Goal: Information Seeking & Learning: Compare options

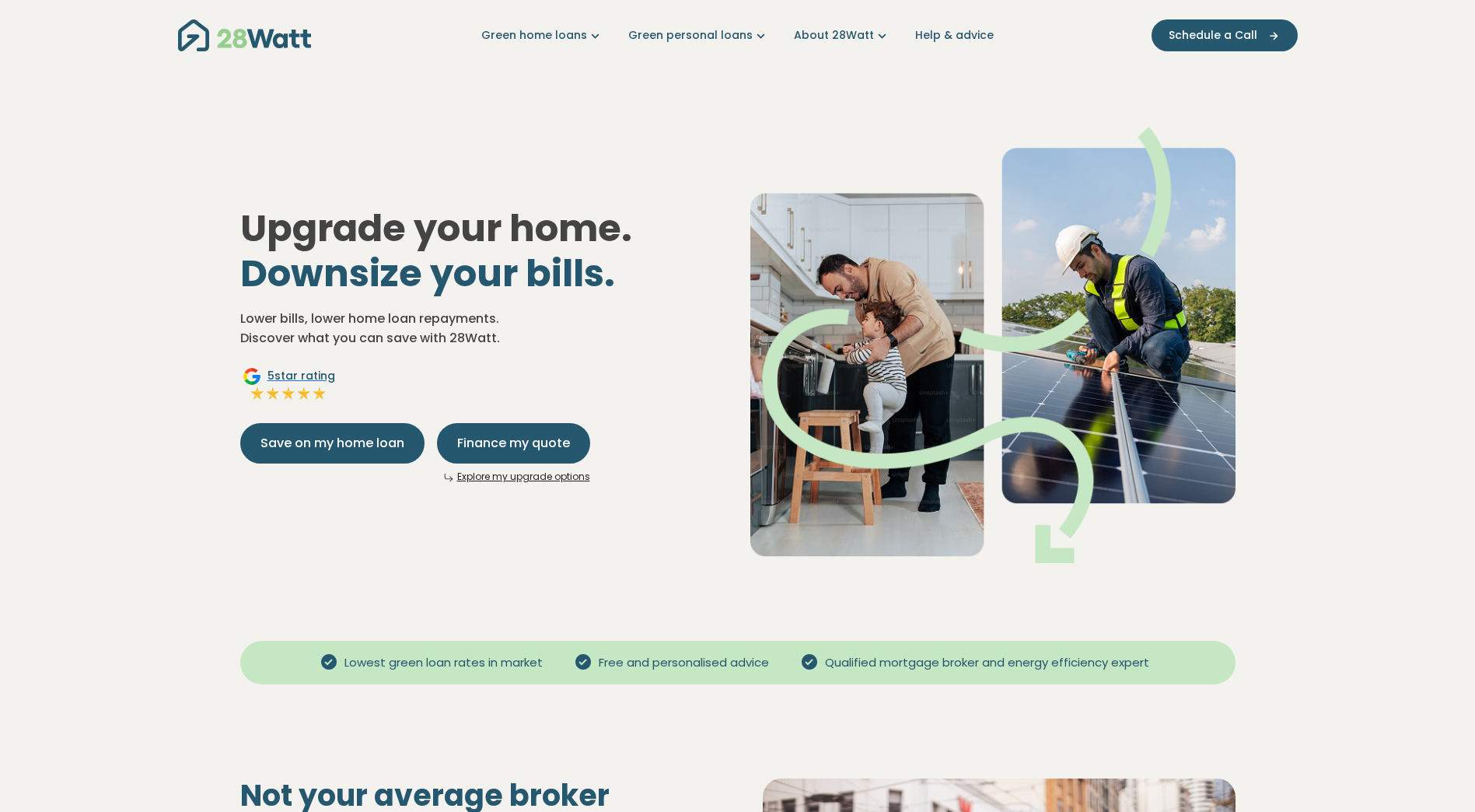
click at [738, 37] on link "Green personal loans" at bounding box center [699, 35] width 141 height 16
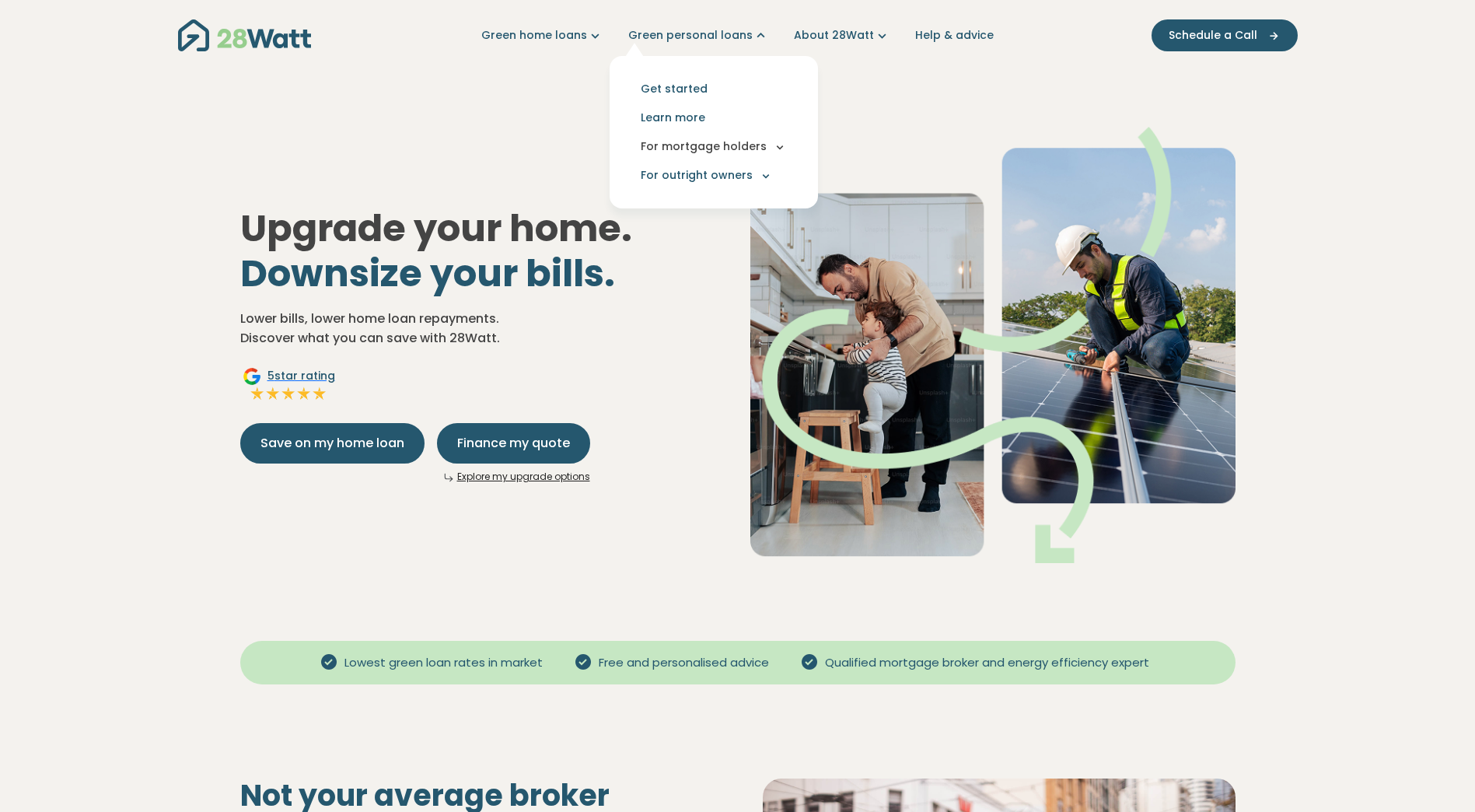
click at [773, 151] on icon "Main navigation" at bounding box center [780, 147] width 14 height 14
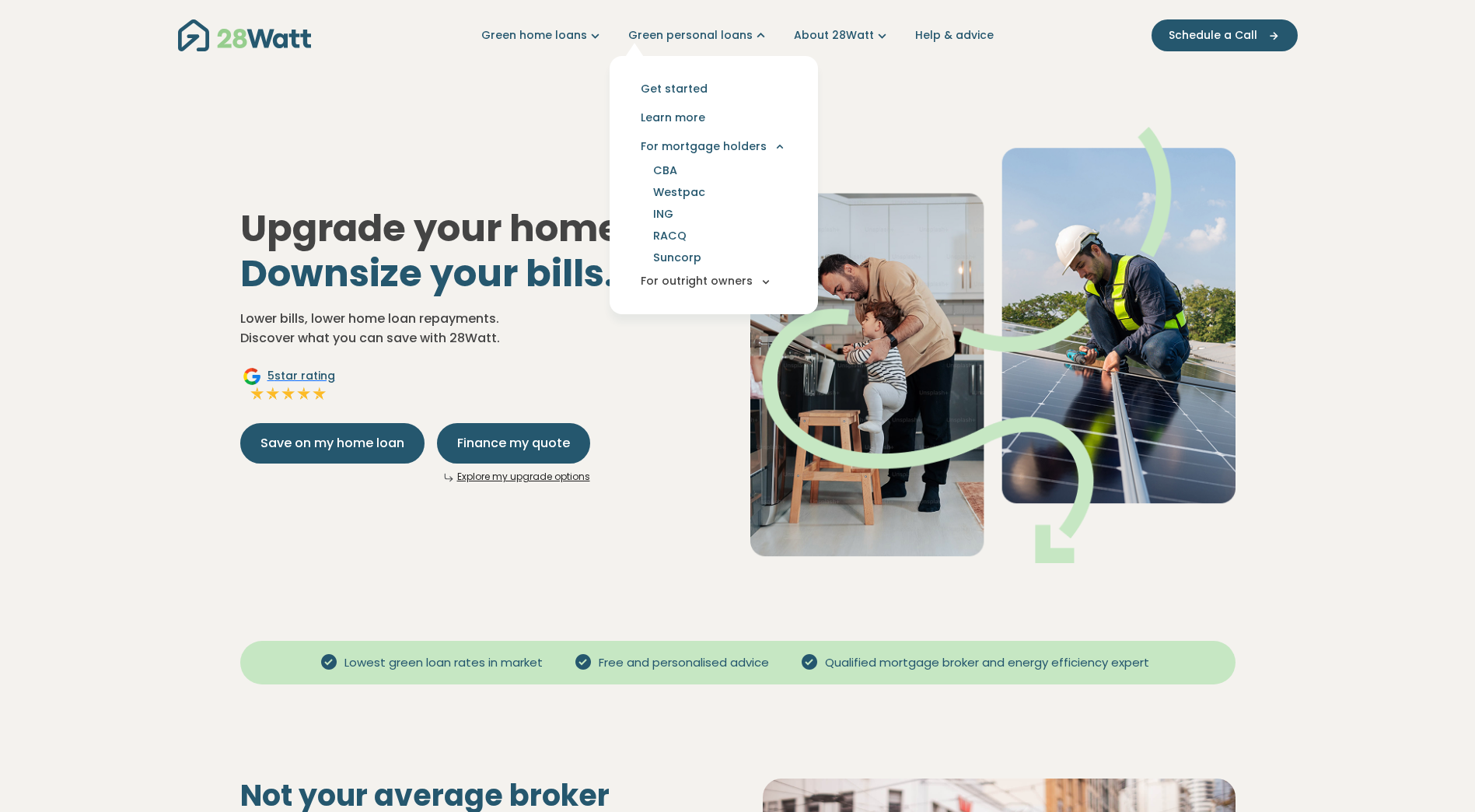
click at [769, 279] on icon "Main navigation" at bounding box center [766, 281] width 14 height 14
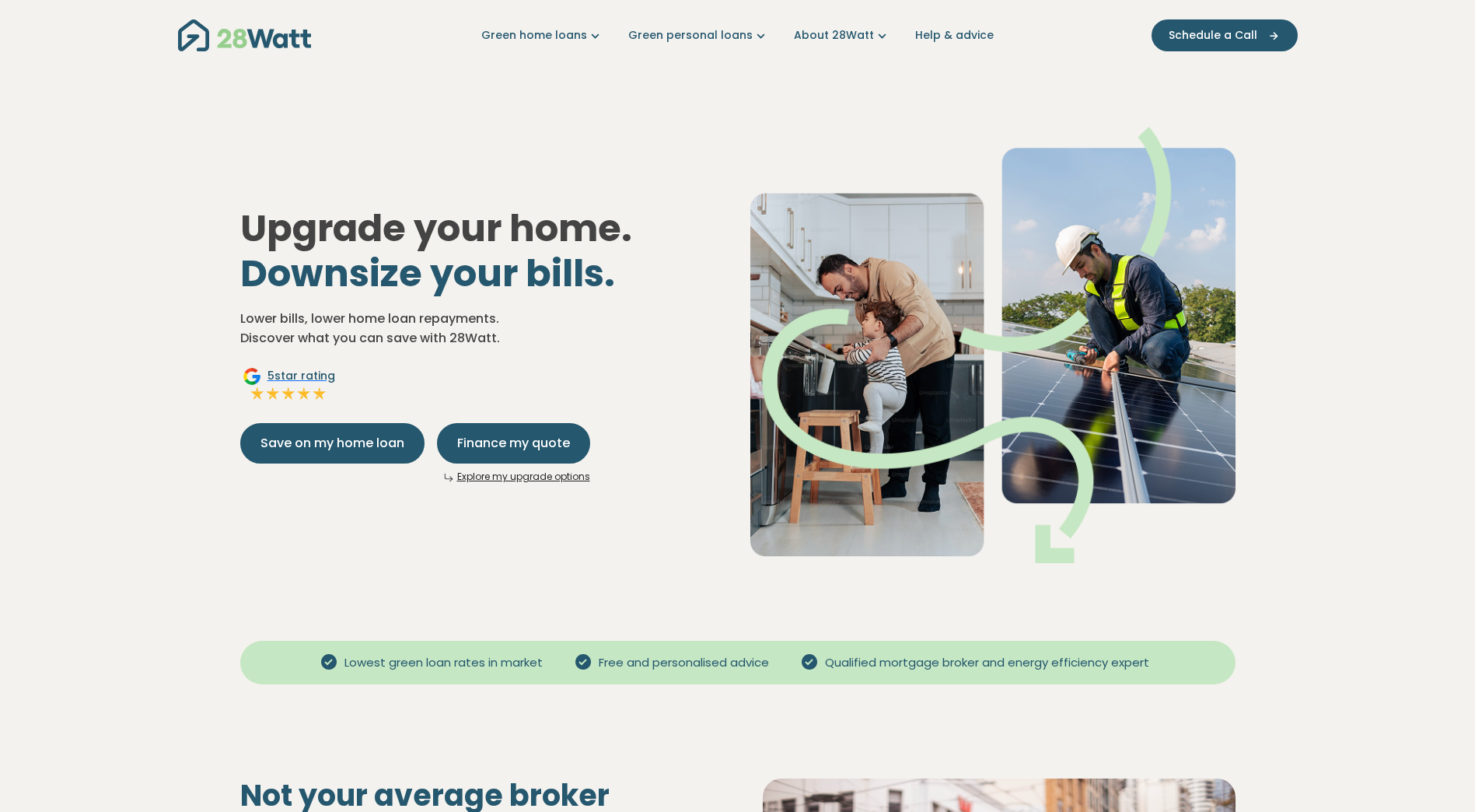
click at [585, 188] on div "Upgrade your home. Downsize your bills. Lower bills, lower home loan repayments…" at bounding box center [738, 332] width 1020 height 511
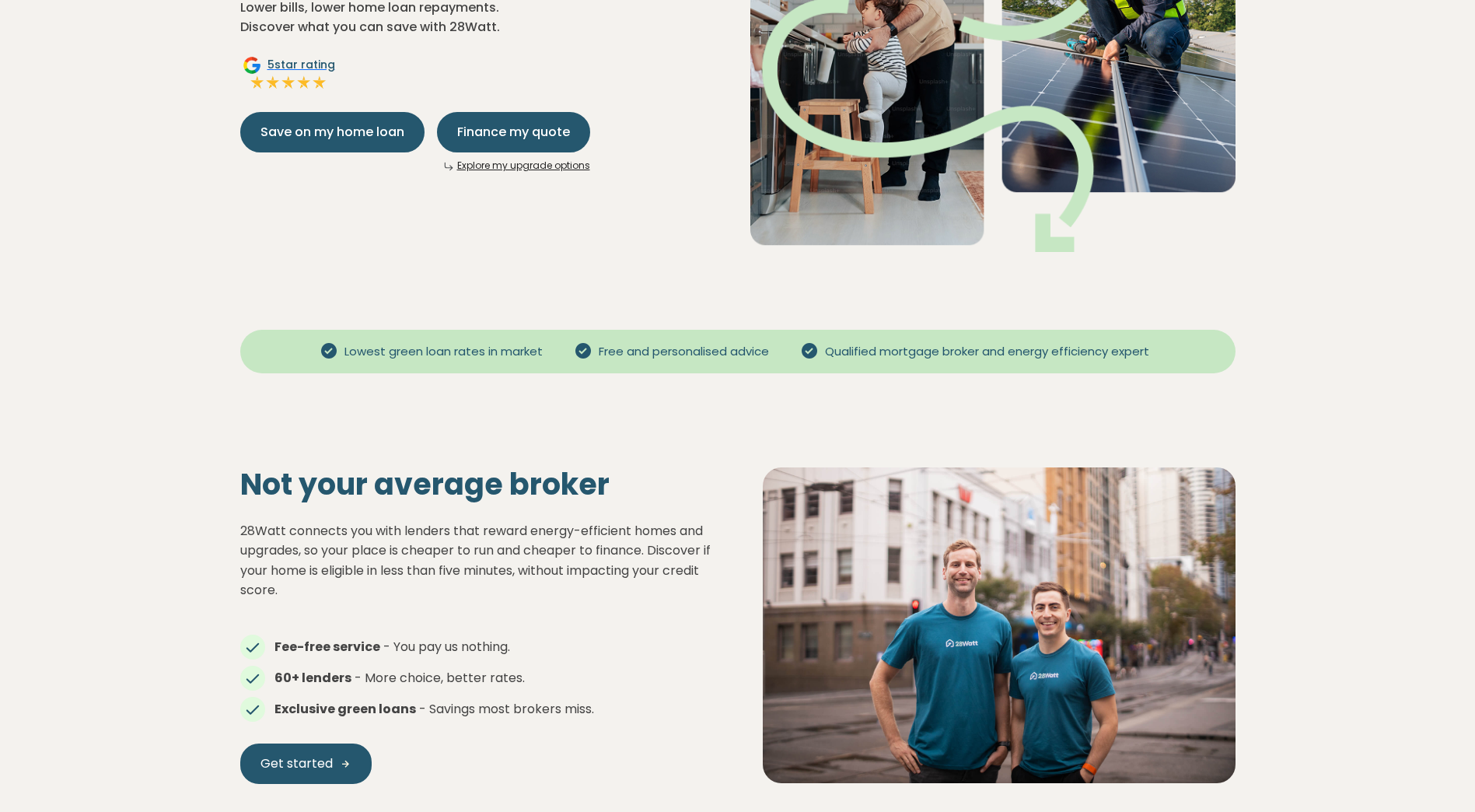
scroll to position [466, 0]
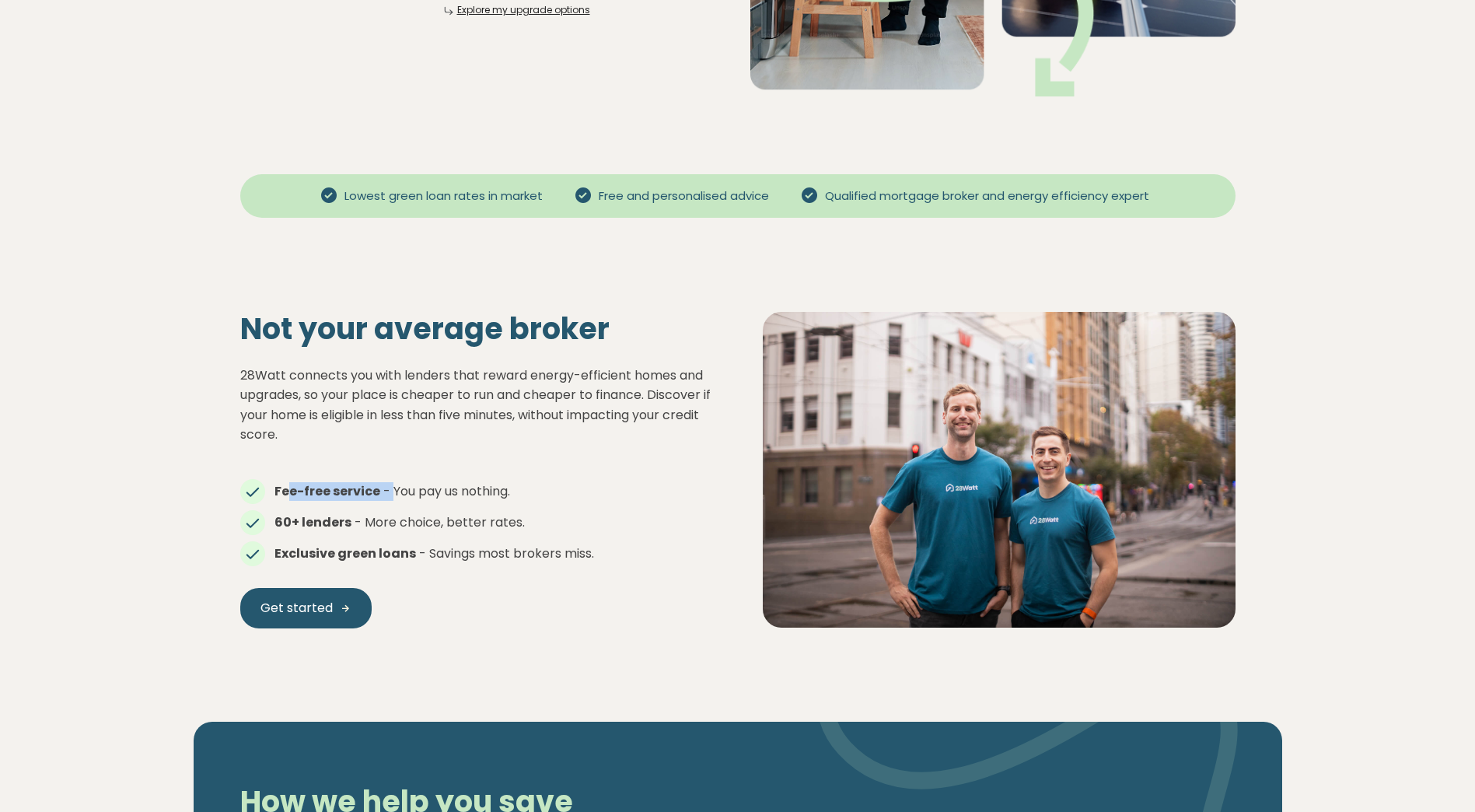
drag, startPoint x: 288, startPoint y: 490, endPoint x: 389, endPoint y: 488, distance: 101.0
click at [389, 488] on li "Fee-free service - You pay us nothing." at bounding box center [477, 491] width 473 height 19
drag, startPoint x: 389, startPoint y: 488, endPoint x: 278, endPoint y: 385, distance: 151.4
click at [278, 385] on p "28Watt connects you with lenders that reward energy-efficient homes and upgrade…" at bounding box center [477, 405] width 473 height 79
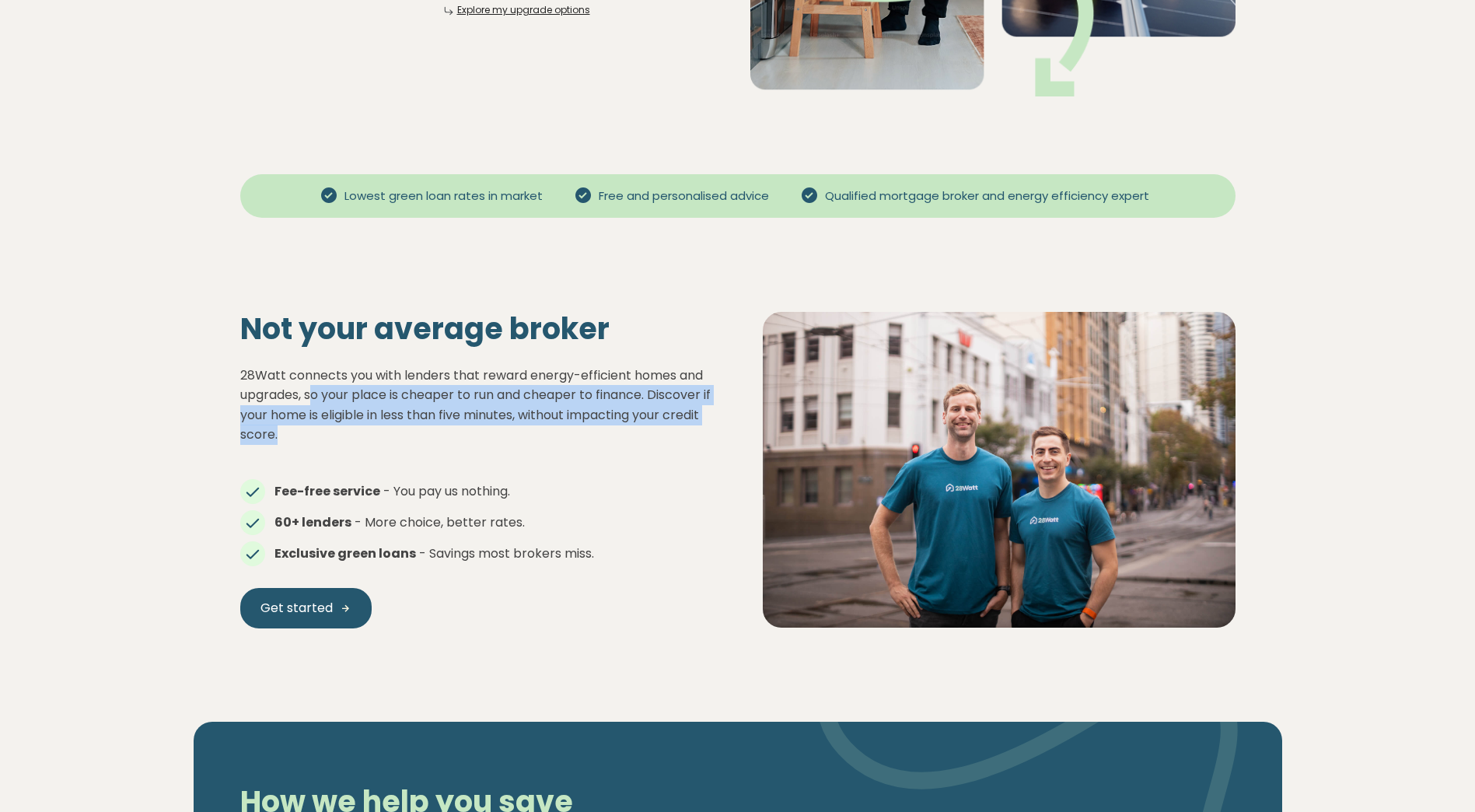
drag, startPoint x: 317, startPoint y: 395, endPoint x: 725, endPoint y: 436, distance: 410.1
click at [725, 436] on div "Not your average broker 28Watt connects you with lenders that reward energy-eff…" at bounding box center [477, 469] width 523 height 317
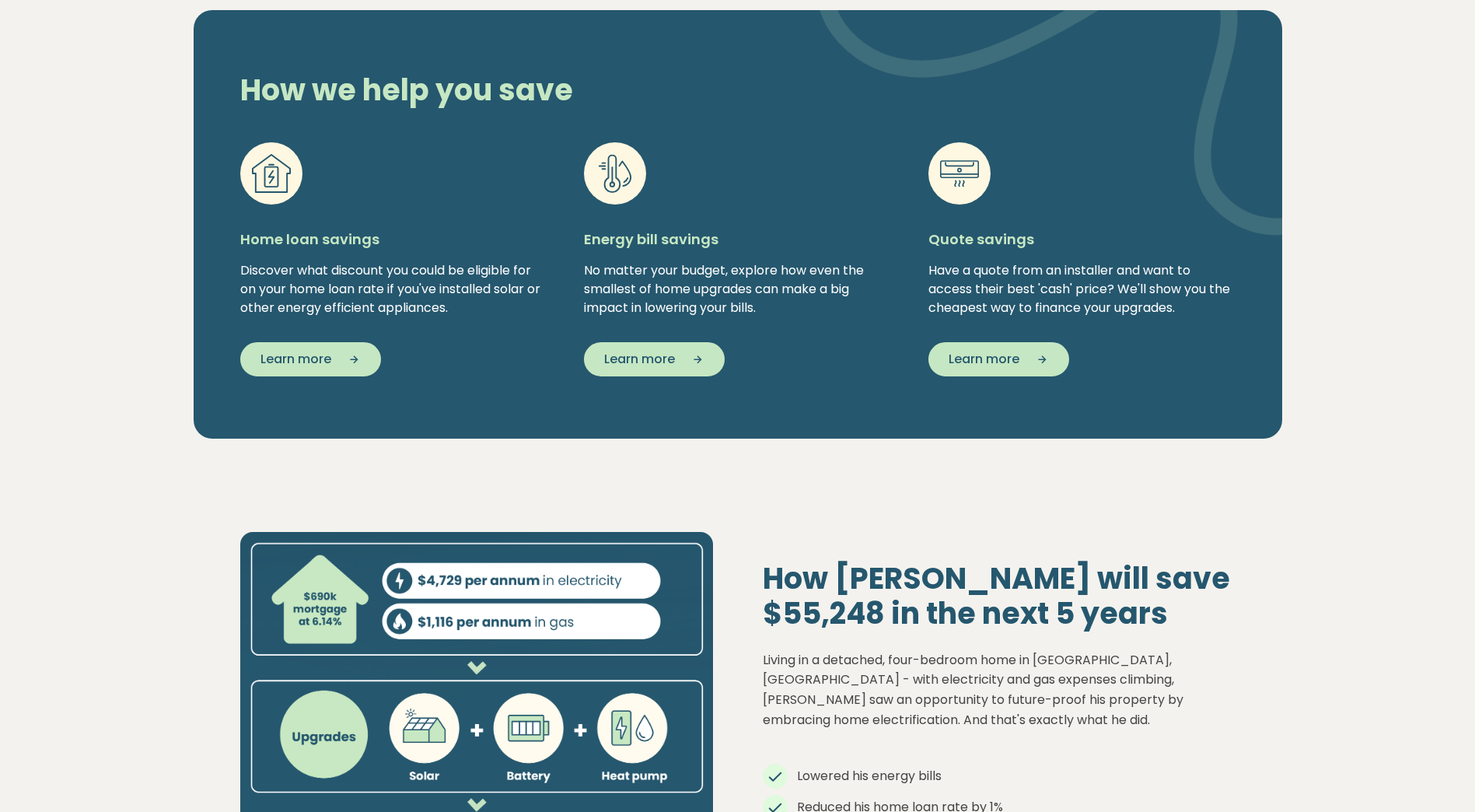
scroll to position [1399, 0]
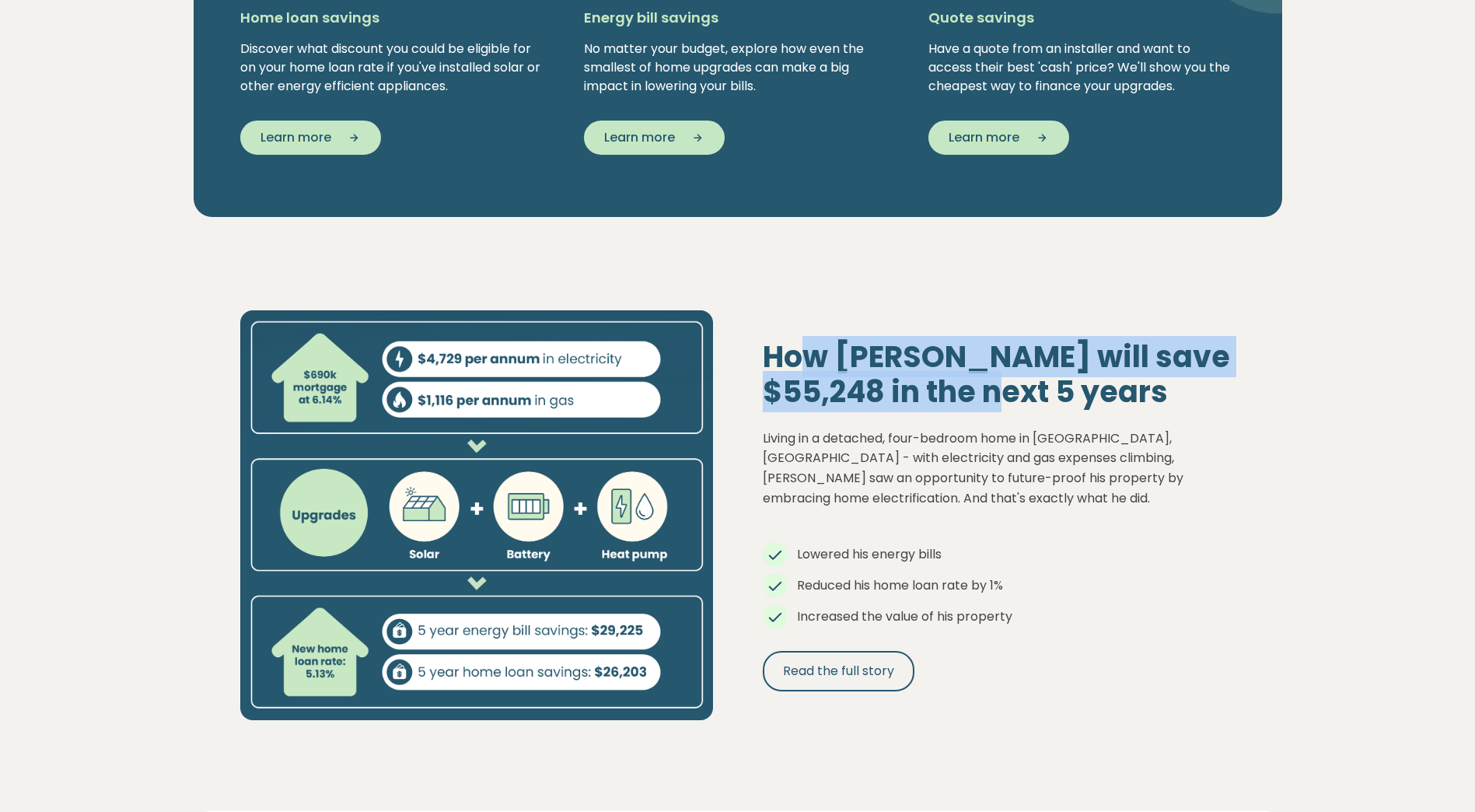
drag, startPoint x: 799, startPoint y: 370, endPoint x: 963, endPoint y: 394, distance: 165.7
click at [963, 394] on h2 "How David will save $55,248 in the next 5 years" at bounding box center [999, 374] width 473 height 71
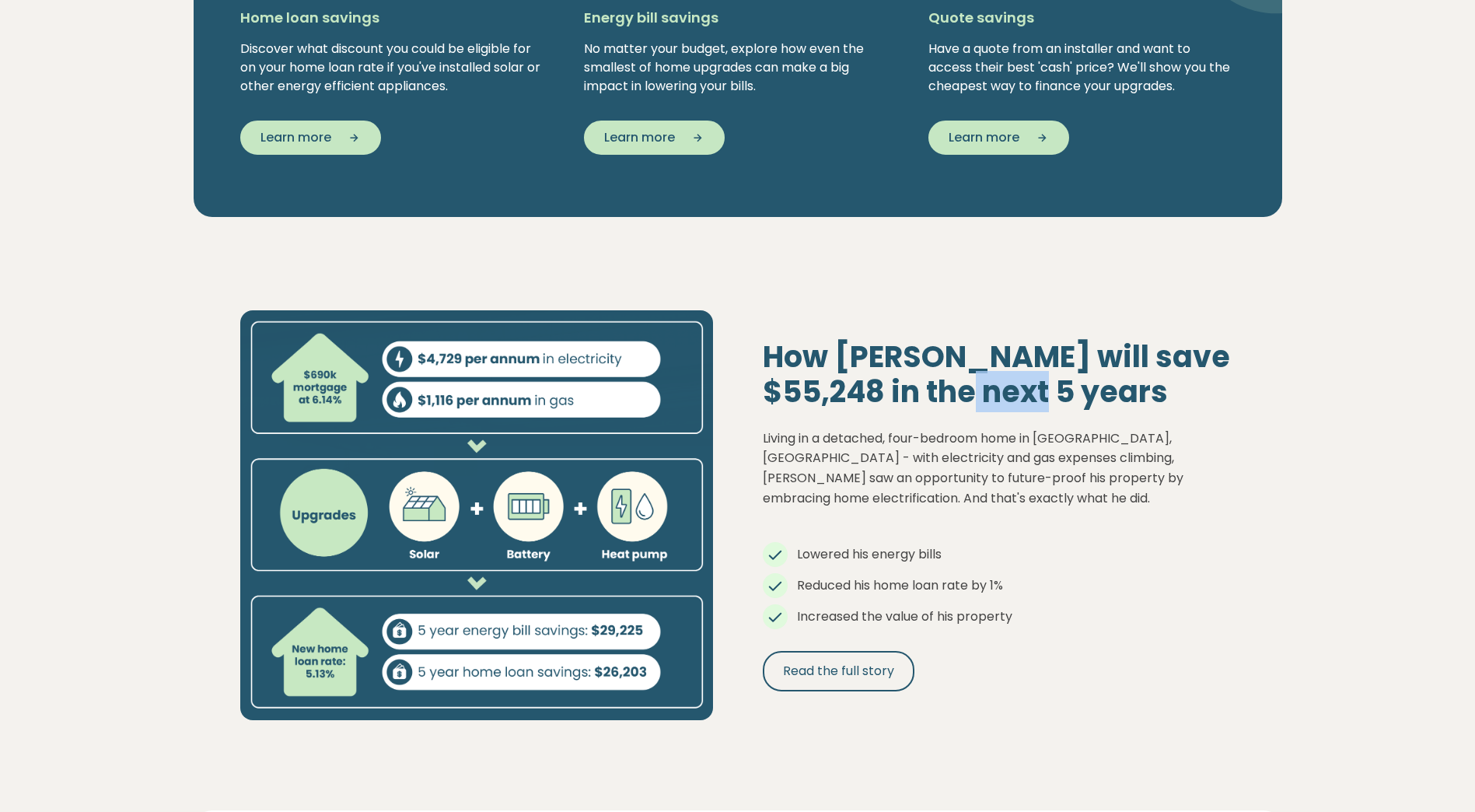
click at [963, 394] on h2 "How David will save $55,248 in the next 5 years" at bounding box center [999, 374] width 473 height 71
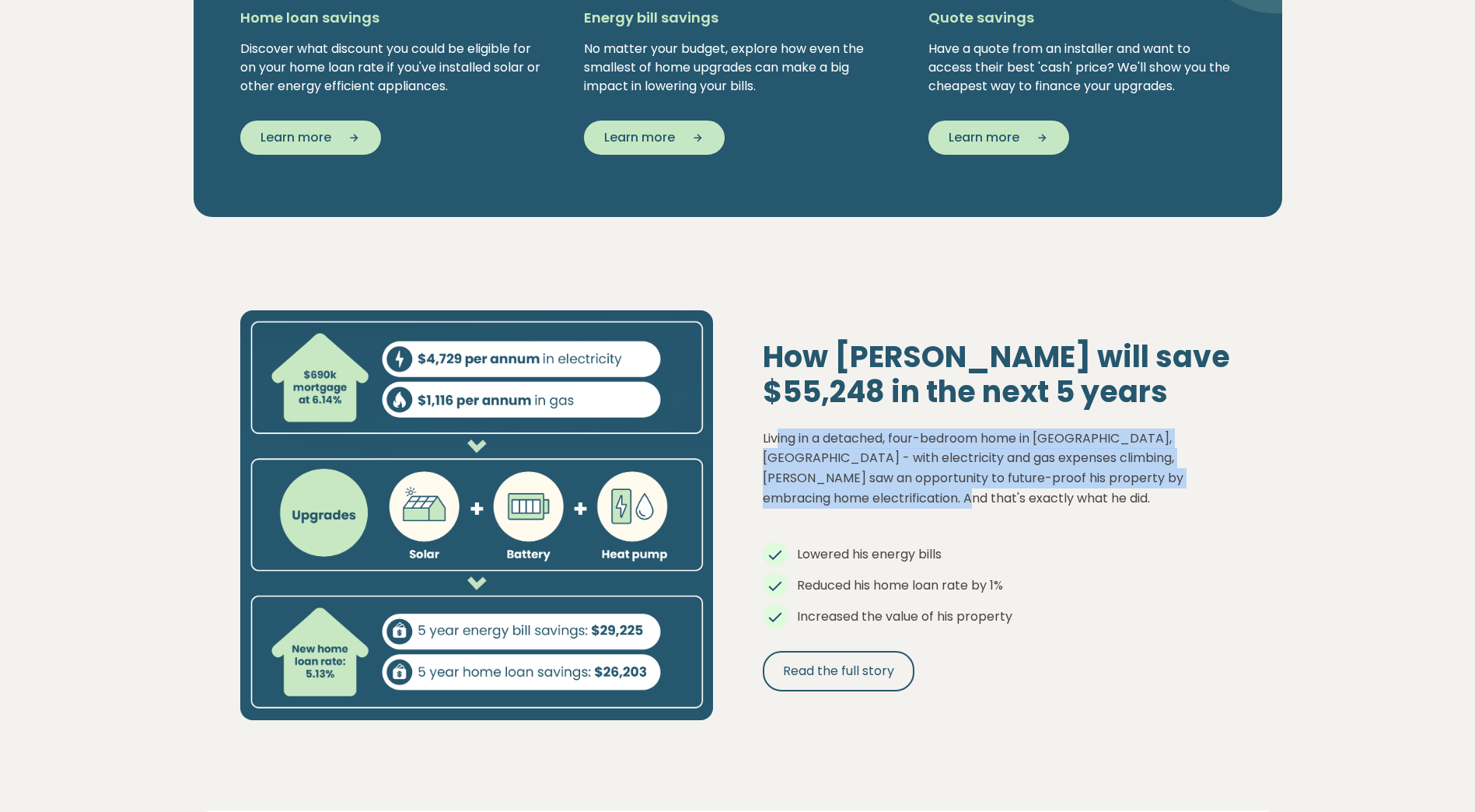
drag, startPoint x: 778, startPoint y: 435, endPoint x: 871, endPoint y: 499, distance: 112.9
click at [871, 499] on p "Living in a detached, four-bedroom home in Newcastle, NSW - with electricity an…" at bounding box center [999, 468] width 473 height 79
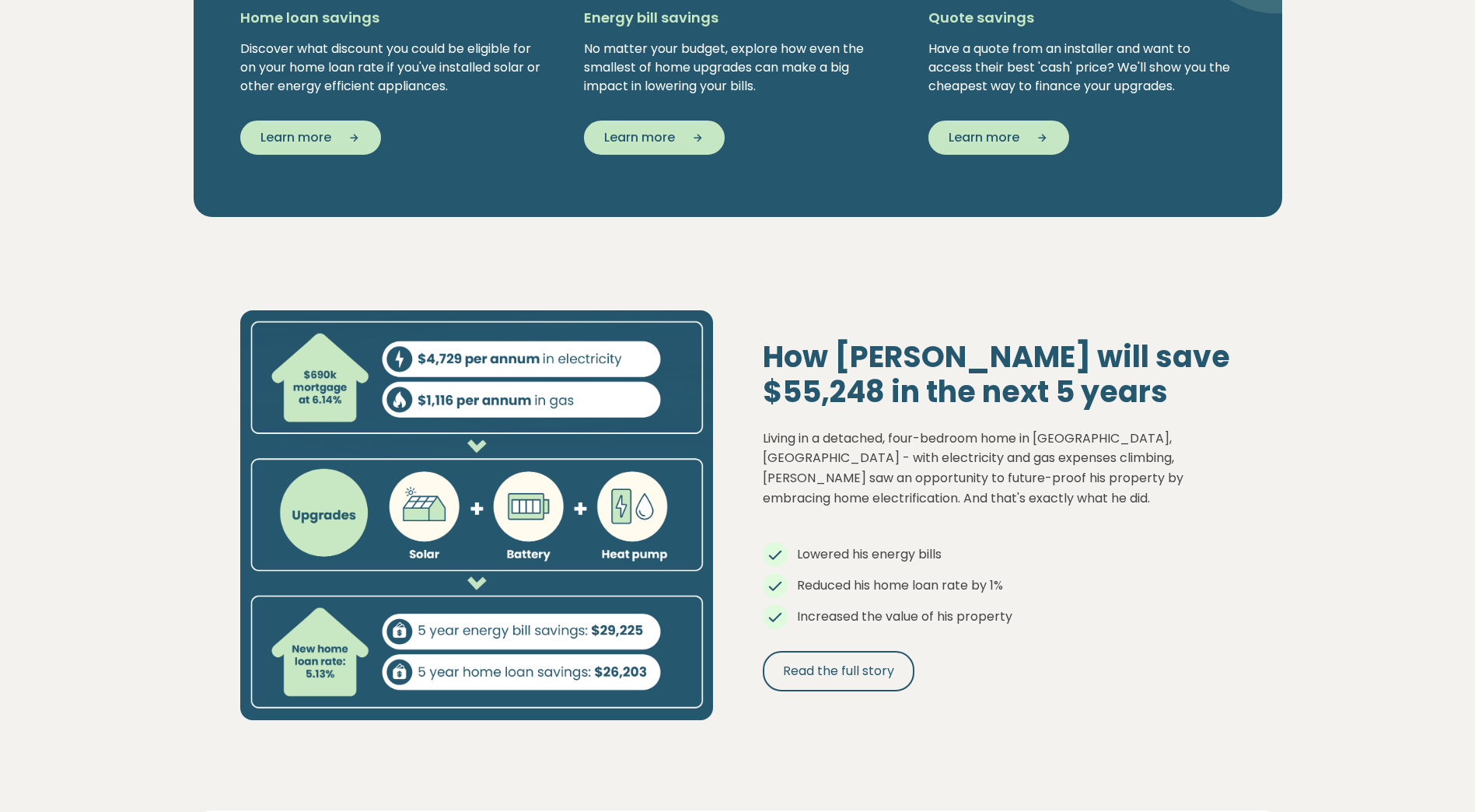
drag, startPoint x: 871, startPoint y: 499, endPoint x: 811, endPoint y: 557, distance: 83.5
click at [861, 545] on span "Lowered his energy bills" at bounding box center [869, 553] width 144 height 18
drag, startPoint x: 808, startPoint y: 556, endPoint x: 1081, endPoint y: 639, distance: 285.3
click at [1081, 639] on div "How David will save $55,248 in the next 5 years Living in a detached, four-bedr…" at bounding box center [999, 515] width 523 height 353
drag, startPoint x: 1081, startPoint y: 639, endPoint x: 976, endPoint y: 621, distance: 106.5
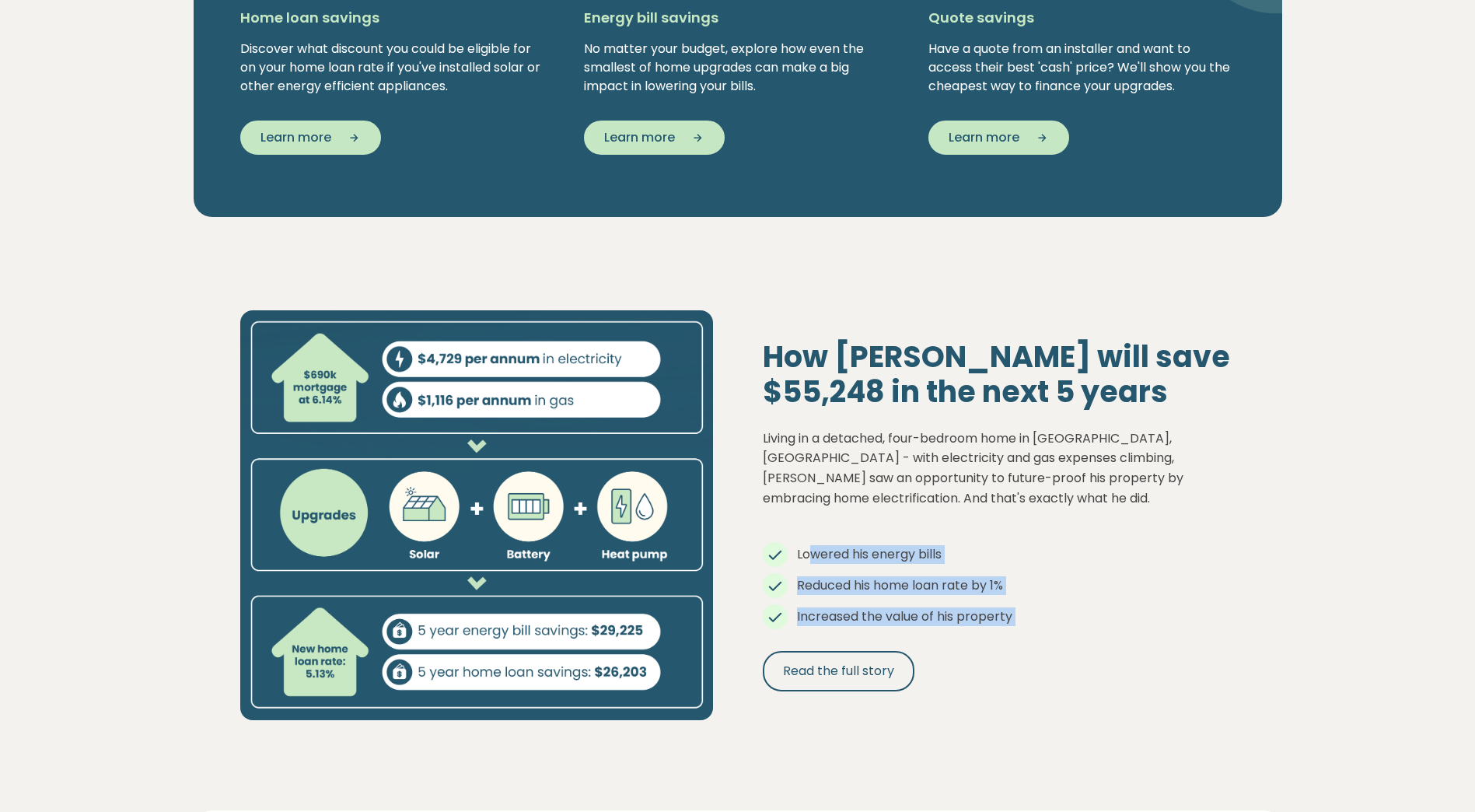
click at [976, 621] on span "Increased the value of his property" at bounding box center [904, 616] width 215 height 18
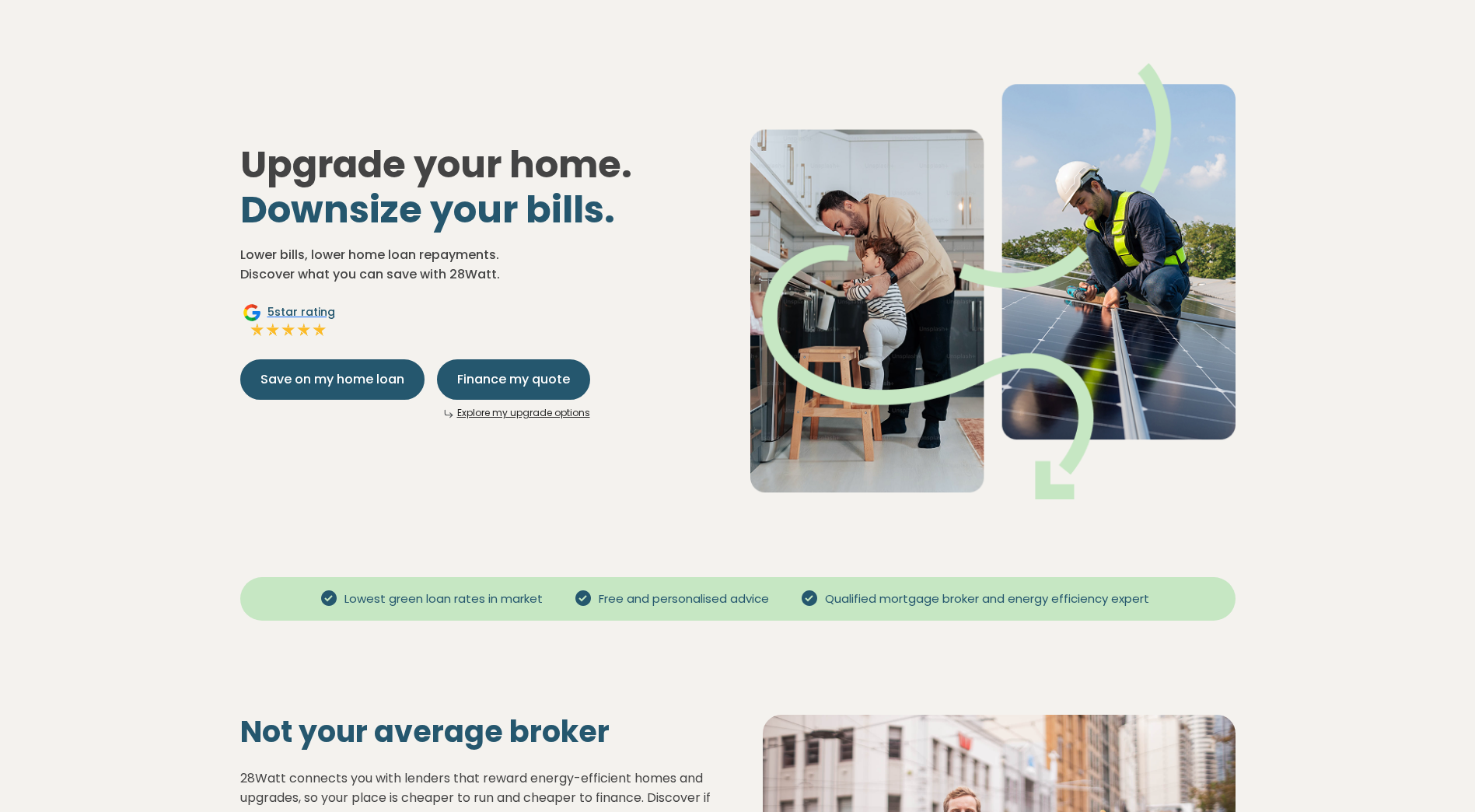
scroll to position [0, 0]
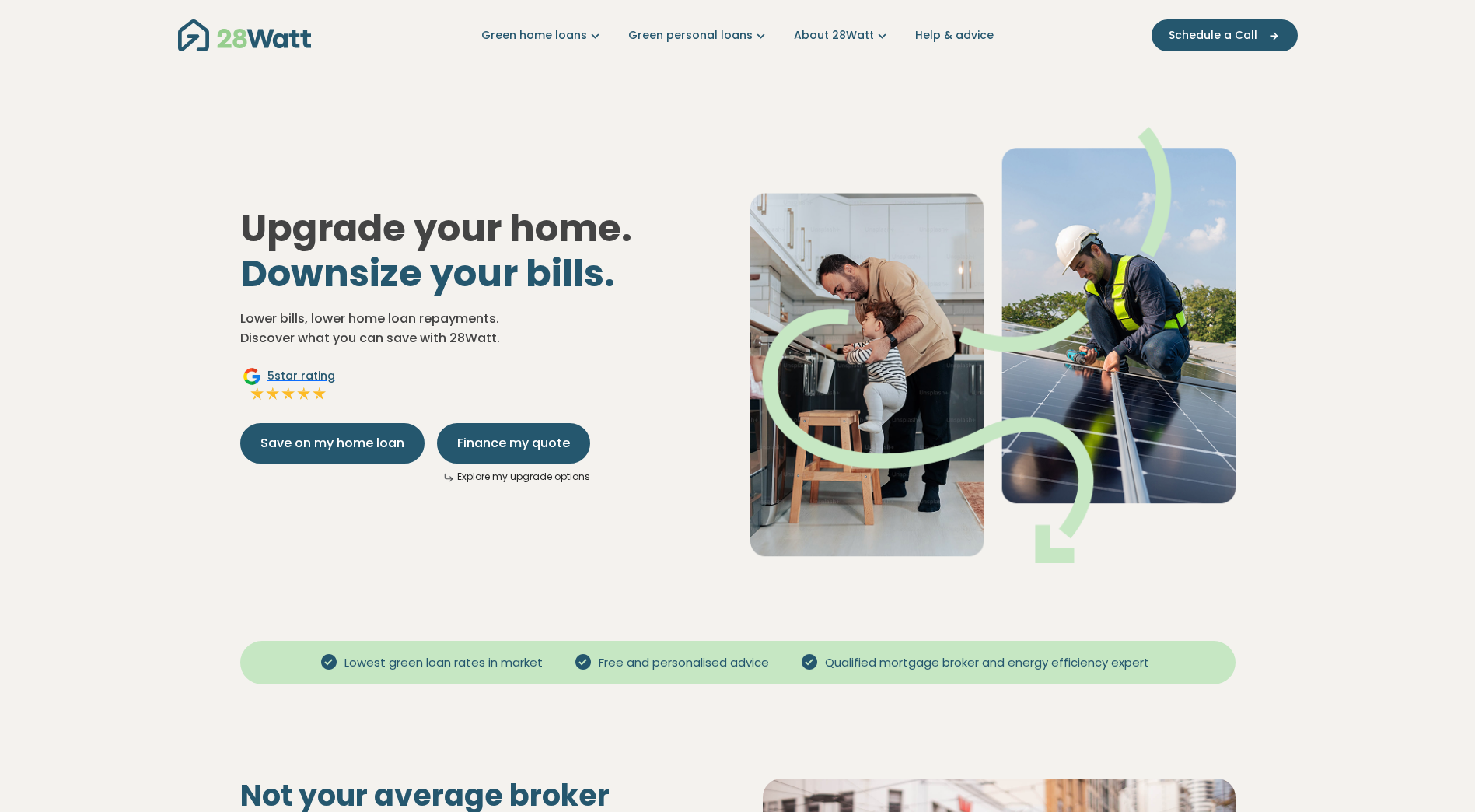
click at [852, 28] on link "About 28Watt" at bounding box center [842, 35] width 97 height 16
drag, startPoint x: 847, startPoint y: 658, endPoint x: 1093, endPoint y: 665, distance: 246.1
click at [1092, 665] on span "Qualified mortgage broker and energy efficiency expert" at bounding box center [987, 663] width 337 height 18
click at [1093, 665] on span "Qualified mortgage broker and energy efficiency expert" at bounding box center [987, 663] width 337 height 18
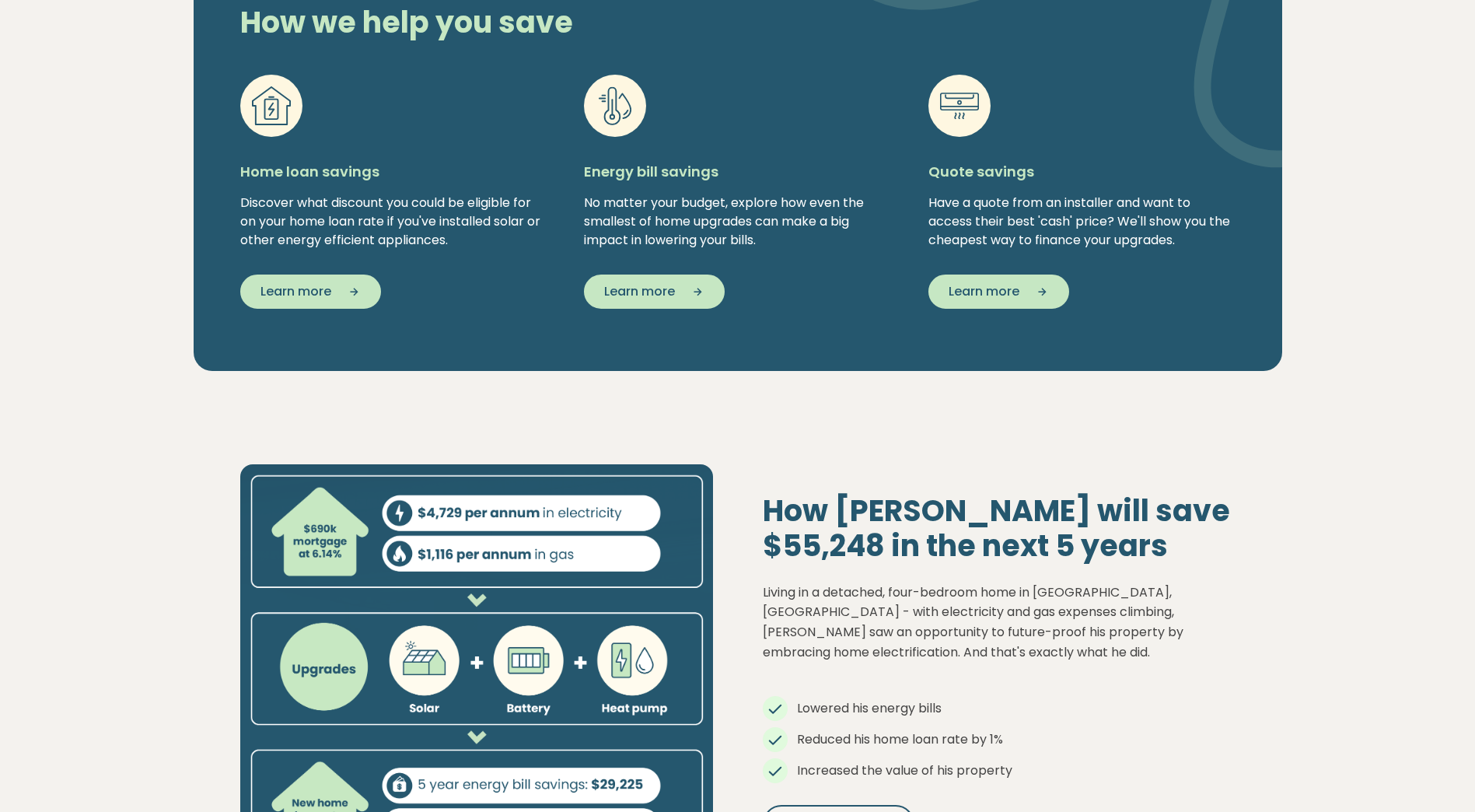
scroll to position [1477, 0]
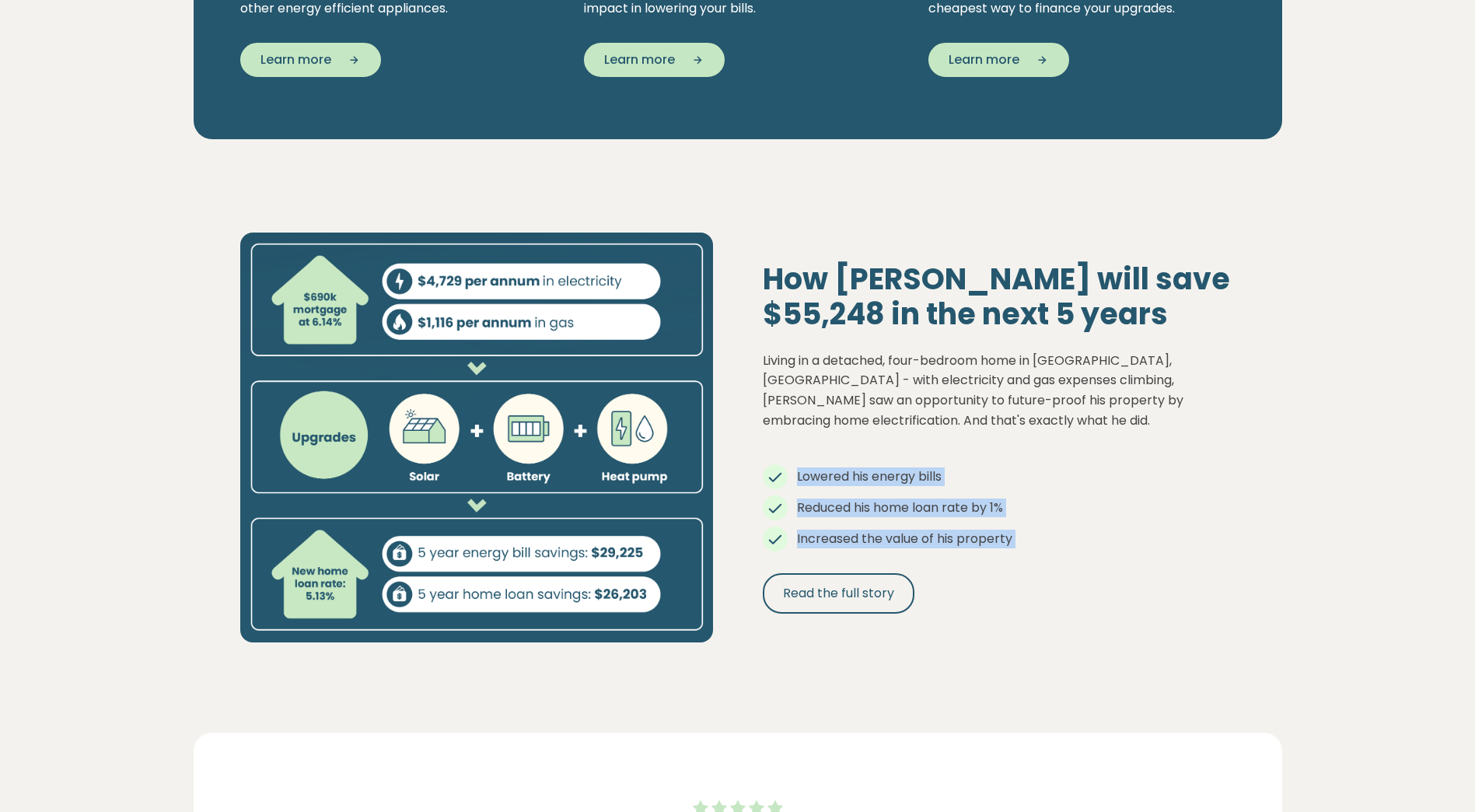
drag, startPoint x: 799, startPoint y: 474, endPoint x: 1036, endPoint y: 549, distance: 248.6
click at [1036, 549] on div "How David will save $55,248 in the next 5 years Living in a detached, four-bedr…" at bounding box center [999, 437] width 523 height 353
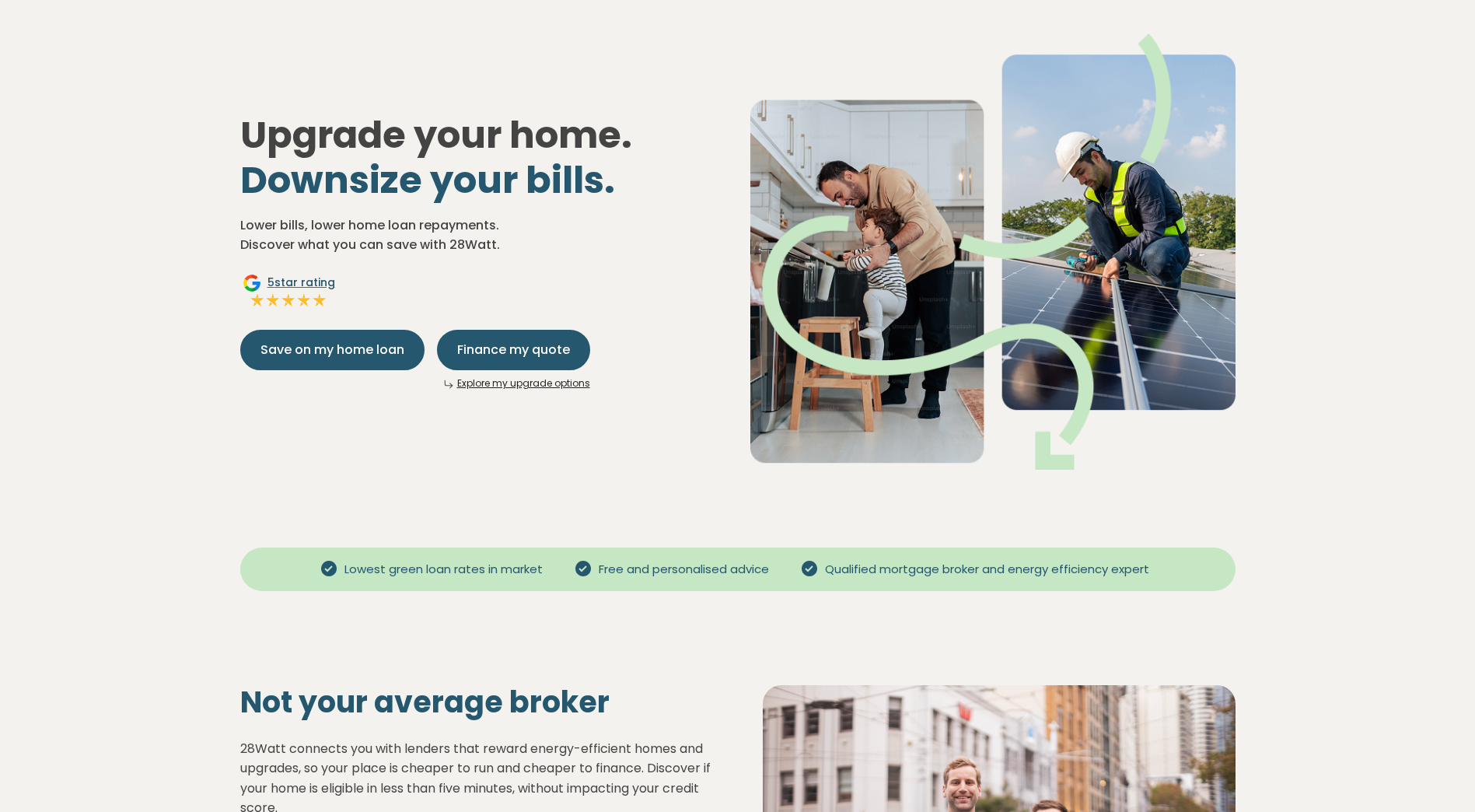
scroll to position [0, 0]
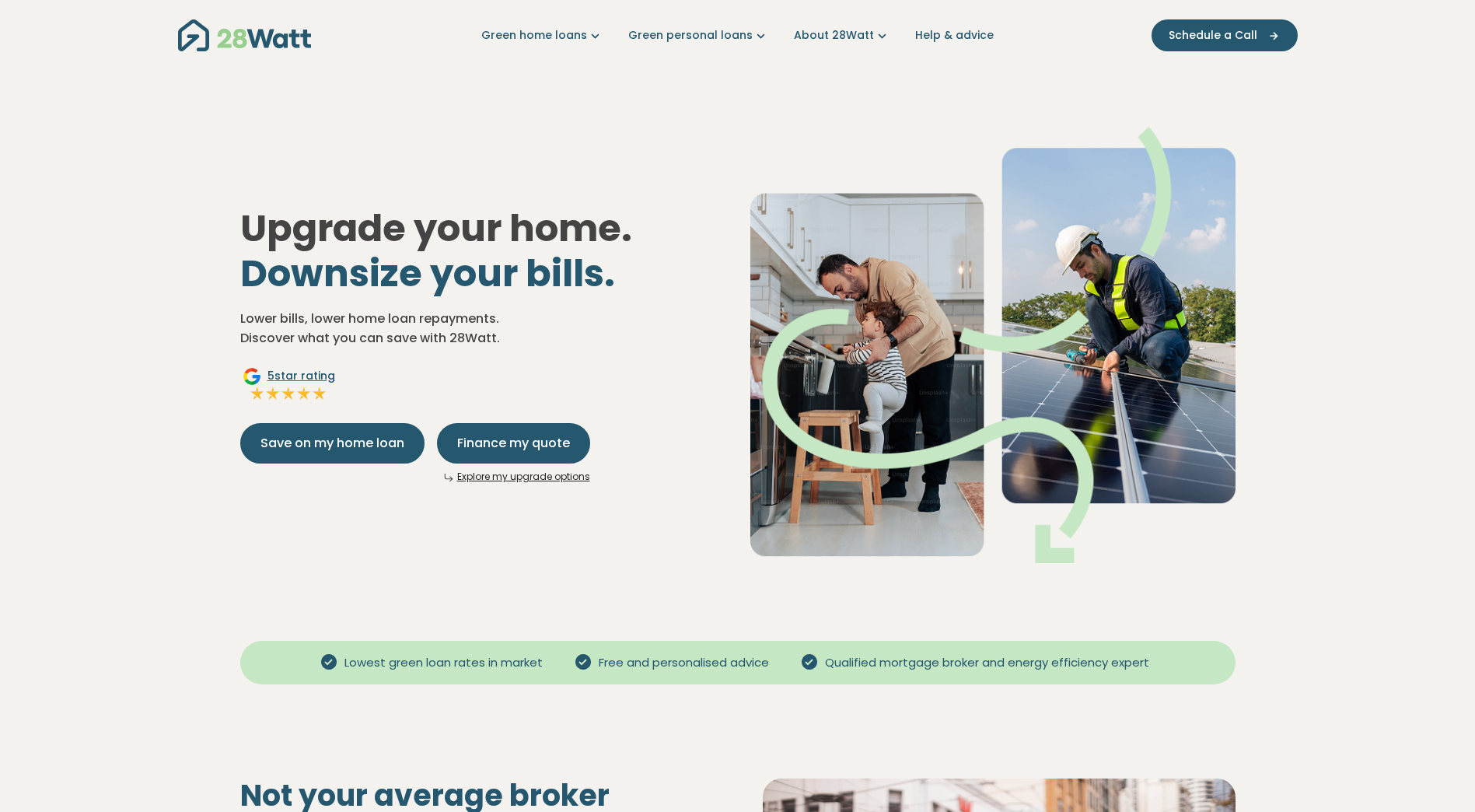
click at [746, 36] on link "Green personal loans" at bounding box center [699, 35] width 141 height 16
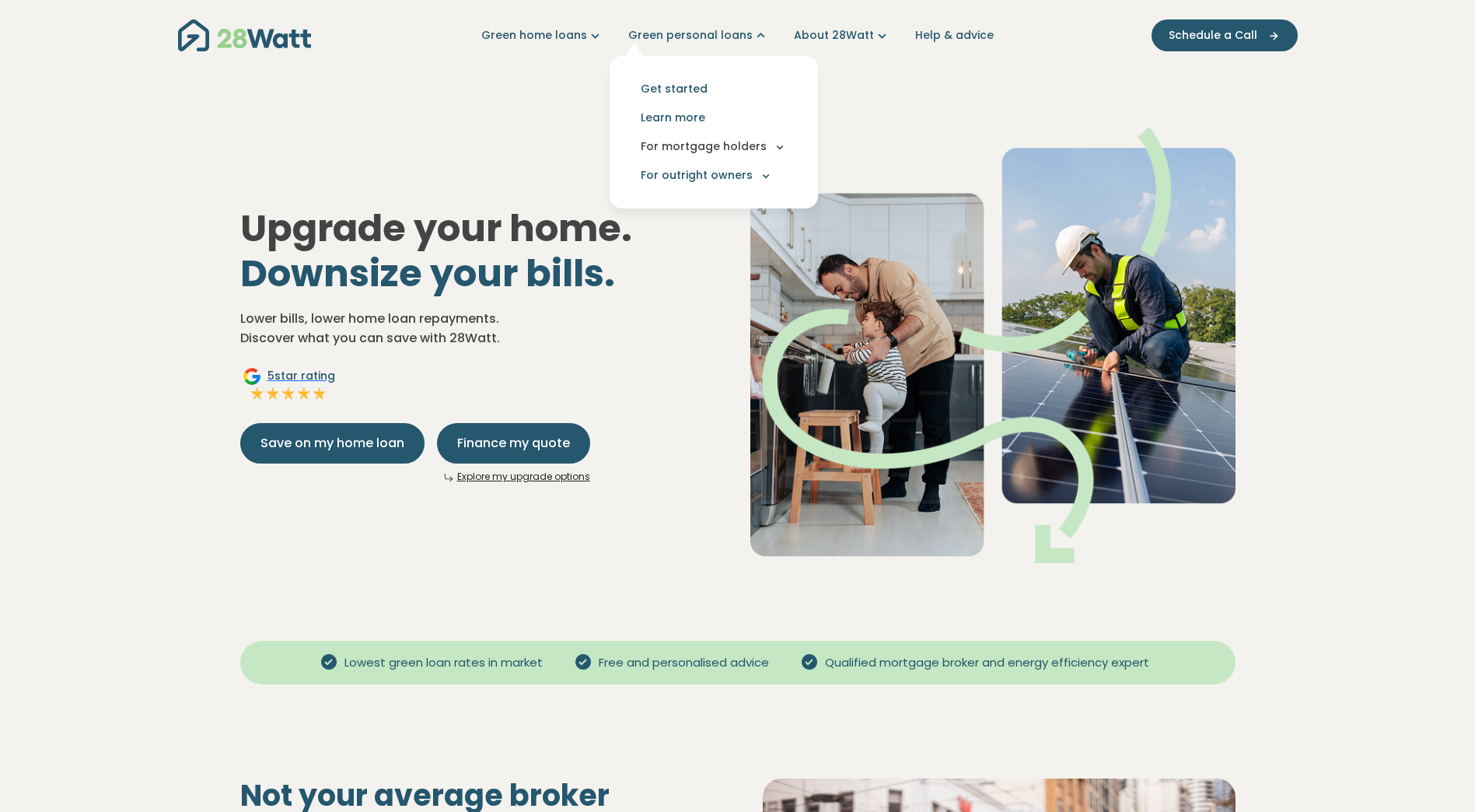
click at [770, 143] on button "For mortgage holders" at bounding box center [713, 147] width 184 height 29
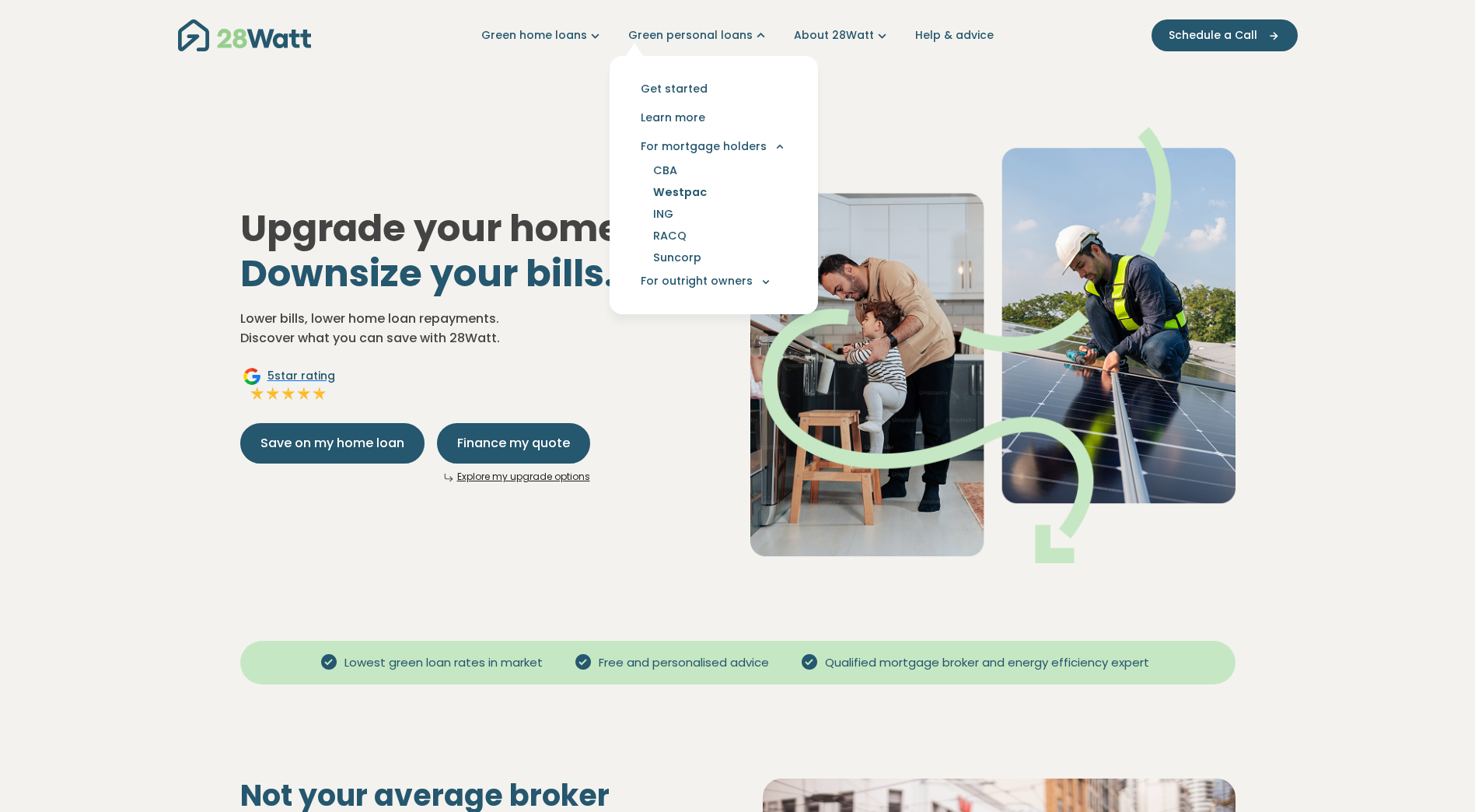
click at [680, 187] on link "Westpac" at bounding box center [680, 191] width 91 height 21
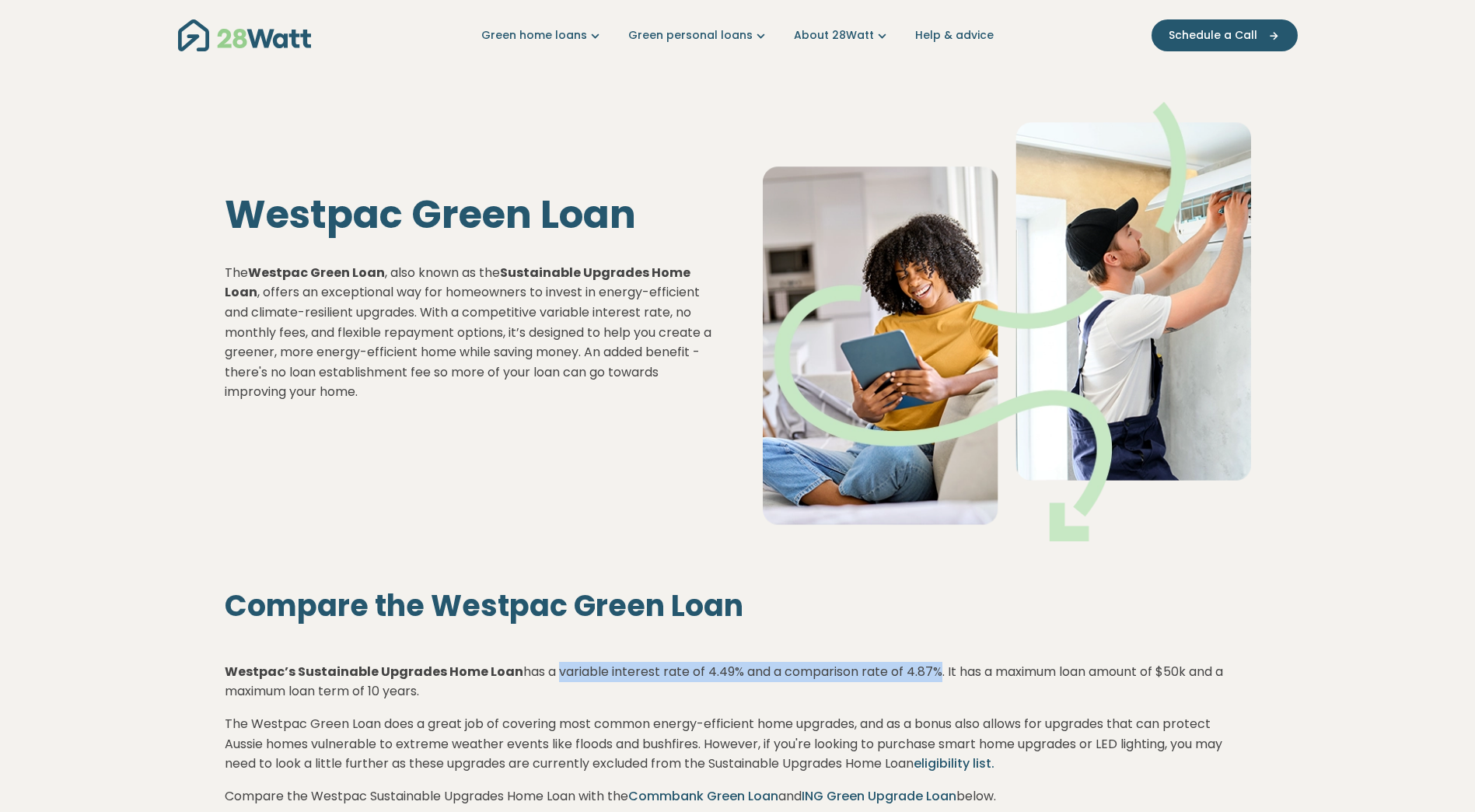
drag, startPoint x: 549, startPoint y: 675, endPoint x: 928, endPoint y: 675, distance: 379.0
click at [928, 675] on p "Westpac’s Sustainable Upgrades Home Loan has a variable interest rate of 4.49% …" at bounding box center [738, 681] width 1027 height 39
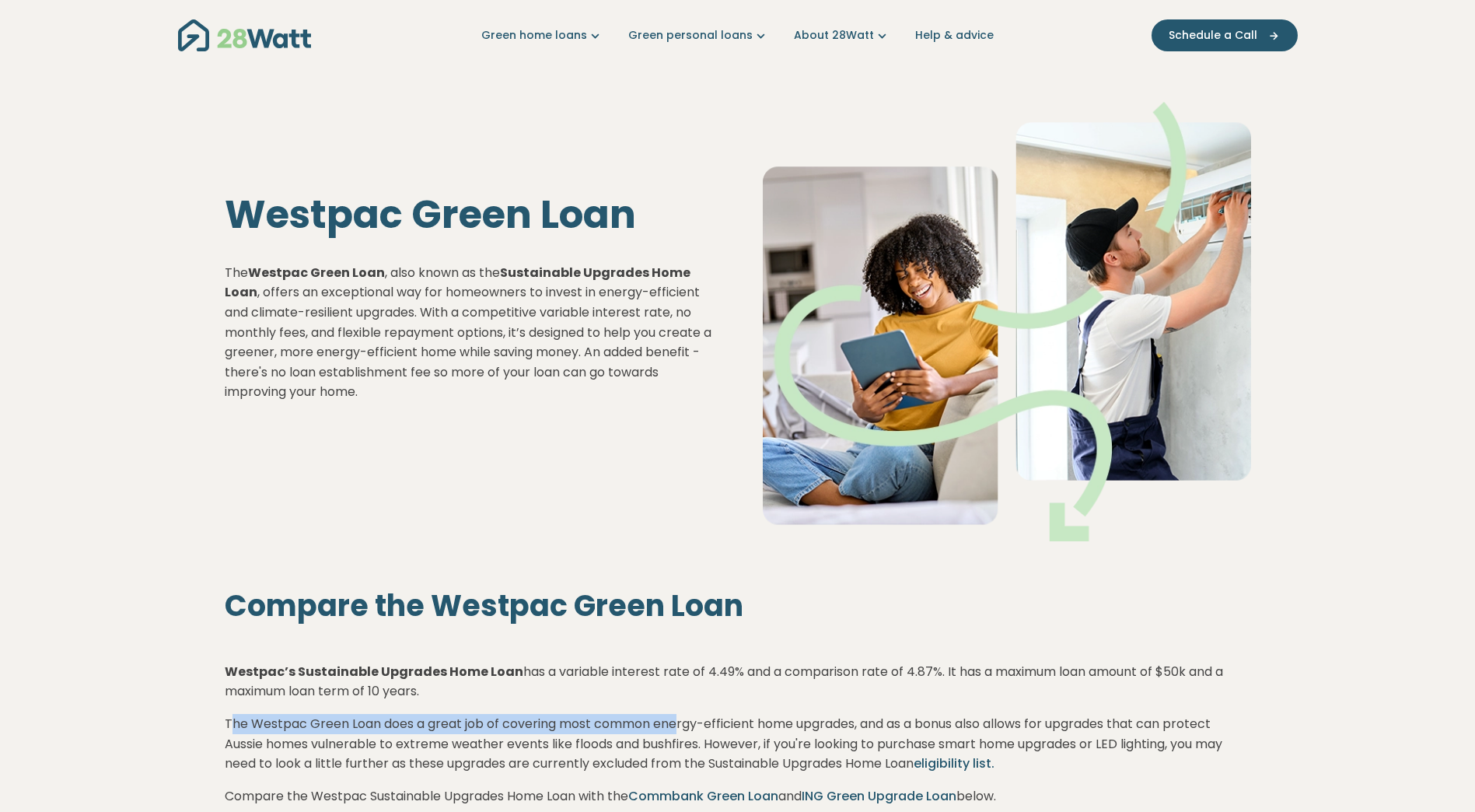
drag, startPoint x: 234, startPoint y: 718, endPoint x: 680, endPoint y: 722, distance: 446.0
click at [680, 722] on p "The Westpac Green Loan does a great job of covering most common energy-efficien…" at bounding box center [738, 744] width 1027 height 60
drag, startPoint x: 680, startPoint y: 722, endPoint x: 704, endPoint y: 725, distance: 24.2
click at [704, 725] on p "The Westpac Green Loan does a great job of covering most common energy-efficien…" at bounding box center [738, 744] width 1027 height 60
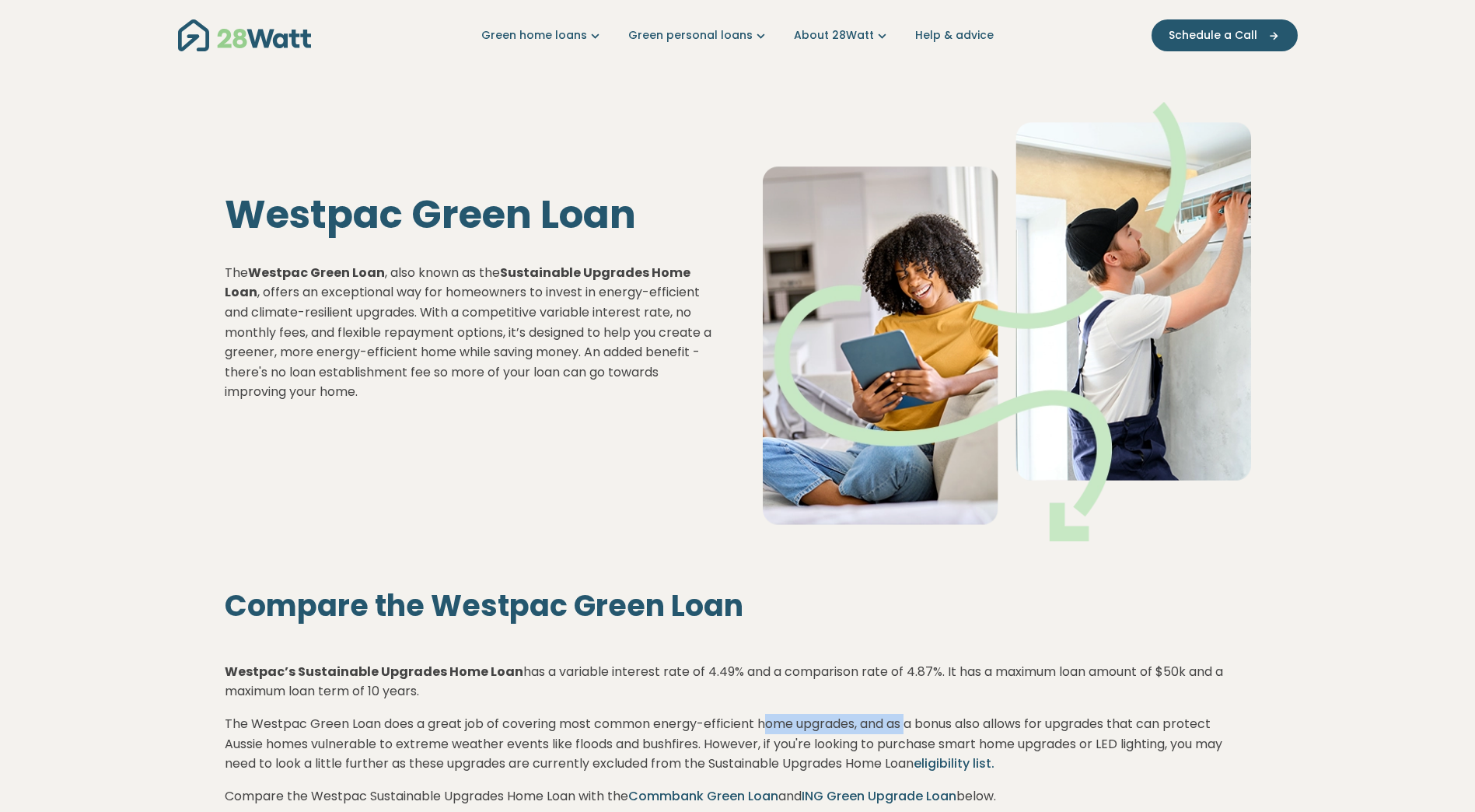
drag, startPoint x: 805, startPoint y: 726, endPoint x: 916, endPoint y: 733, distance: 111.2
click at [916, 733] on p "The Westpac Green Loan does a great job of covering most common energy-efficien…" at bounding box center [738, 744] width 1027 height 60
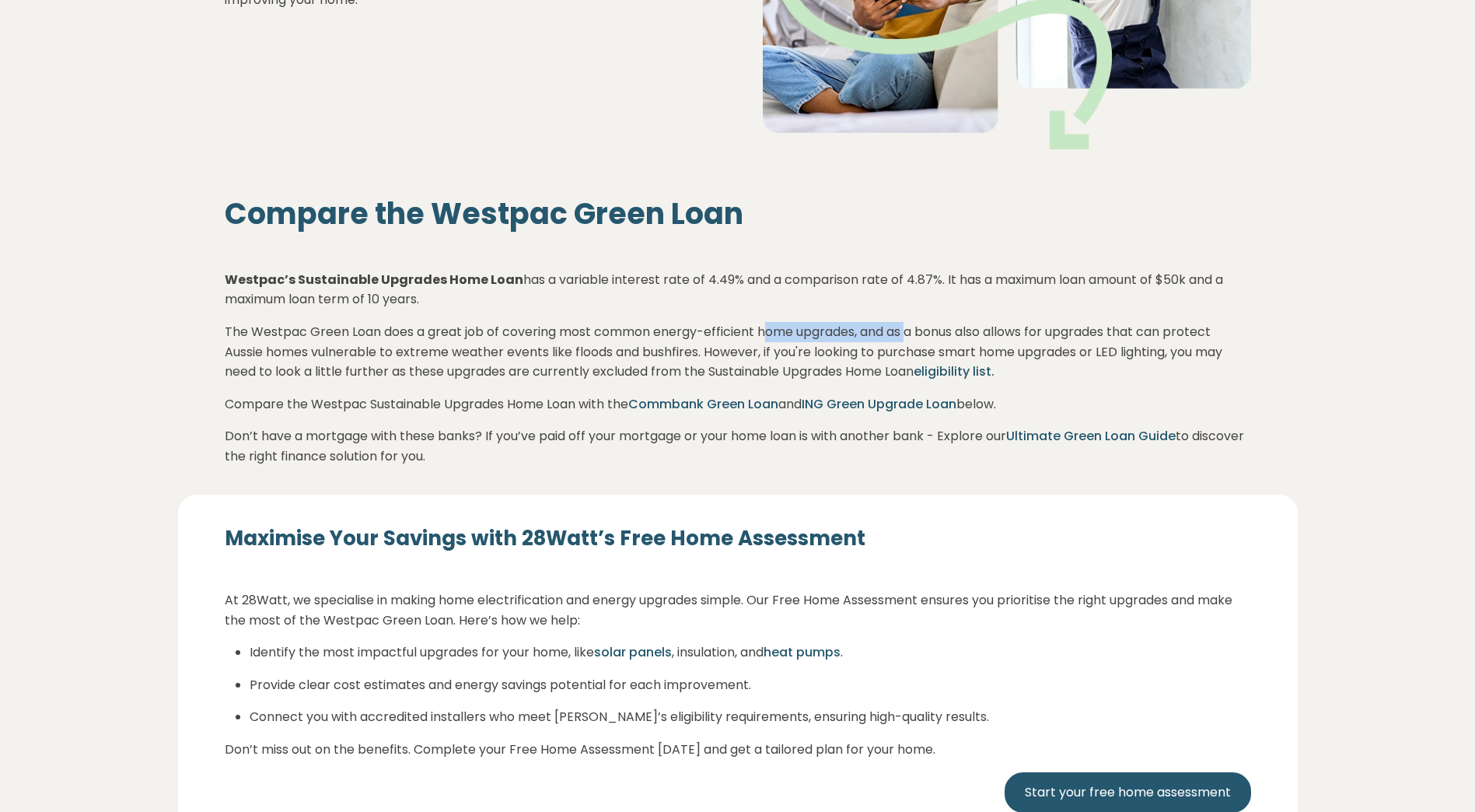
scroll to position [466, 0]
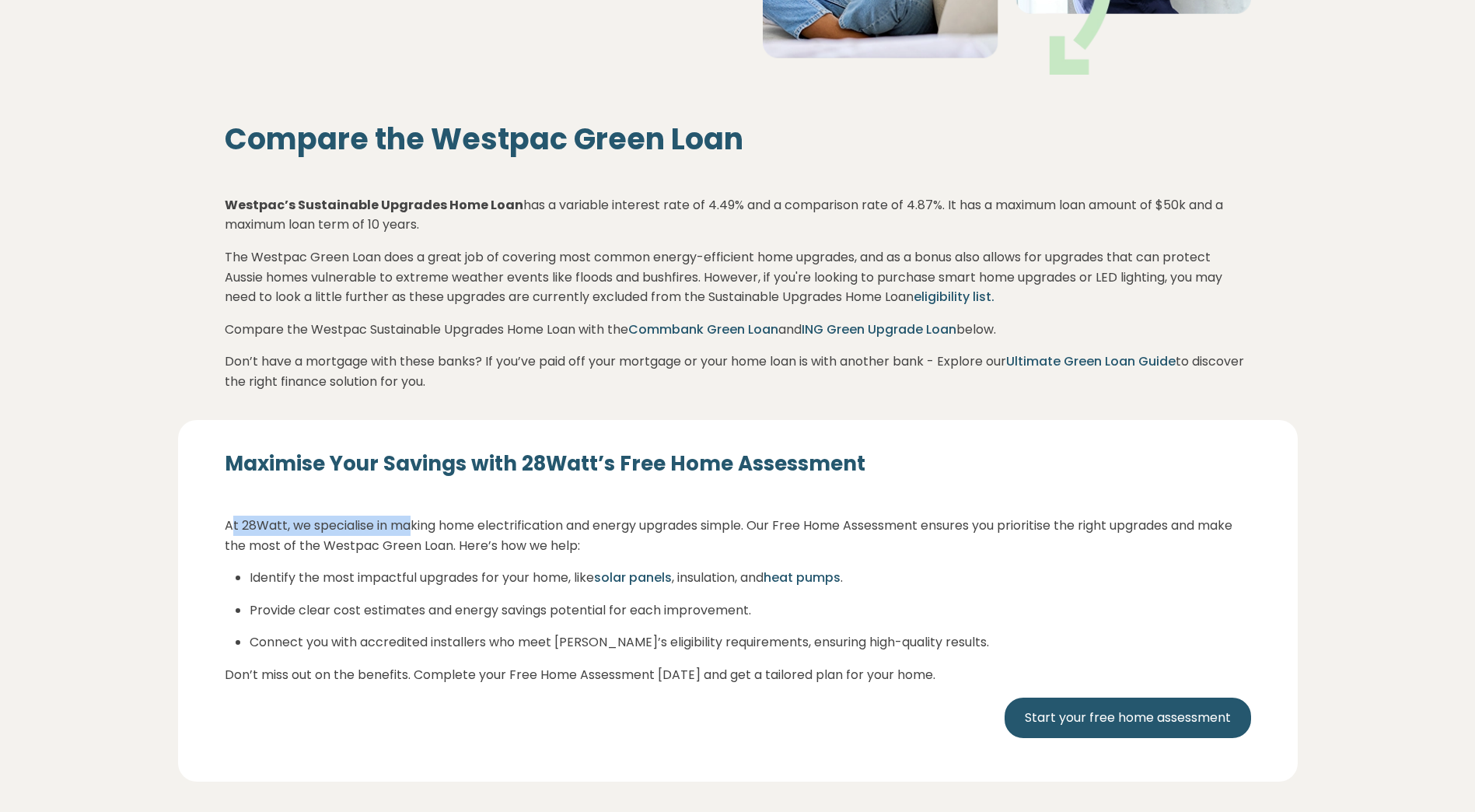
drag, startPoint x: 234, startPoint y: 525, endPoint x: 412, endPoint y: 530, distance: 178.1
click at [412, 530] on p "At 28Watt, we specialise in making home electrification and energy upgrades sim…" at bounding box center [738, 535] width 1027 height 39
drag, startPoint x: 412, startPoint y: 530, endPoint x: 530, endPoint y: 523, distance: 118.2
click at [534, 523] on p "At 28Watt, we specialise in making home electrification and energy upgrades sim…" at bounding box center [738, 535] width 1027 height 39
drag, startPoint x: 480, startPoint y: 528, endPoint x: 725, endPoint y: 528, distance: 245.0
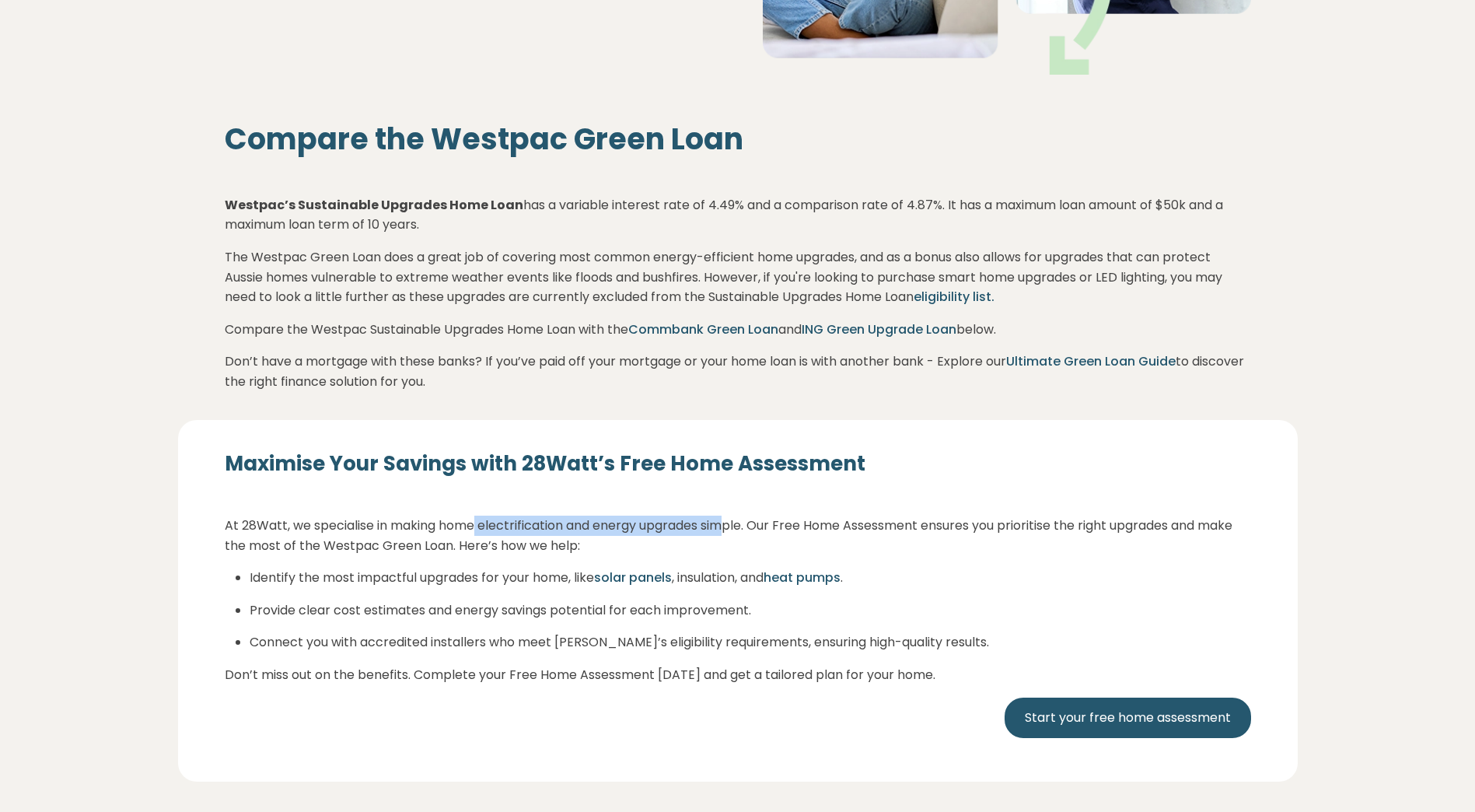
click at [725, 528] on p "At 28Watt, we specialise in making home electrification and energy upgrades sim…" at bounding box center [738, 535] width 1027 height 39
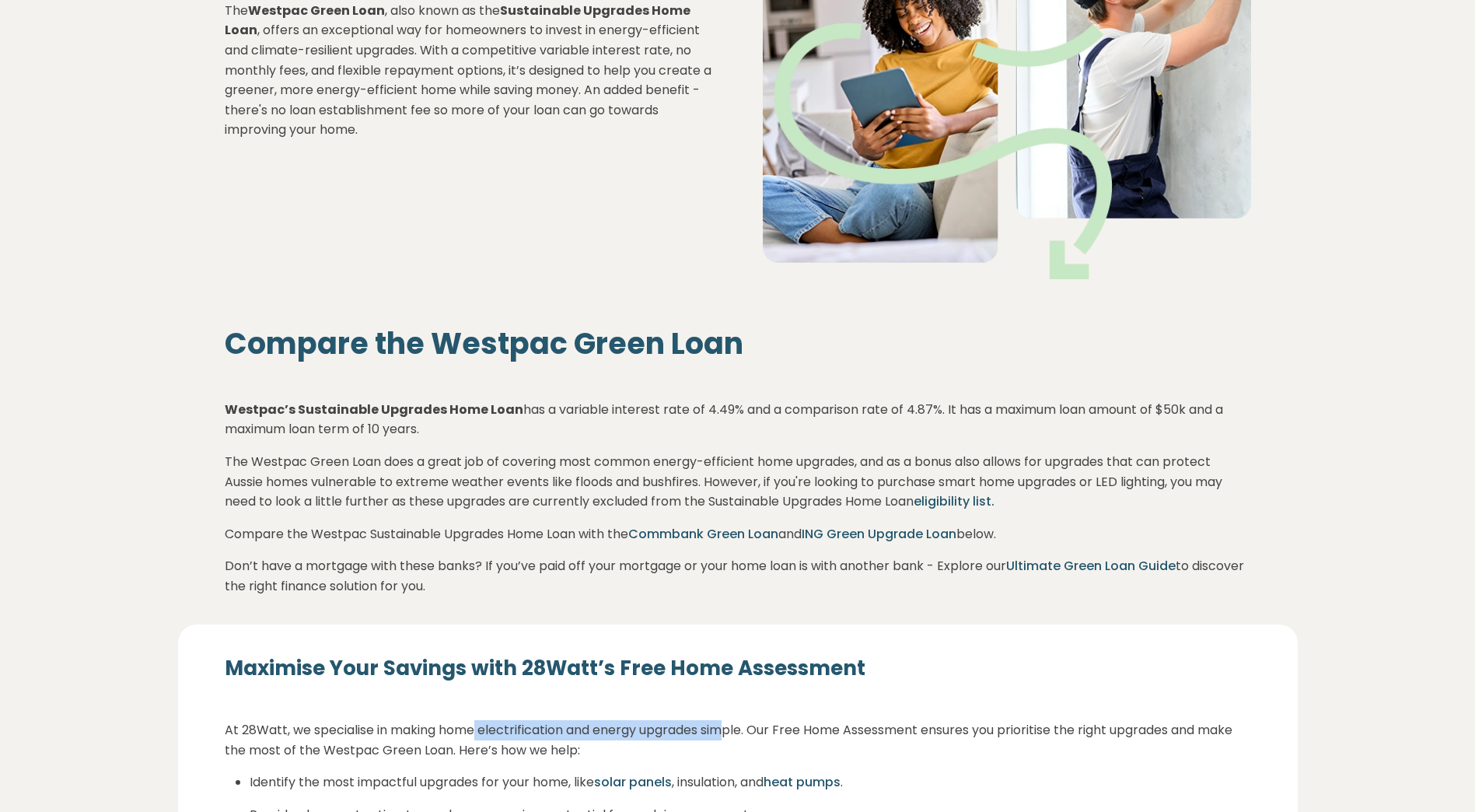
scroll to position [78, 0]
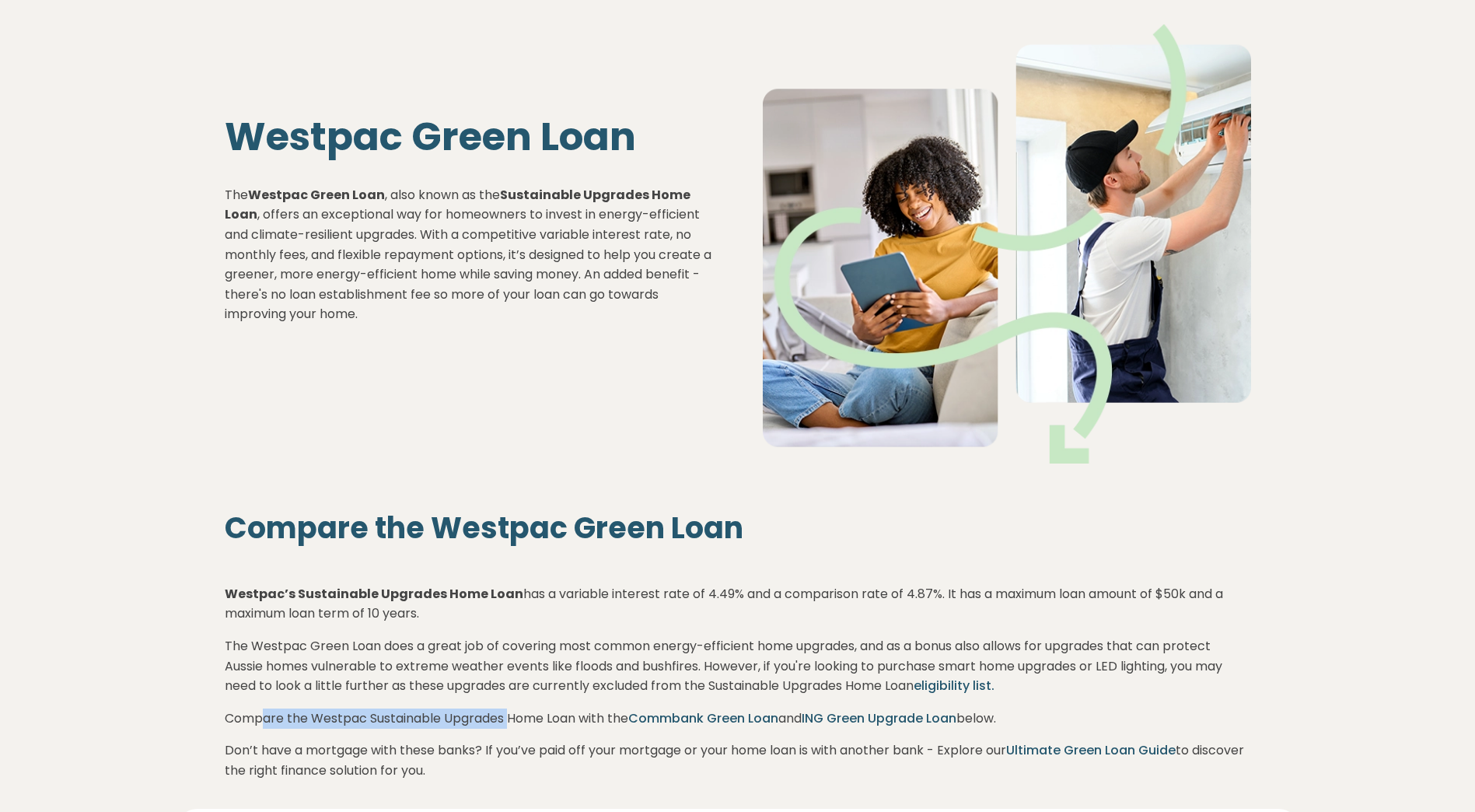
drag, startPoint x: 303, startPoint y: 720, endPoint x: 508, endPoint y: 720, distance: 205.0
click at [508, 720] on p "Compare the Westpac Sustainable Upgrades Home Loan with the Commbank Green Loan…" at bounding box center [738, 718] width 1027 height 20
click at [898, 716] on link "ING Green Upgrade Loan" at bounding box center [879, 717] width 155 height 18
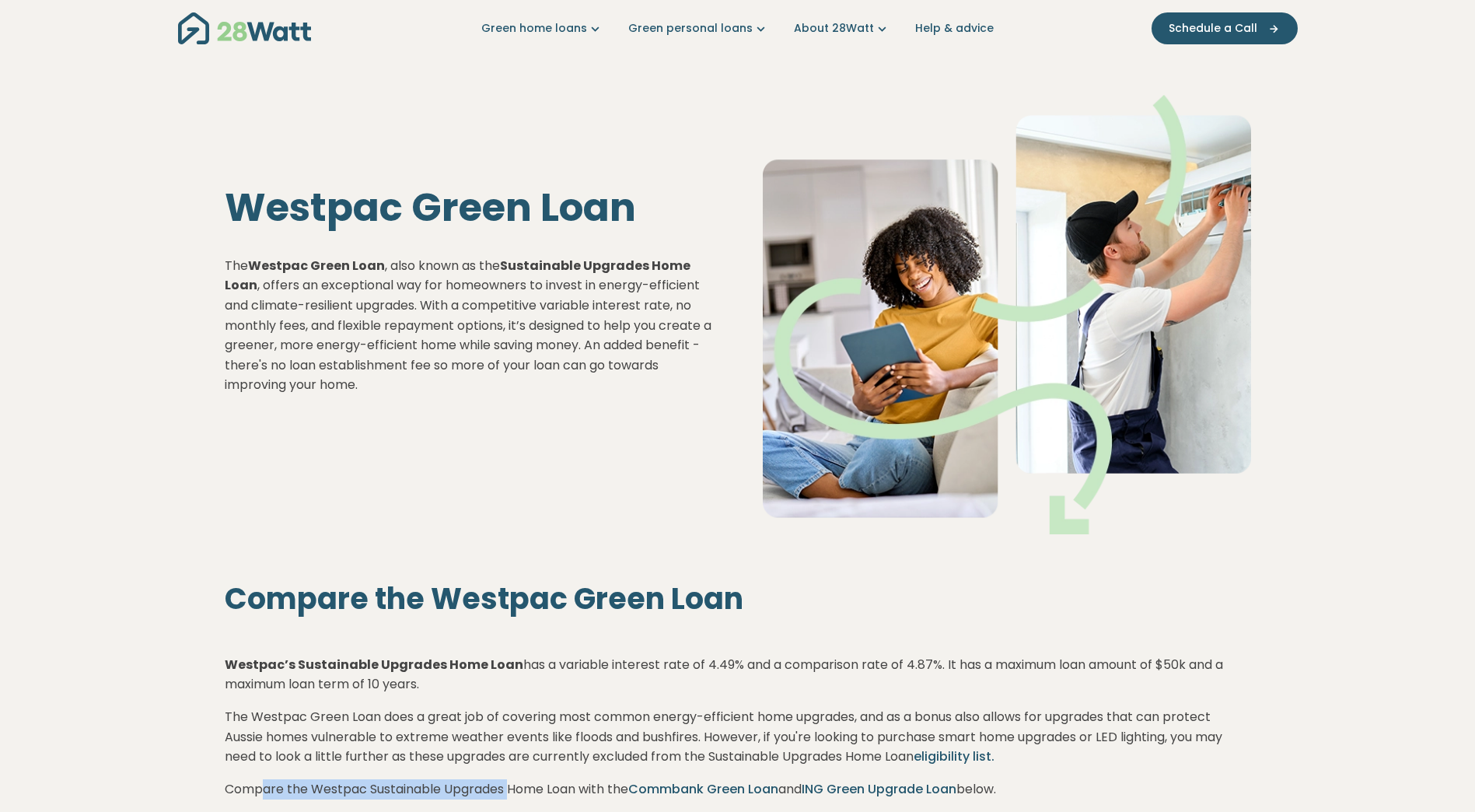
scroll to position [0, 0]
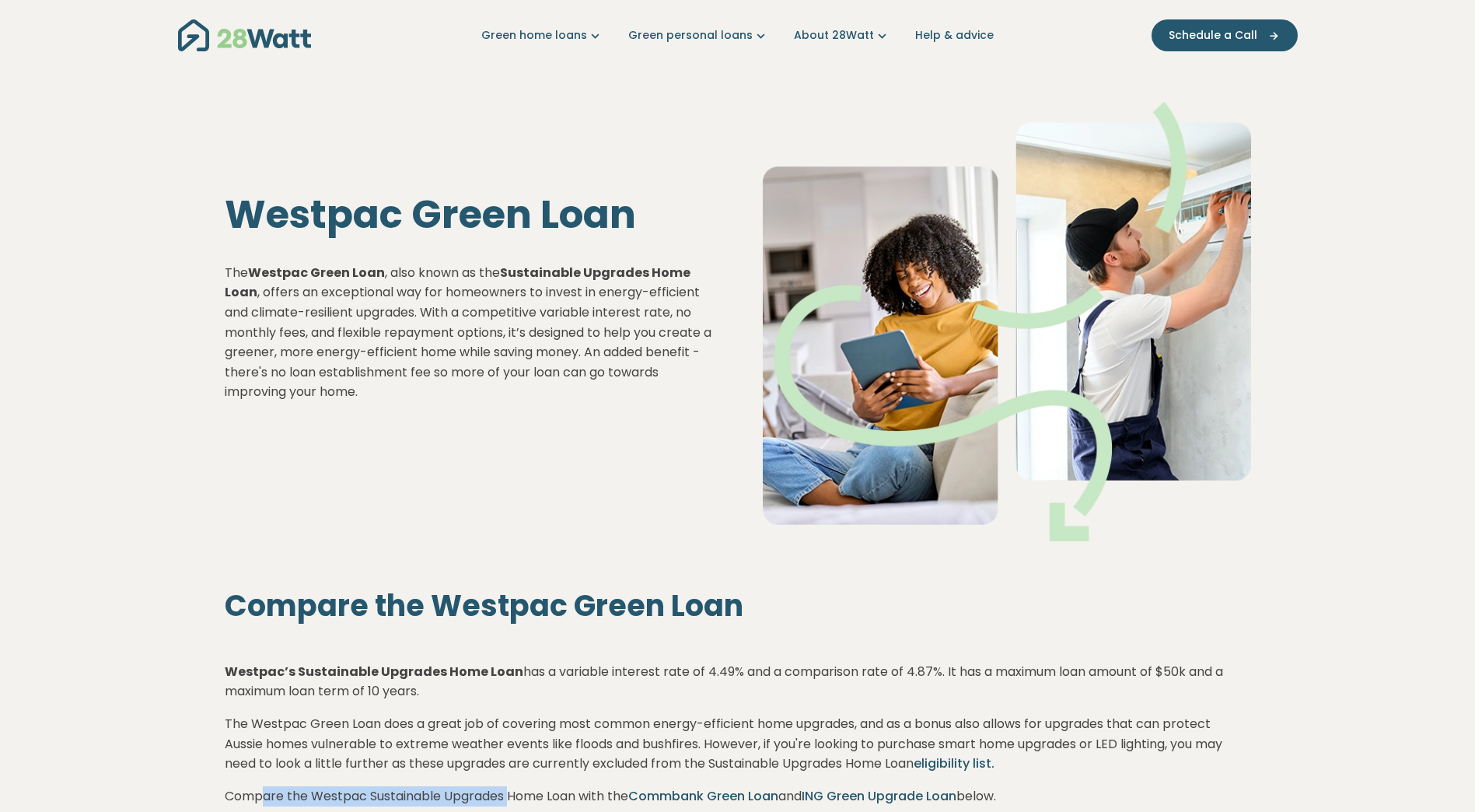
click at [707, 38] on link "Green personal loans" at bounding box center [699, 35] width 141 height 16
click at [577, 33] on link "Green home loans" at bounding box center [542, 35] width 122 height 16
click at [690, 34] on link "Green personal loans" at bounding box center [699, 35] width 141 height 16
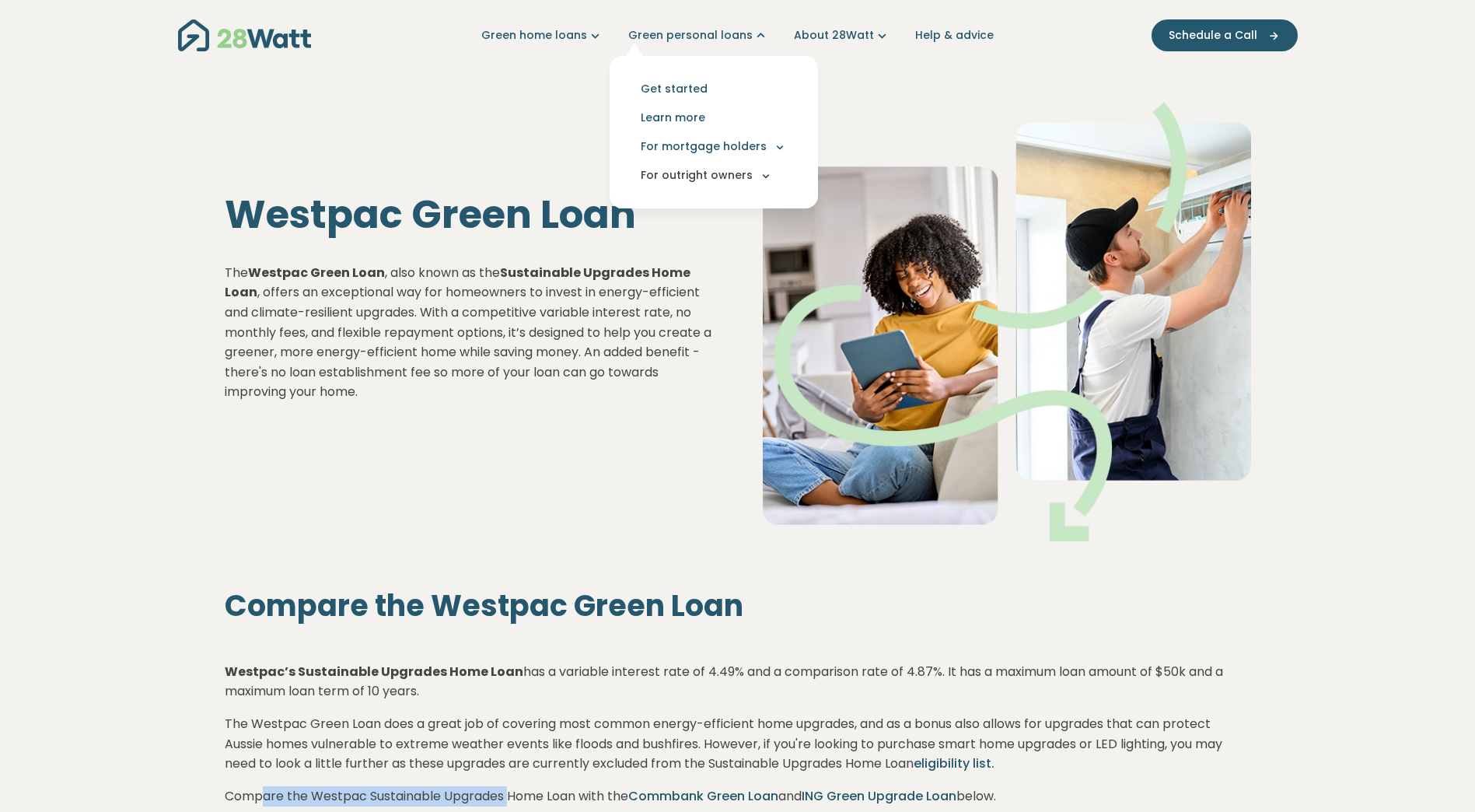
click at [710, 177] on button "For outright owners" at bounding box center [713, 175] width 184 height 29
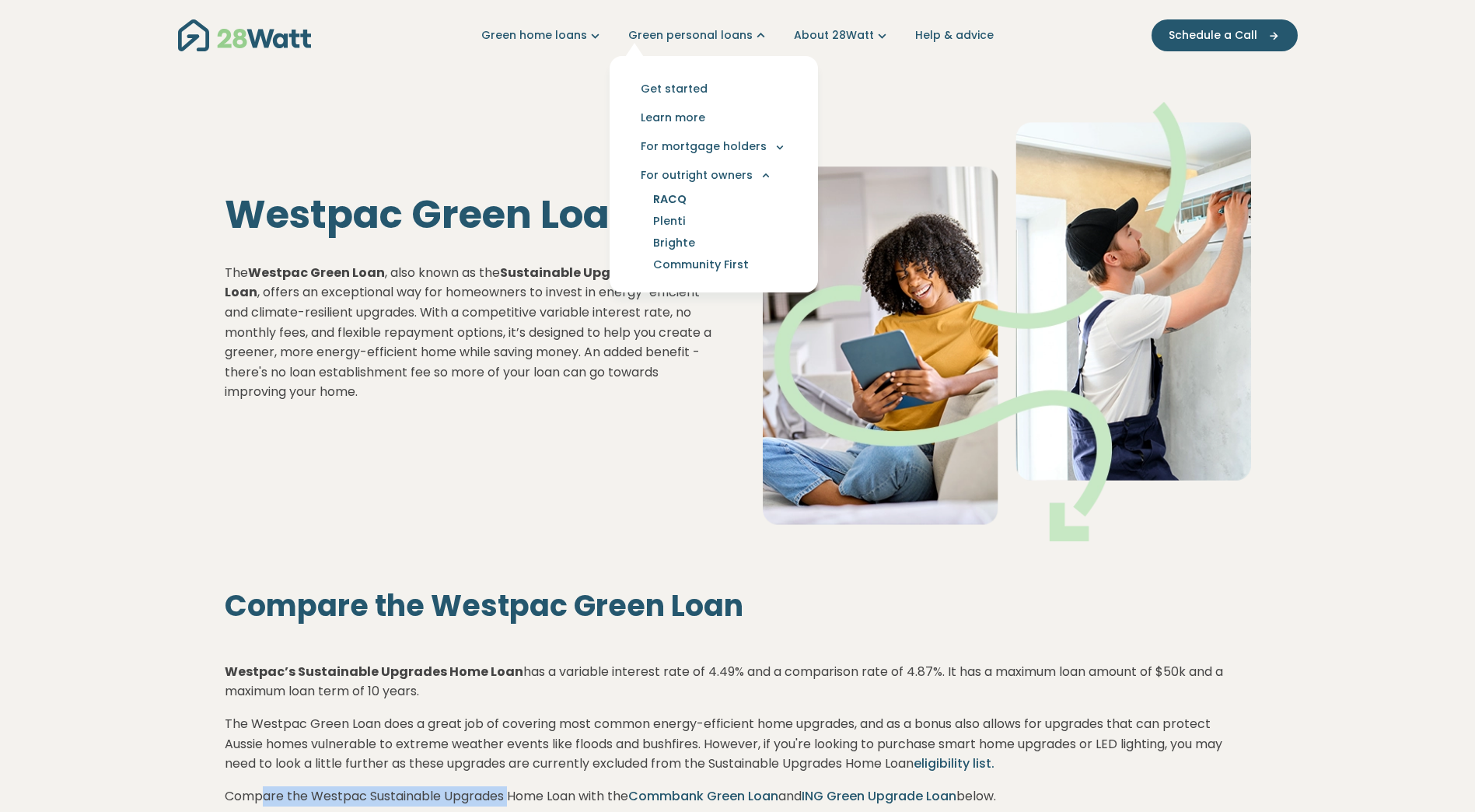
click at [677, 202] on link "RACQ" at bounding box center [670, 198] width 71 height 21
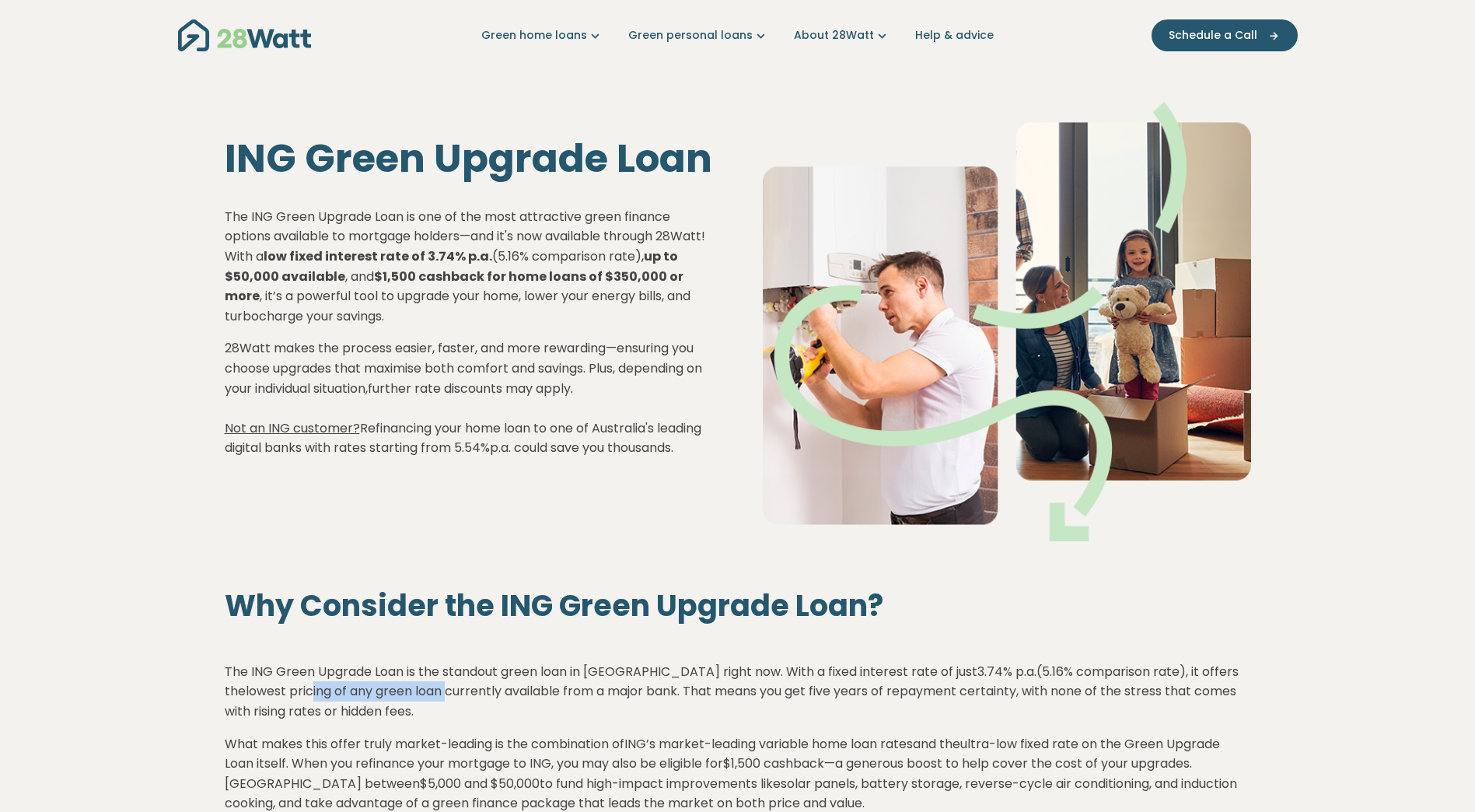
drag, startPoint x: 249, startPoint y: 695, endPoint x: 382, endPoint y: 697, distance: 133.0
click at [382, 697] on span "lowest pricing of any green loan currently available from a major bank" at bounding box center [461, 690] width 431 height 18
drag, startPoint x: 592, startPoint y: 608, endPoint x: 774, endPoint y: 607, distance: 182.0
click at [774, 607] on h2 "Why Consider the ING Green Upgrade Loan?" at bounding box center [738, 605] width 1027 height 36
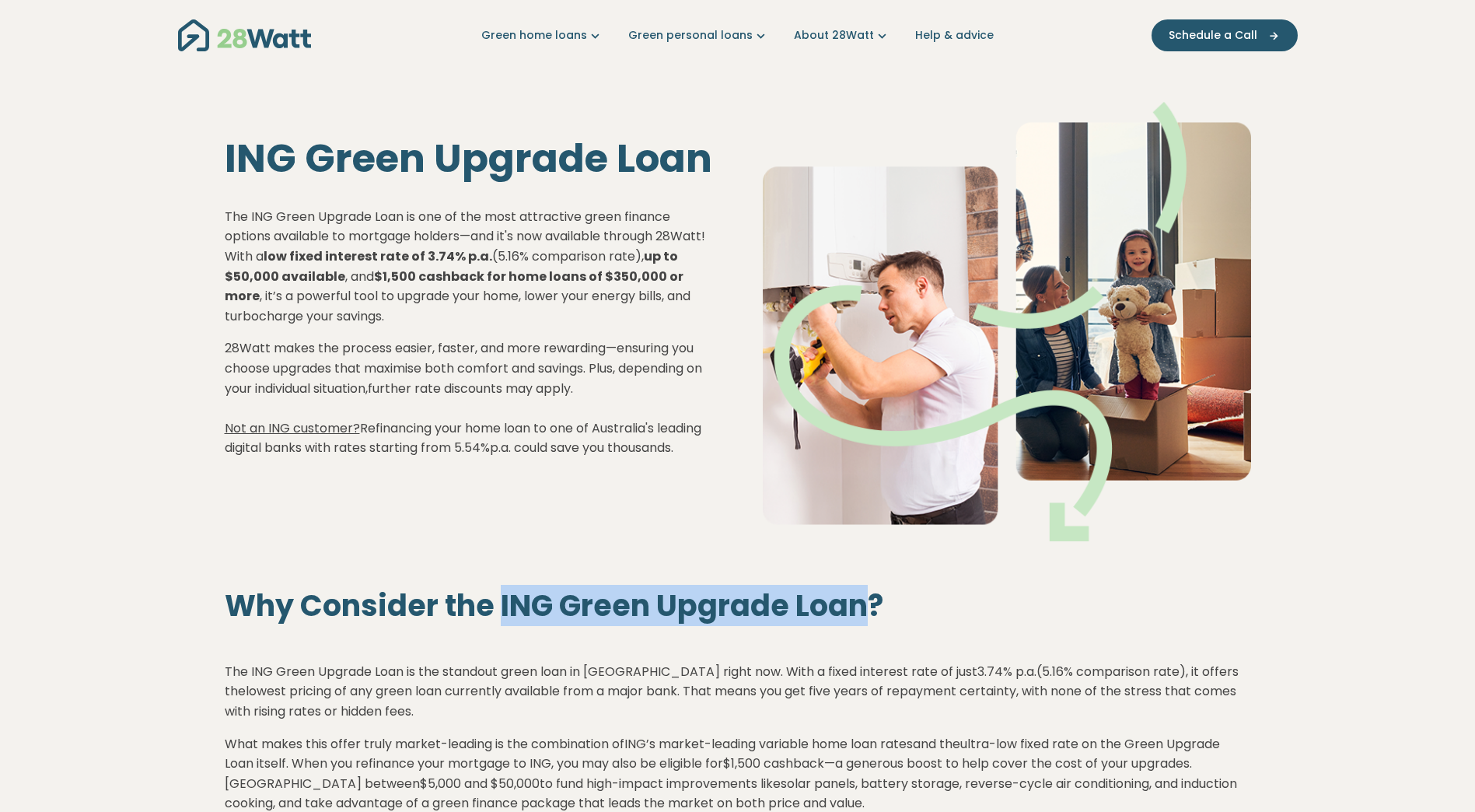
drag, startPoint x: 500, startPoint y: 610, endPoint x: 861, endPoint y: 610, distance: 361.0
click at [861, 610] on h2 "Why Consider the ING Green Upgrade Loan?" at bounding box center [738, 605] width 1027 height 36
copy h2 "ING Green Upgrade Loan"
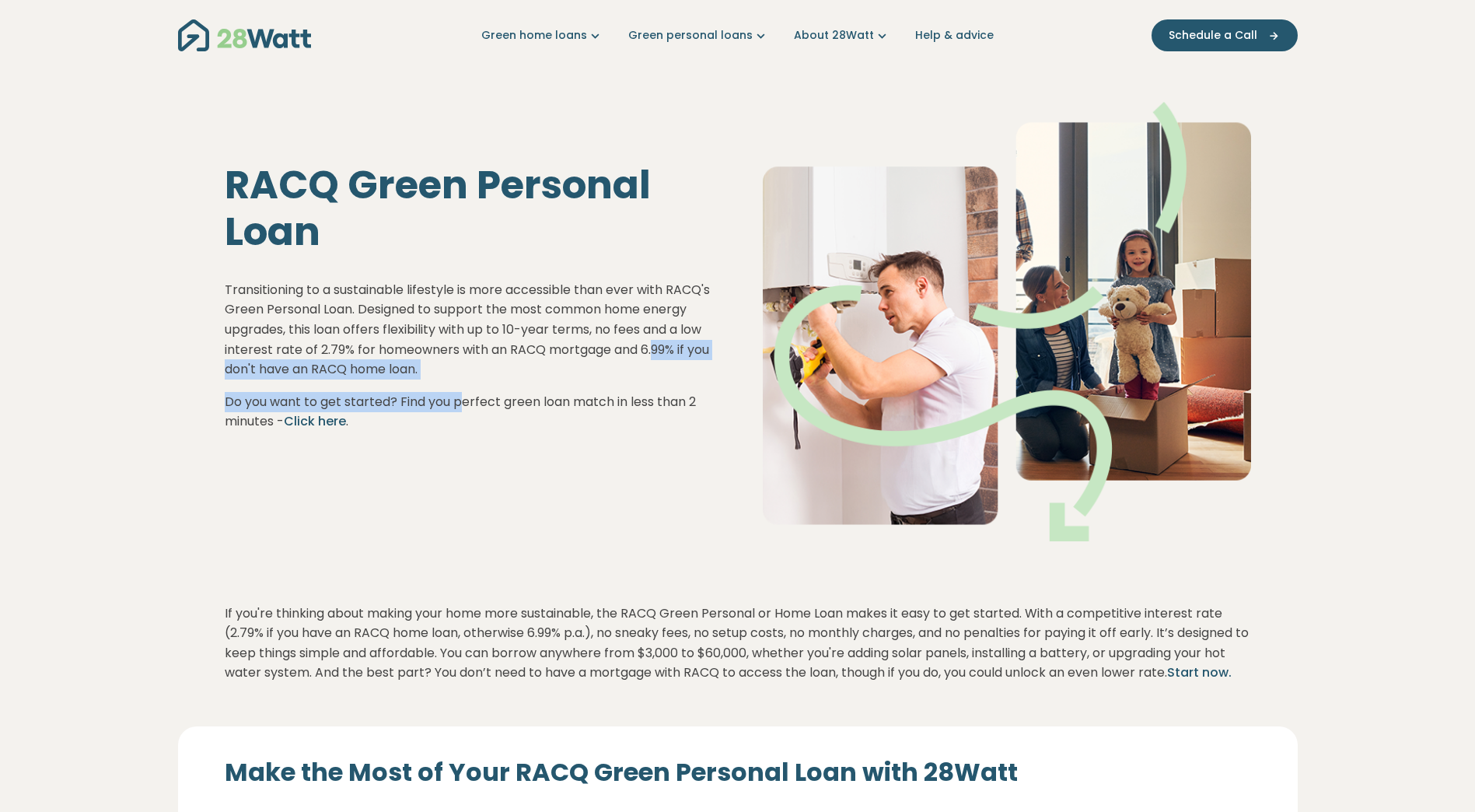
drag, startPoint x: 234, startPoint y: 368, endPoint x: 460, endPoint y: 385, distance: 226.6
click at [460, 385] on div "Transitioning to a sustainable lifestyle is more accessible than ever with RACQ…" at bounding box center [469, 356] width 489 height 152
drag, startPoint x: 460, startPoint y: 385, endPoint x: 336, endPoint y: 360, distance: 126.5
click at [336, 360] on span "Designed to support the most common home energy upgrades, this loan offers flex…" at bounding box center [466, 338] width 484 height 78
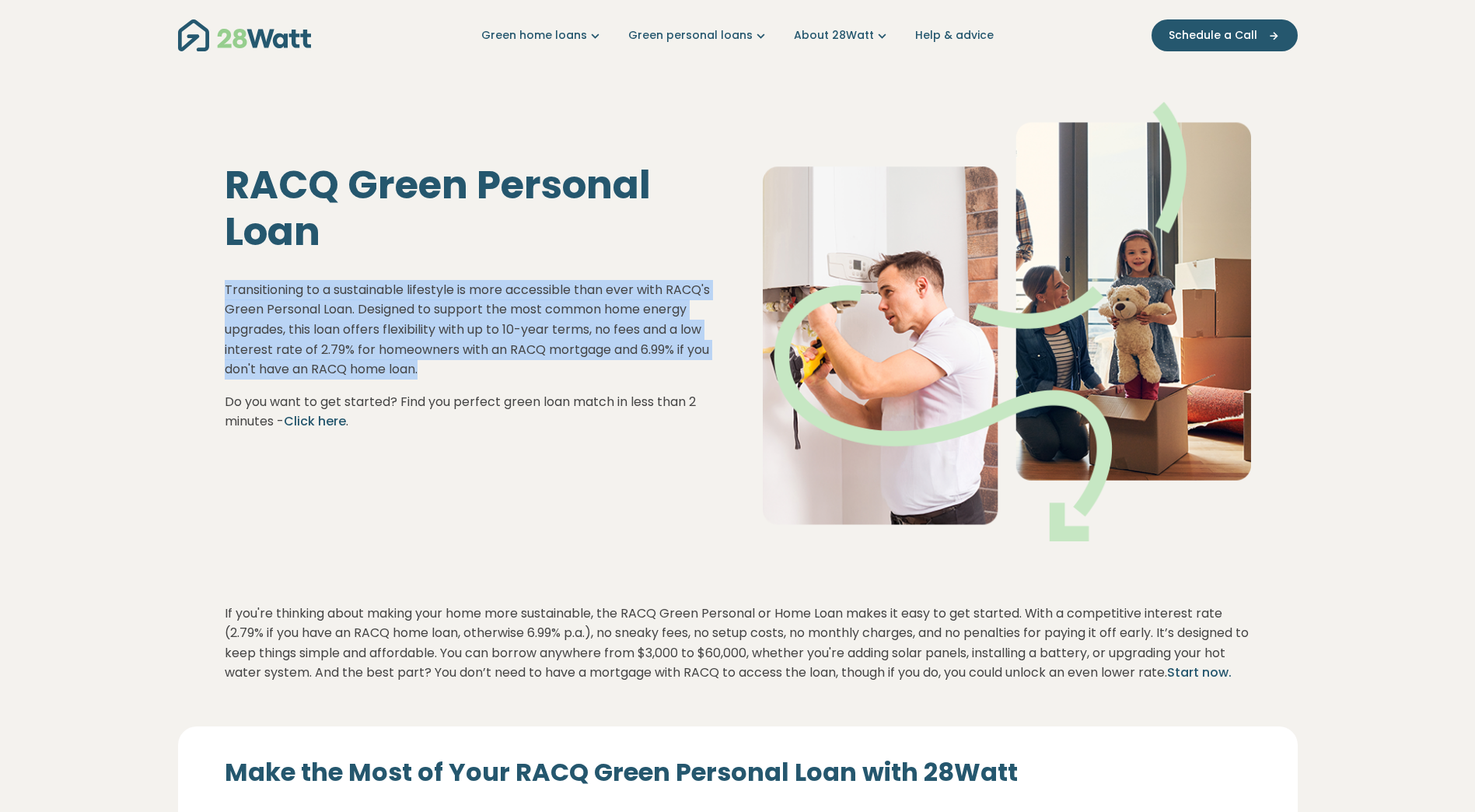
click at [336, 360] on span "Designed to support the most common home energy upgrades, this loan offers flex…" at bounding box center [466, 338] width 484 height 78
click at [842, 33] on link "About 28Watt" at bounding box center [842, 35] width 97 height 16
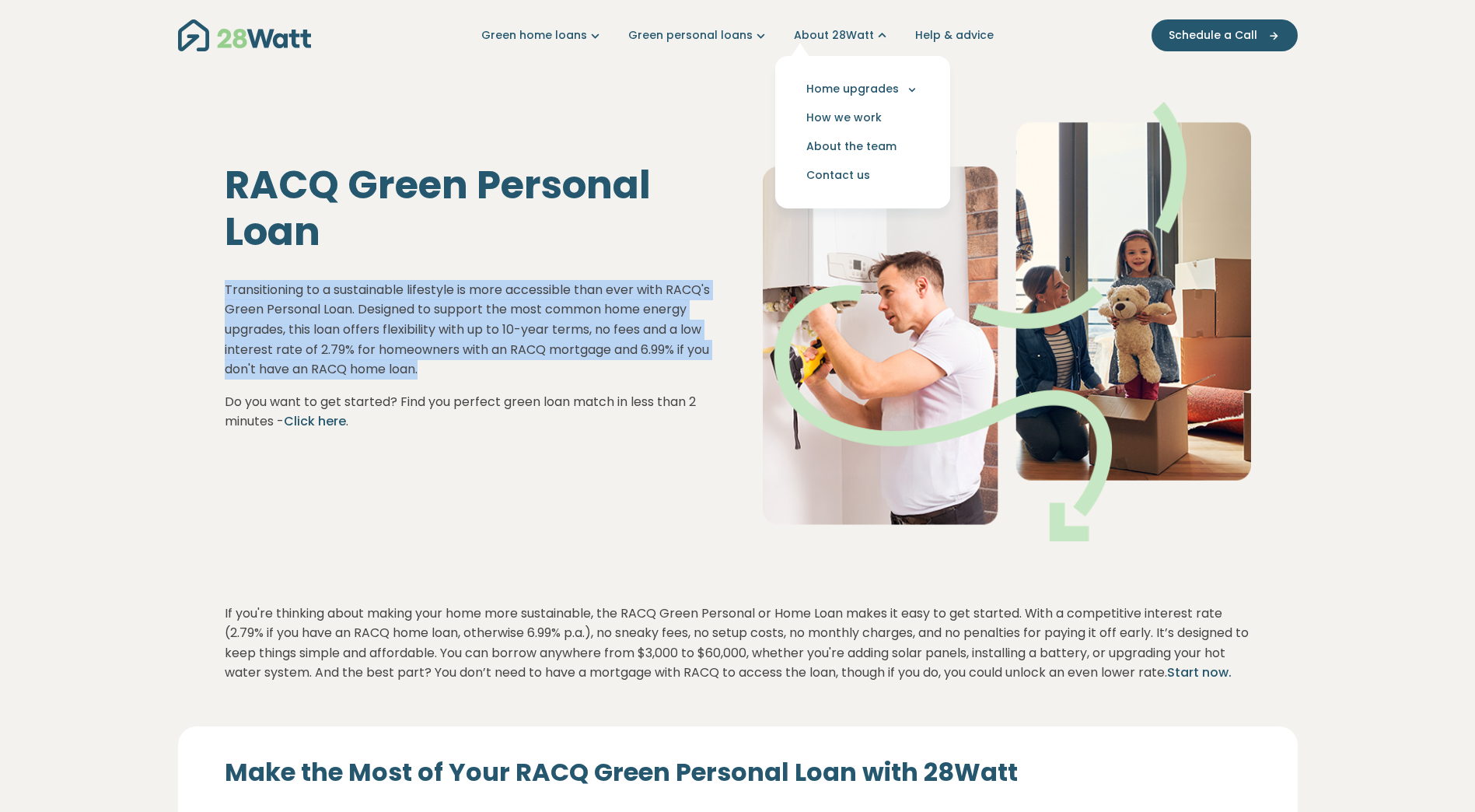
click at [757, 38] on icon "Main navigation" at bounding box center [760, 35] width 16 height 16
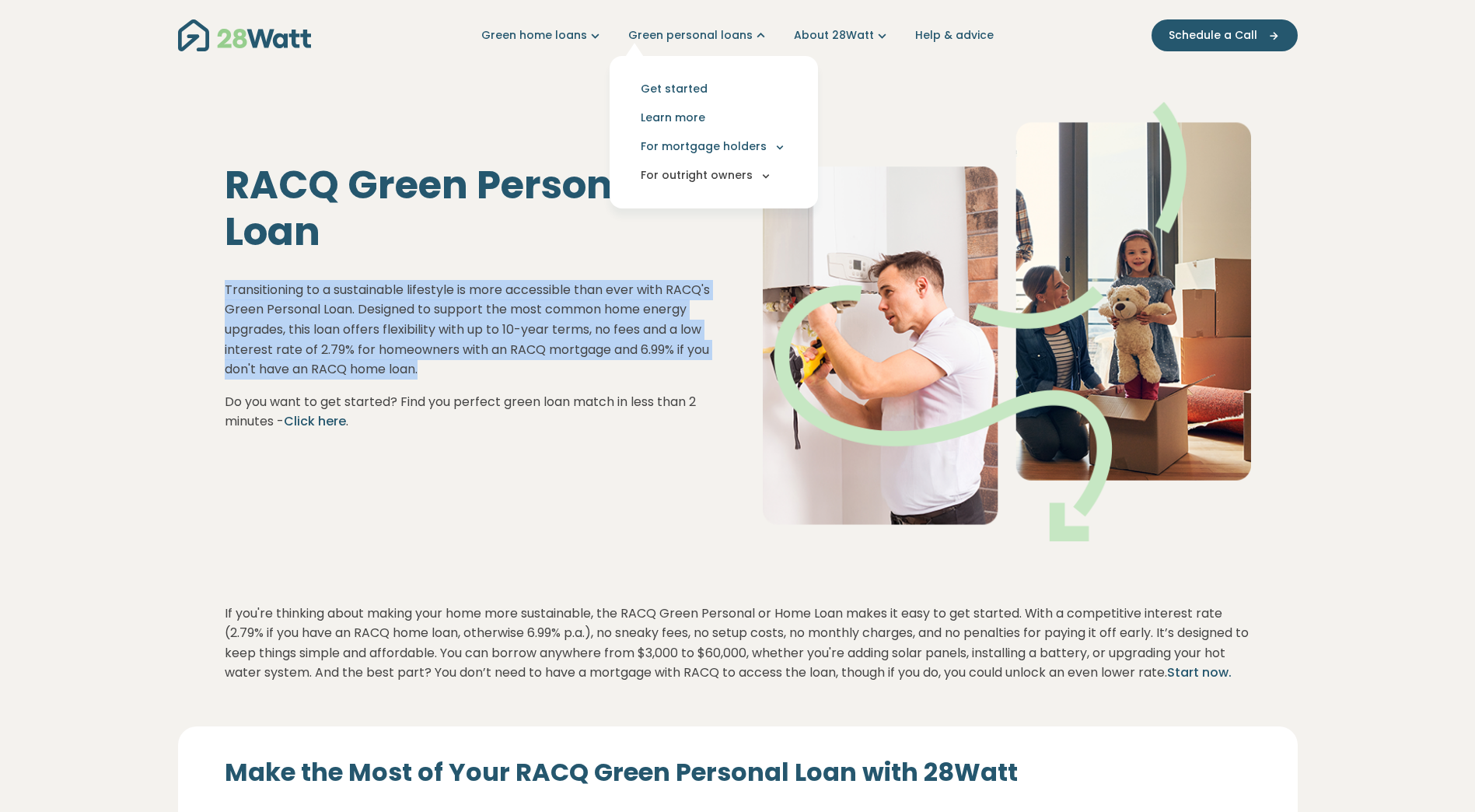
click at [759, 178] on icon "Main navigation" at bounding box center [766, 176] width 14 height 14
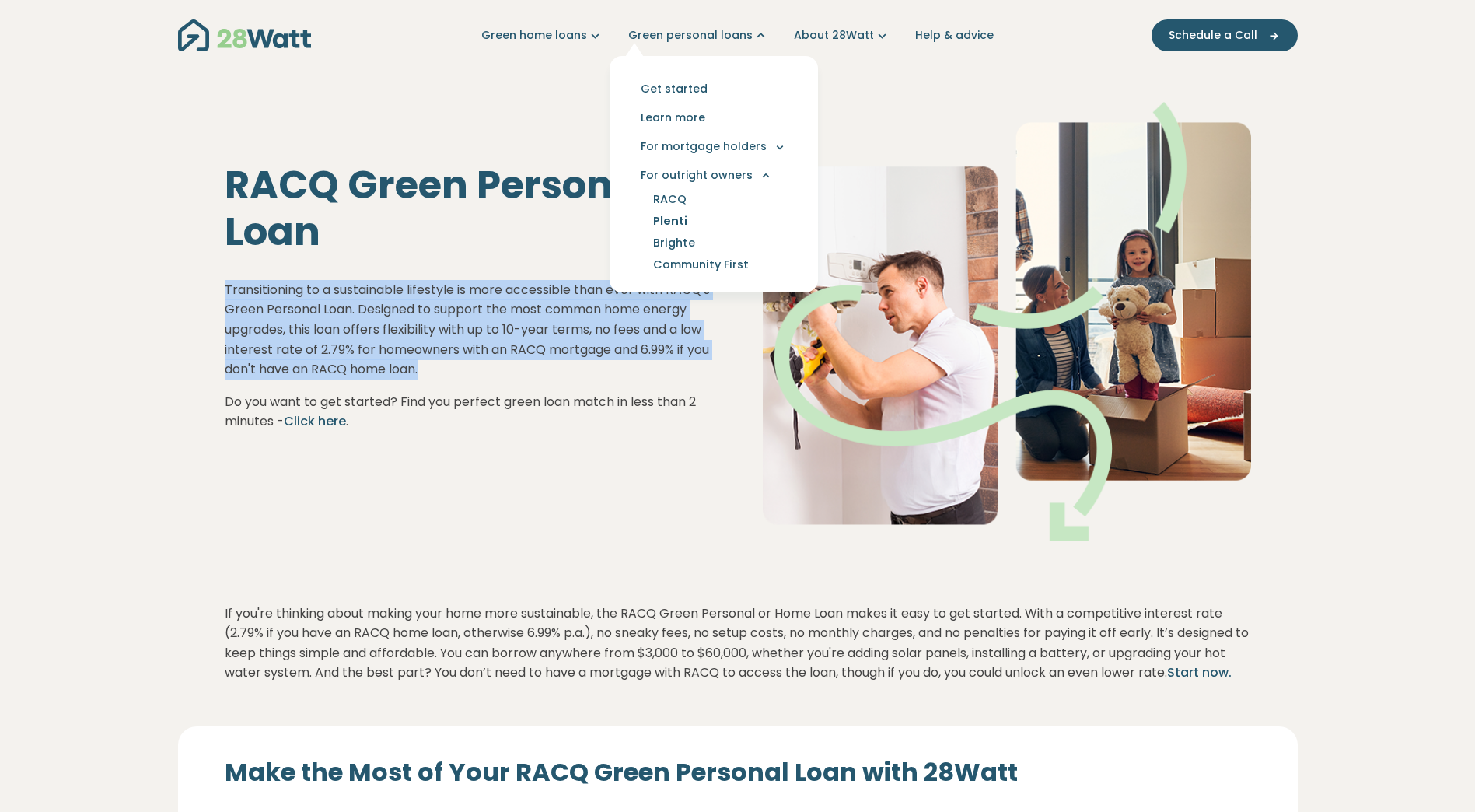
click at [678, 225] on link "Plenti" at bounding box center [670, 220] width 72 height 21
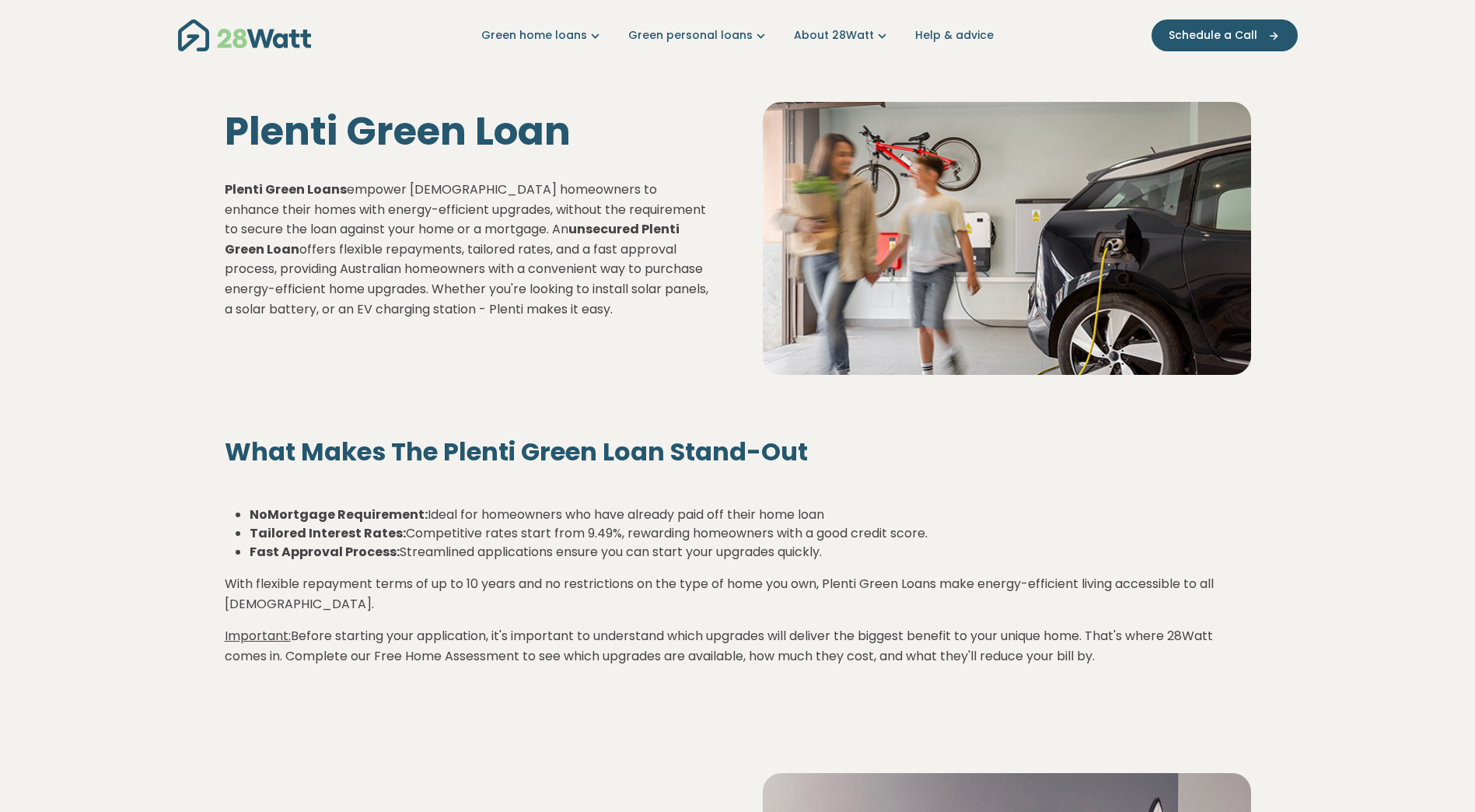
click at [834, 36] on link "About 28Watt" at bounding box center [842, 35] width 97 height 16
click at [739, 35] on link "Green personal loans" at bounding box center [699, 35] width 141 height 16
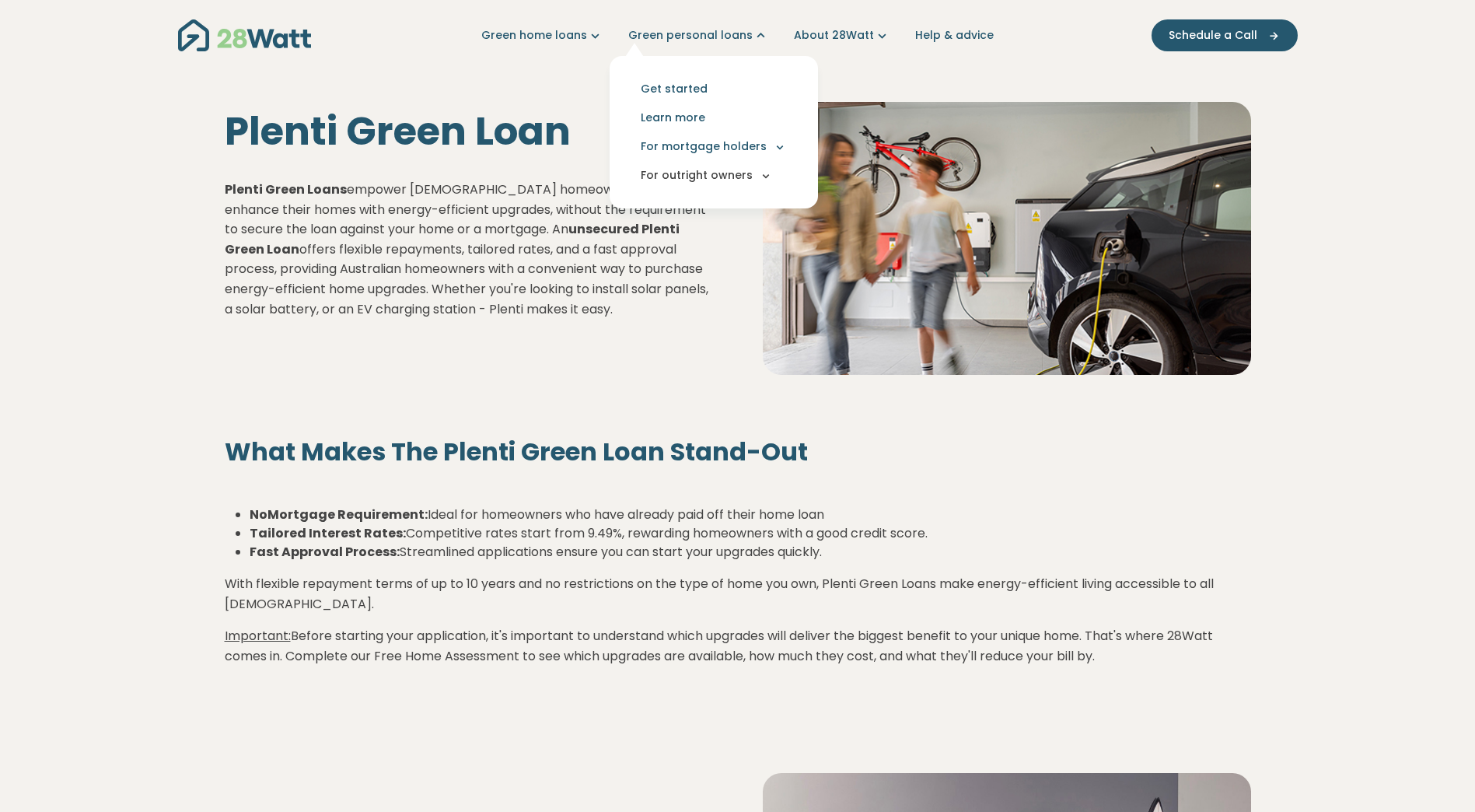
click at [758, 177] on button "For outright owners" at bounding box center [713, 175] width 184 height 29
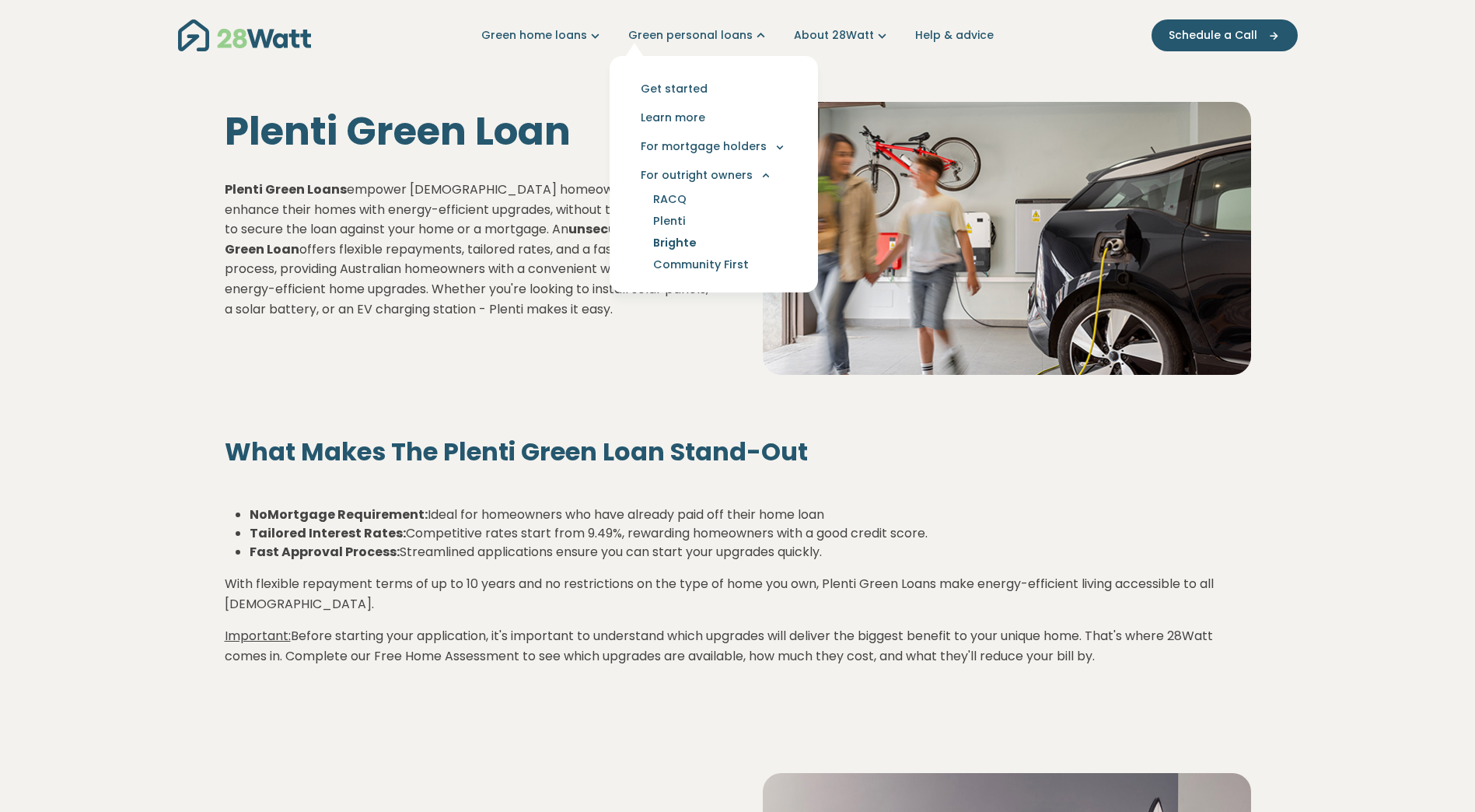
click at [684, 244] on link "Brighte" at bounding box center [675, 242] width 81 height 21
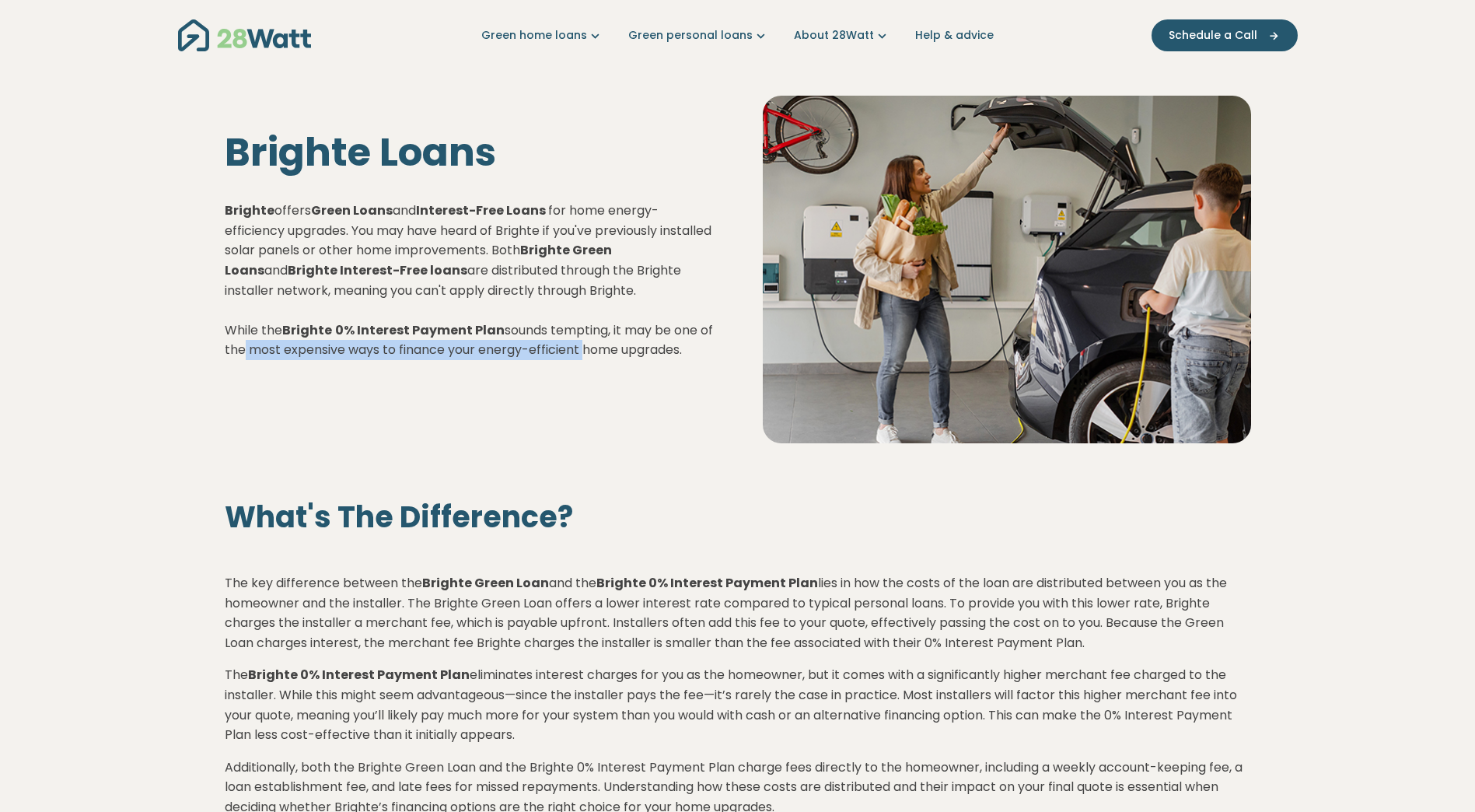
drag, startPoint x: 255, startPoint y: 354, endPoint x: 597, endPoint y: 360, distance: 342.1
click at [597, 360] on div "Brighte Loans Brighte offers Green Loans and Interest-Free Loans for home energ…" at bounding box center [469, 269] width 538 height 281
drag, startPoint x: 597, startPoint y: 360, endPoint x: 595, endPoint y: 351, distance: 9.2
click at [595, 351] on p "Brighte offers Green Loans and Interest-Free Loans for home energy-efficiency u…" at bounding box center [469, 280] width 489 height 160
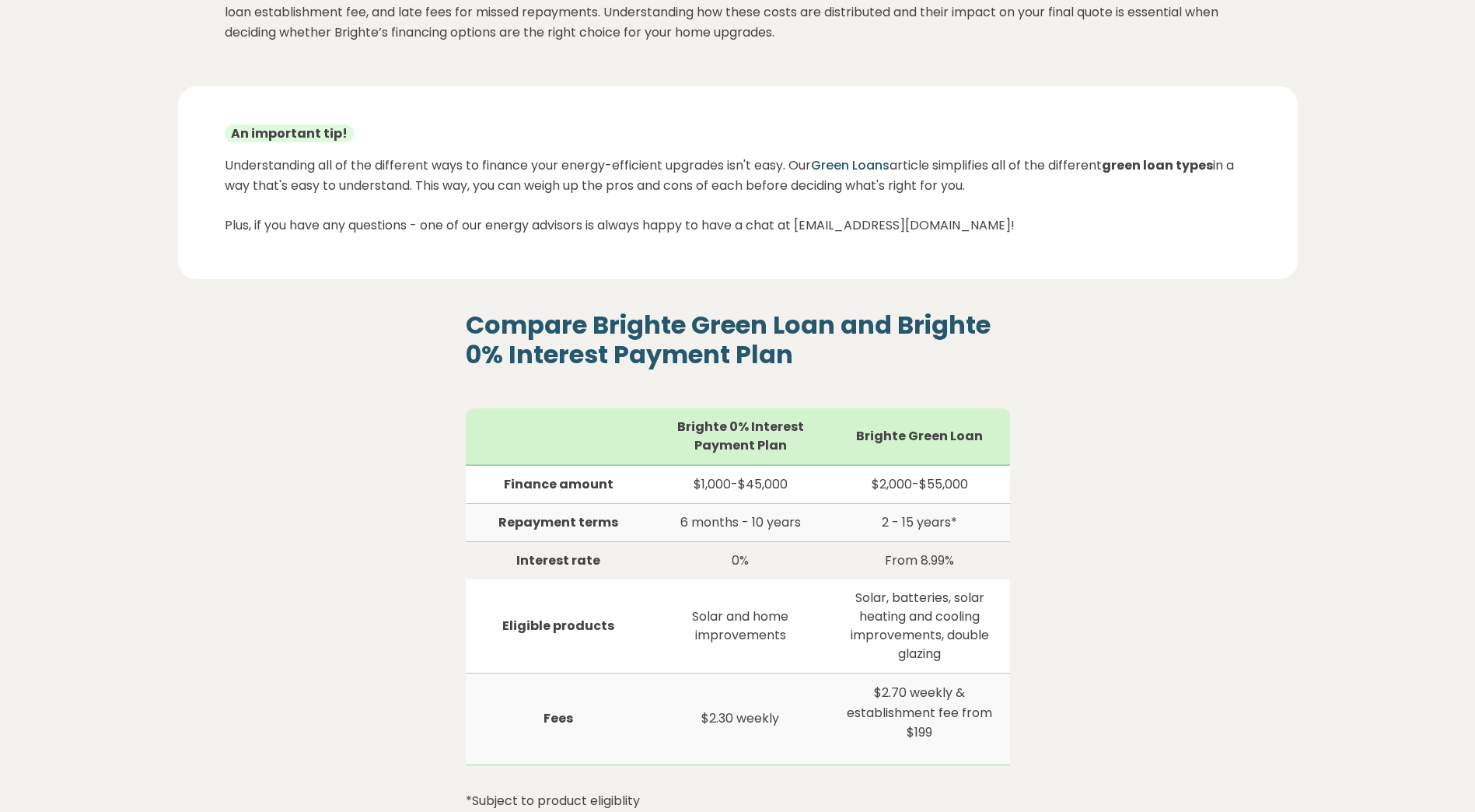
scroll to position [855, 0]
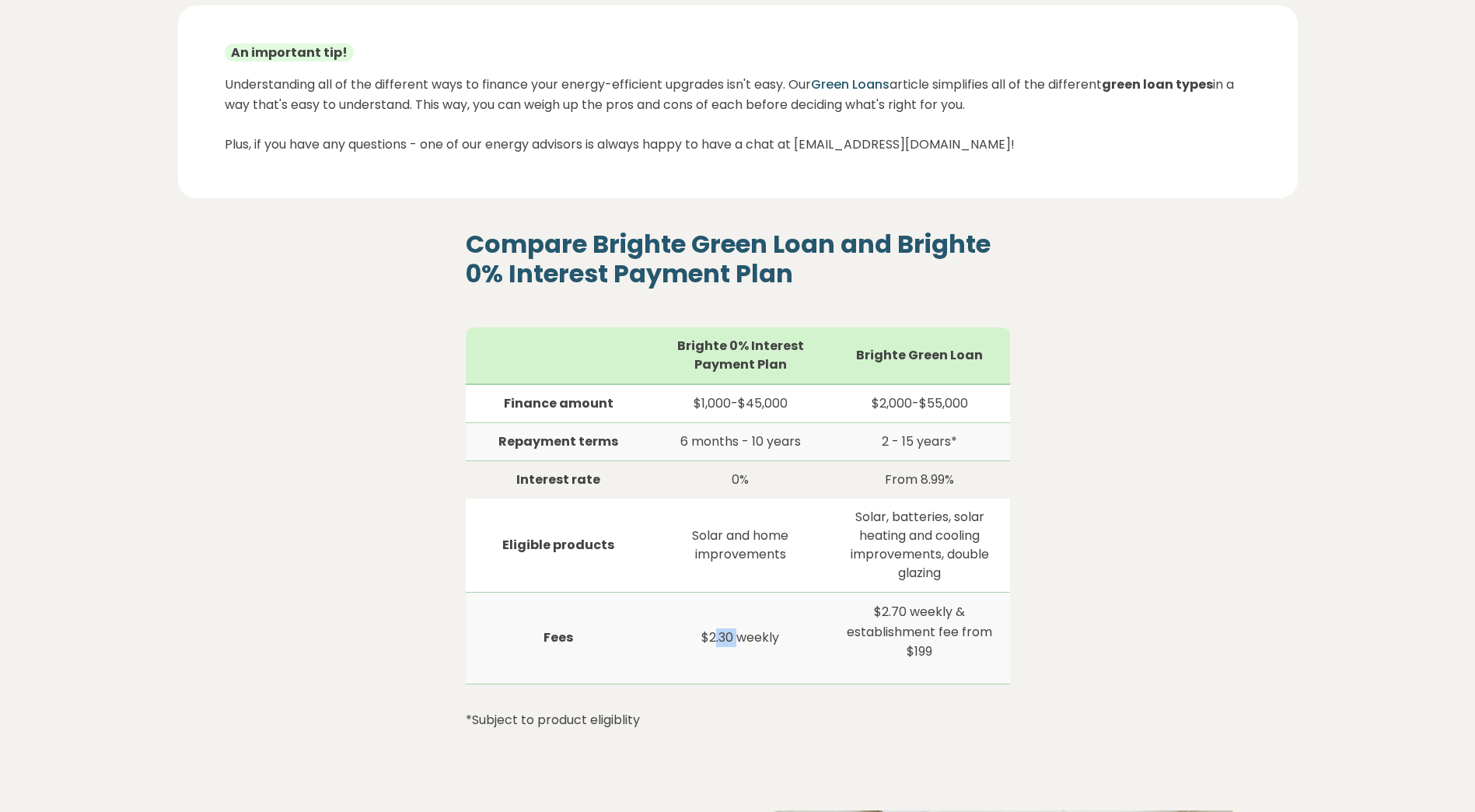
drag, startPoint x: 715, startPoint y: 638, endPoint x: 737, endPoint y: 638, distance: 22.0
click at [737, 638] on td "$2.30 weekly" at bounding box center [740, 637] width 178 height 91
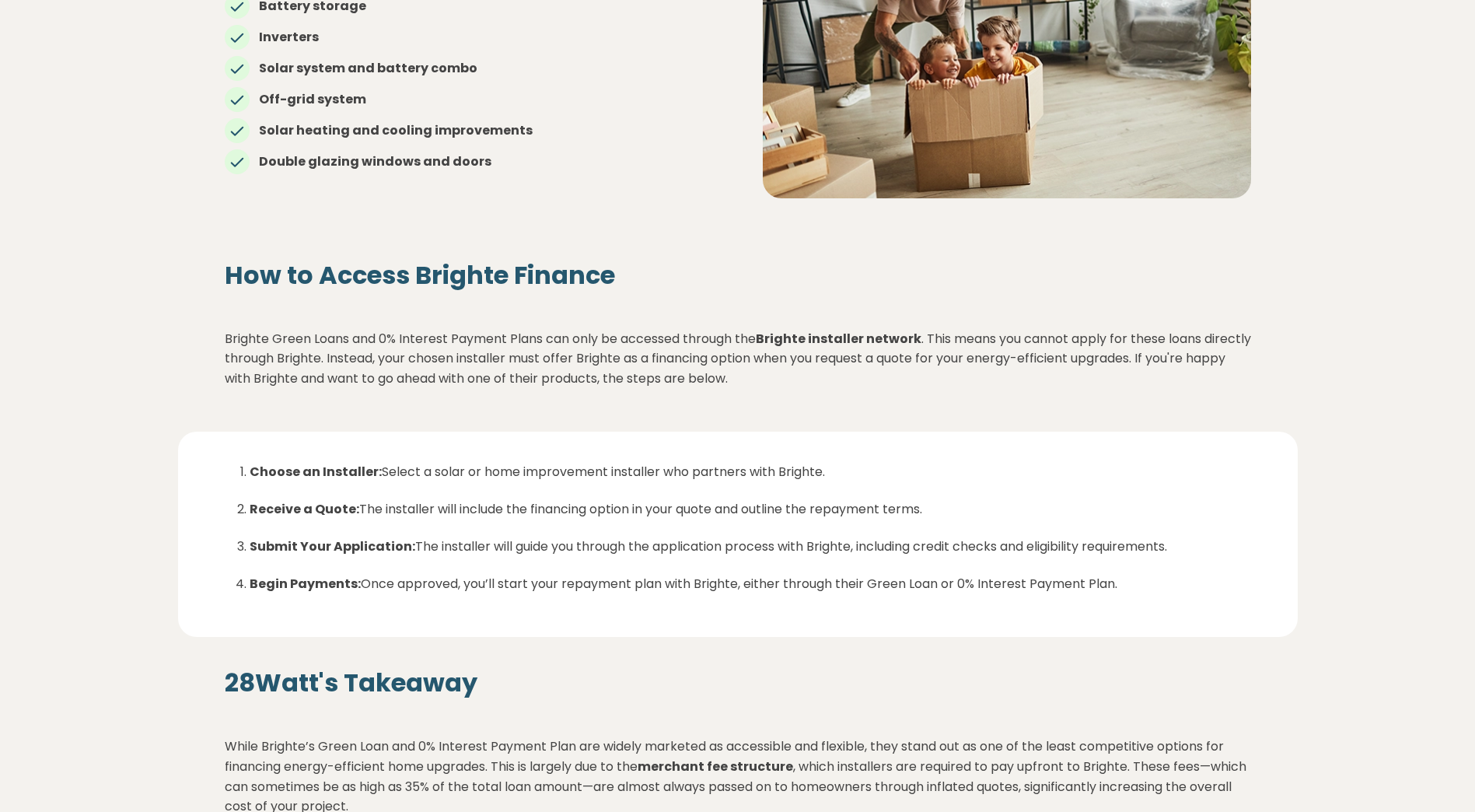
scroll to position [1788, 0]
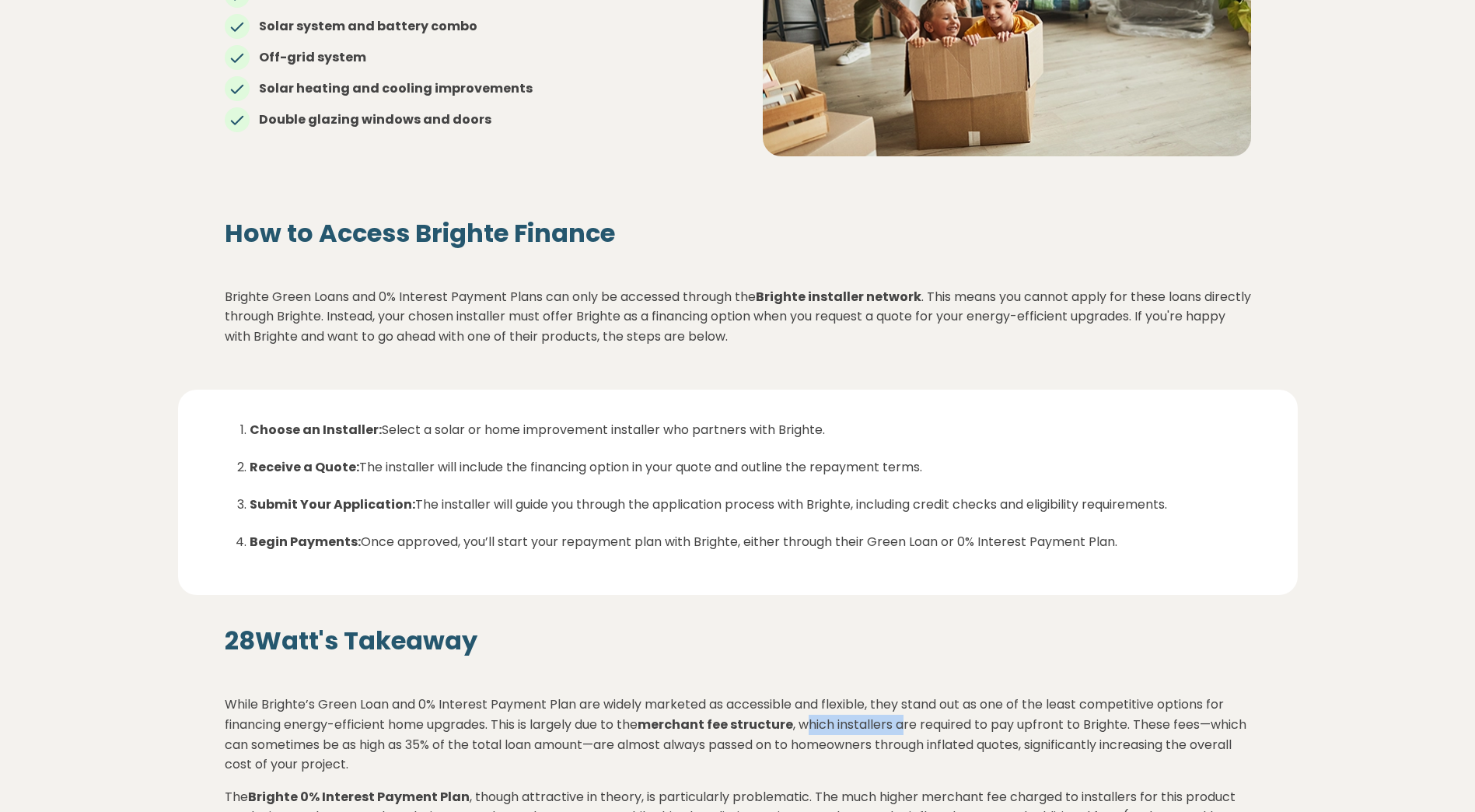
drag, startPoint x: 815, startPoint y: 727, endPoint x: 907, endPoint y: 726, distance: 92.0
click at [907, 726] on p "While Brighte’s Green Loan and 0% Interest Payment Plan are widely marketed as …" at bounding box center [738, 733] width 1027 height 79
drag, startPoint x: 415, startPoint y: 746, endPoint x: 435, endPoint y: 746, distance: 20.0
click at [435, 746] on p "While Brighte’s Green Loan and 0% Interest Payment Plan are widely marketed as …" at bounding box center [738, 733] width 1027 height 79
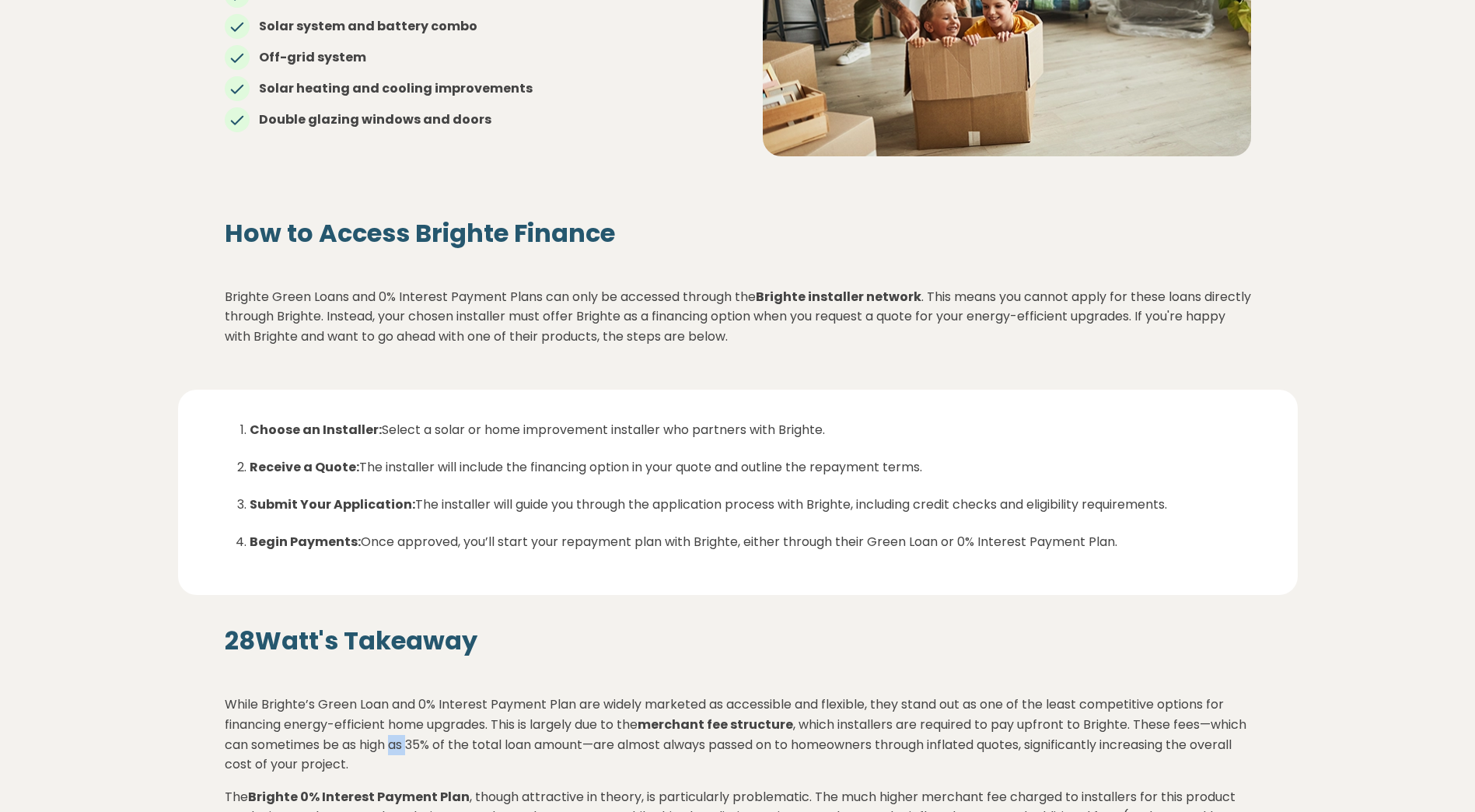
click at [435, 746] on p "While Brighte’s Green Loan and 0% Interest Payment Plan are widely marketed as …" at bounding box center [738, 733] width 1027 height 79
click at [685, 726] on strong "merchant fee structure" at bounding box center [716, 724] width 155 height 18
drag, startPoint x: 600, startPoint y: 724, endPoint x: 765, endPoint y: 723, distance: 165.0
click at [765, 723] on p "While Brighte’s Green Loan and 0% Interest Payment Plan are widely marketed as …" at bounding box center [738, 733] width 1027 height 79
drag, startPoint x: 765, startPoint y: 723, endPoint x: 1114, endPoint y: 716, distance: 349.1
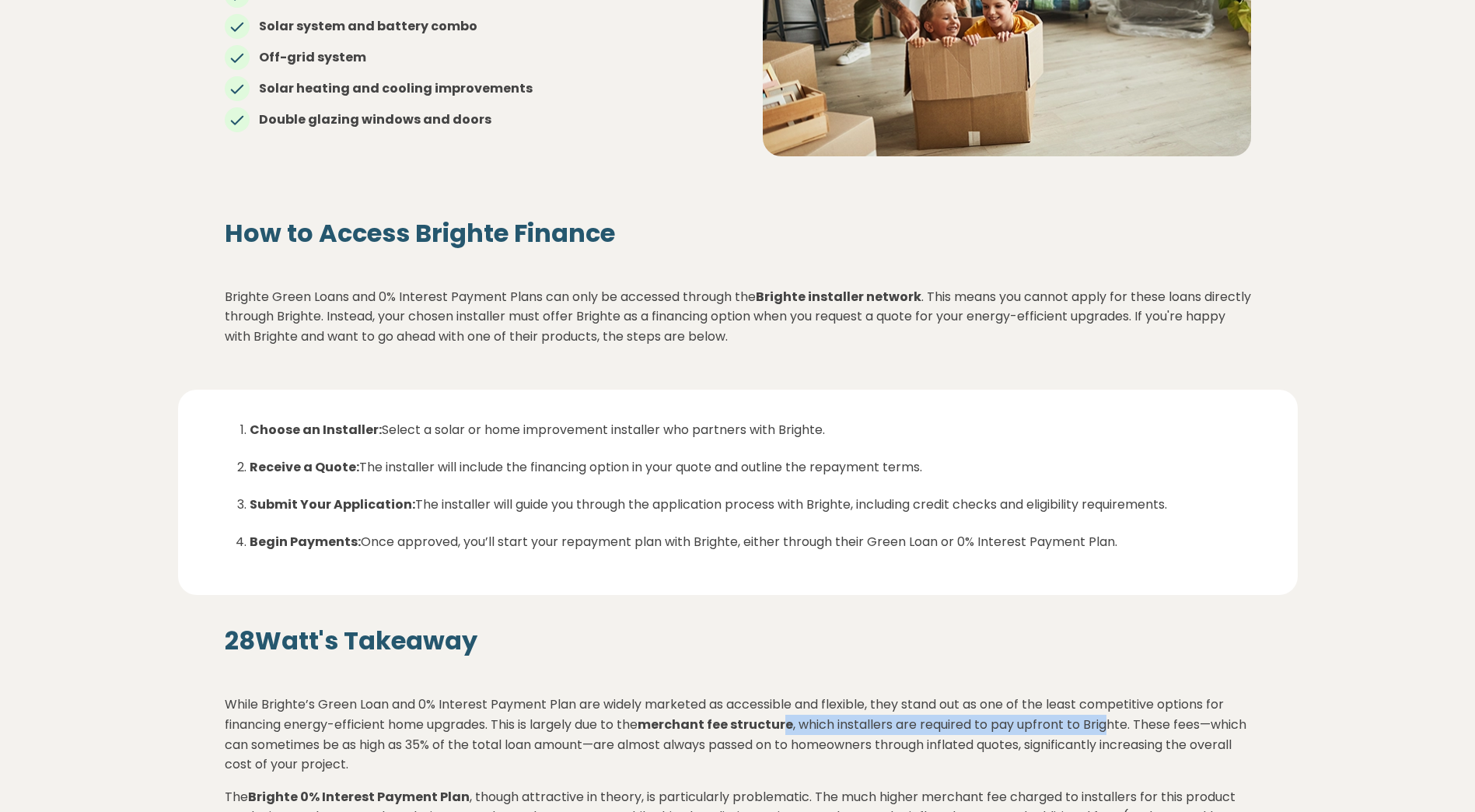
click at [1114, 716] on p "While Brighte’s Green Loan and 0% Interest Payment Plan are widely marketed as …" at bounding box center [738, 733] width 1027 height 79
drag, startPoint x: 1114, startPoint y: 716, endPoint x: 1095, endPoint y: 716, distance: 19.0
click at [1095, 716] on p "While Brighte’s Green Loan and 0% Interest Payment Plan are widely marketed as …" at bounding box center [738, 733] width 1027 height 79
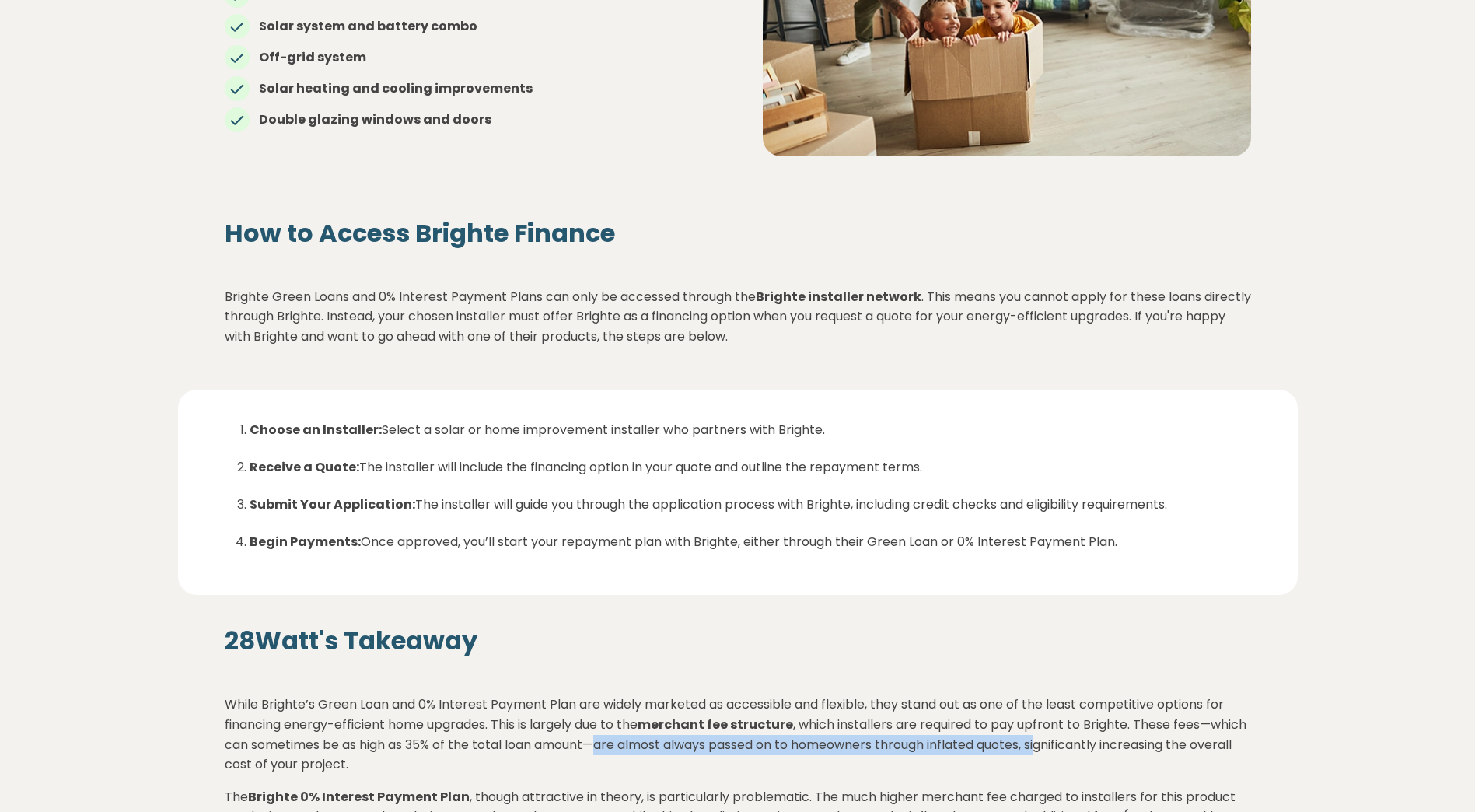
drag, startPoint x: 641, startPoint y: 743, endPoint x: 1092, endPoint y: 745, distance: 451.0
click at [1092, 745] on p "While Brighte’s Green Loan and 0% Interest Payment Plan are widely marketed as …" at bounding box center [738, 733] width 1027 height 79
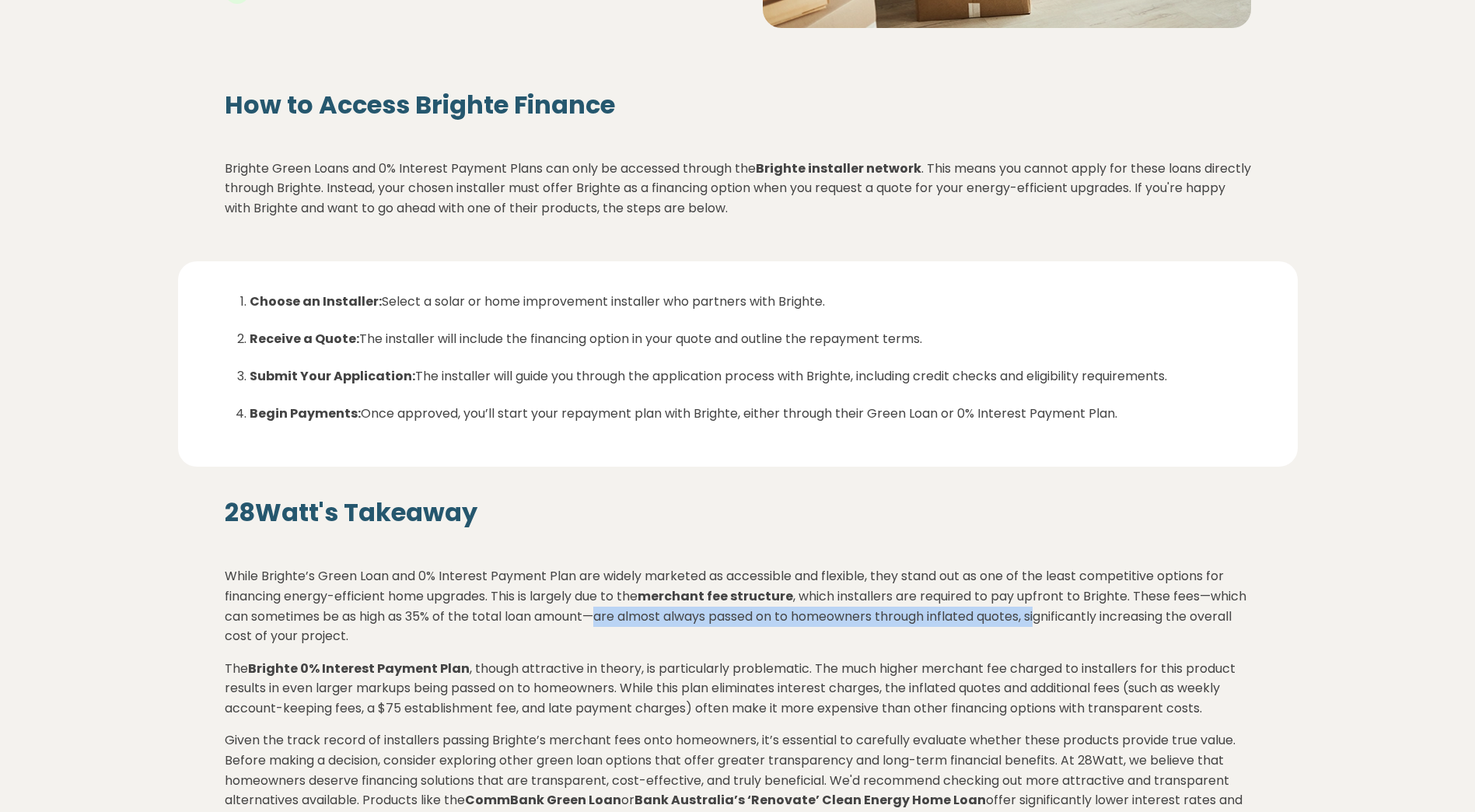
scroll to position [1943, 0]
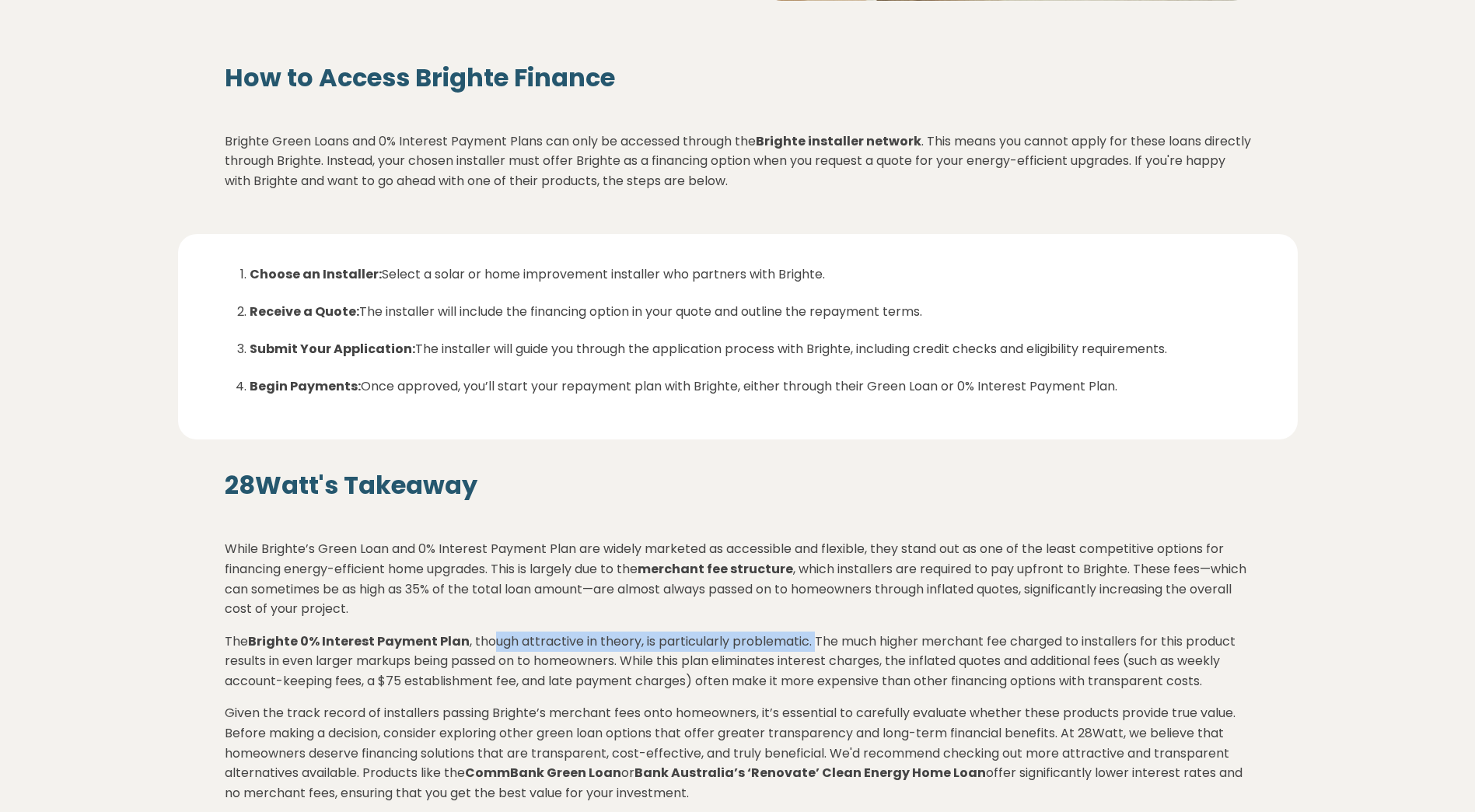
drag, startPoint x: 489, startPoint y: 637, endPoint x: 810, endPoint y: 640, distance: 321.0
click at [810, 640] on p "The Brighte 0% Interest Payment Plan , though attractive in theory, is particul…" at bounding box center [738, 661] width 1027 height 60
drag, startPoint x: 810, startPoint y: 640, endPoint x: 836, endPoint y: 640, distance: 26.0
click at [836, 640] on p "The Brighte 0% Interest Payment Plan , though attractive in theory, is particul…" at bounding box center [738, 661] width 1027 height 60
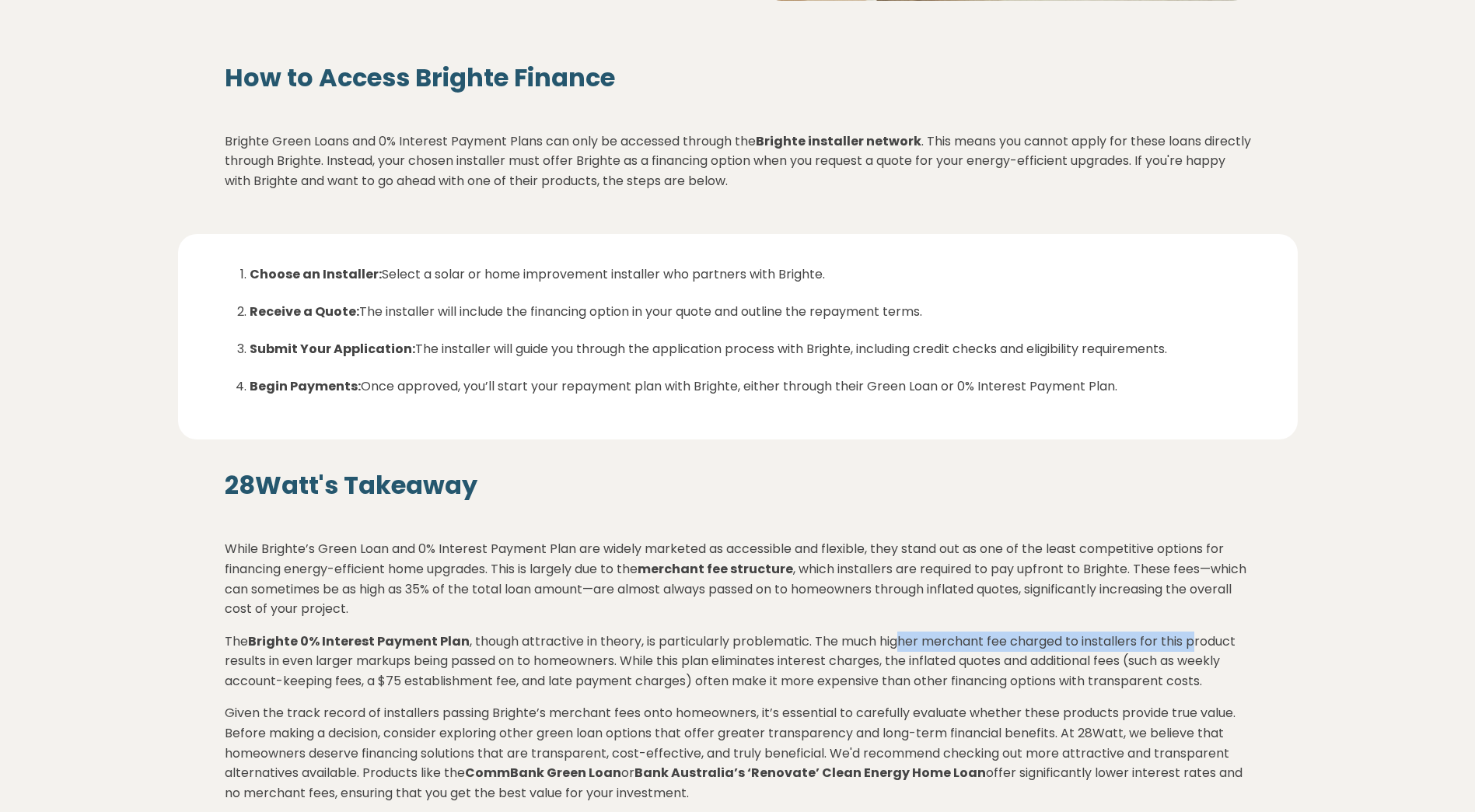
drag, startPoint x: 1056, startPoint y: 643, endPoint x: 1202, endPoint y: 644, distance: 146.0
click at [1202, 644] on p "The Brighte 0% Interest Payment Plan , though attractive in theory, is particul…" at bounding box center [738, 661] width 1027 height 60
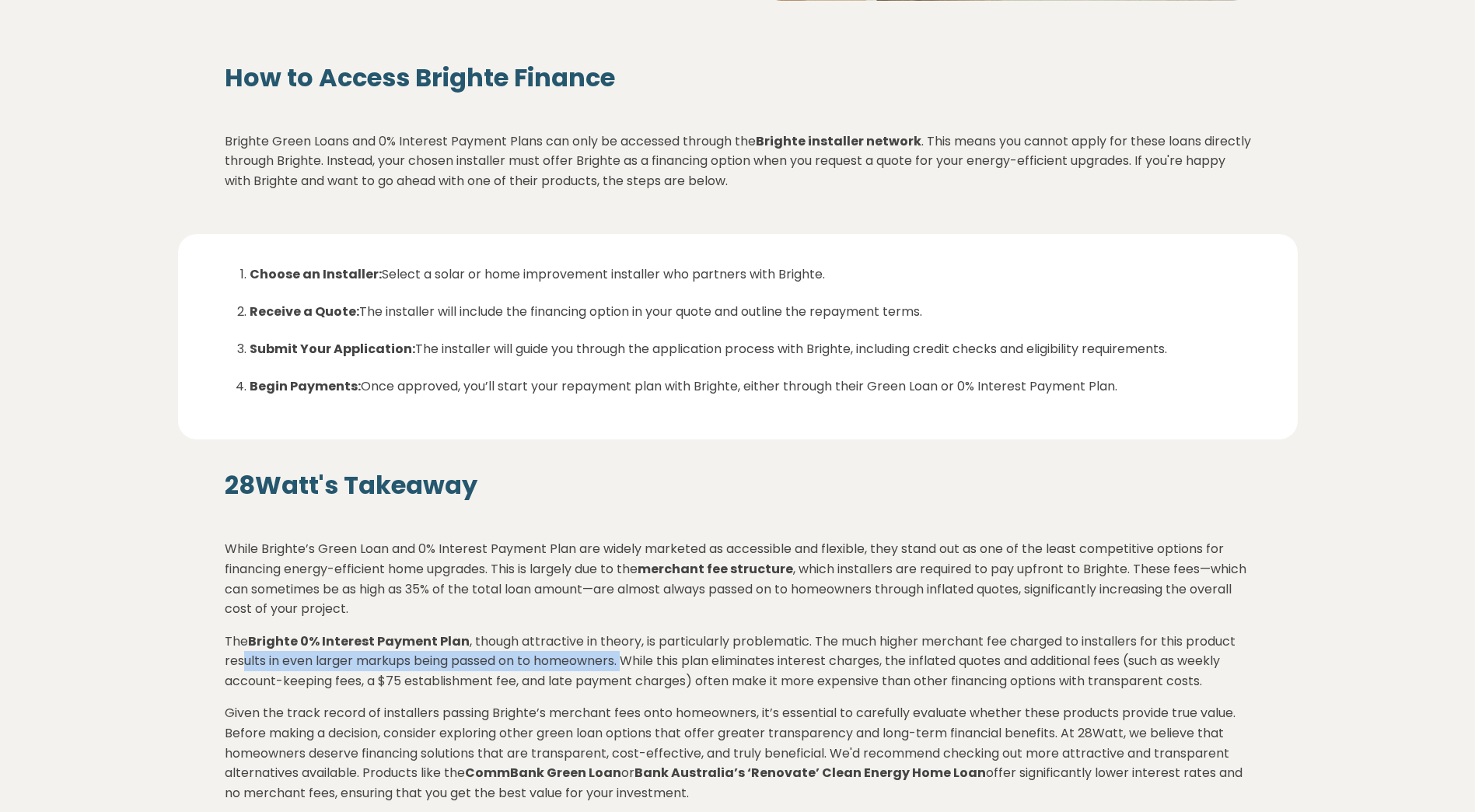
drag, startPoint x: 243, startPoint y: 661, endPoint x: 630, endPoint y: 669, distance: 387.1
click at [630, 669] on p "The Brighte 0% Interest Payment Plan , though attractive in theory, is particul…" at bounding box center [738, 661] width 1027 height 60
drag, startPoint x: 630, startPoint y: 669, endPoint x: 658, endPoint y: 664, distance: 28.4
click at [658, 664] on p "The Brighte 0% Interest Payment Plan , though attractive in theory, is particul…" at bounding box center [738, 661] width 1027 height 60
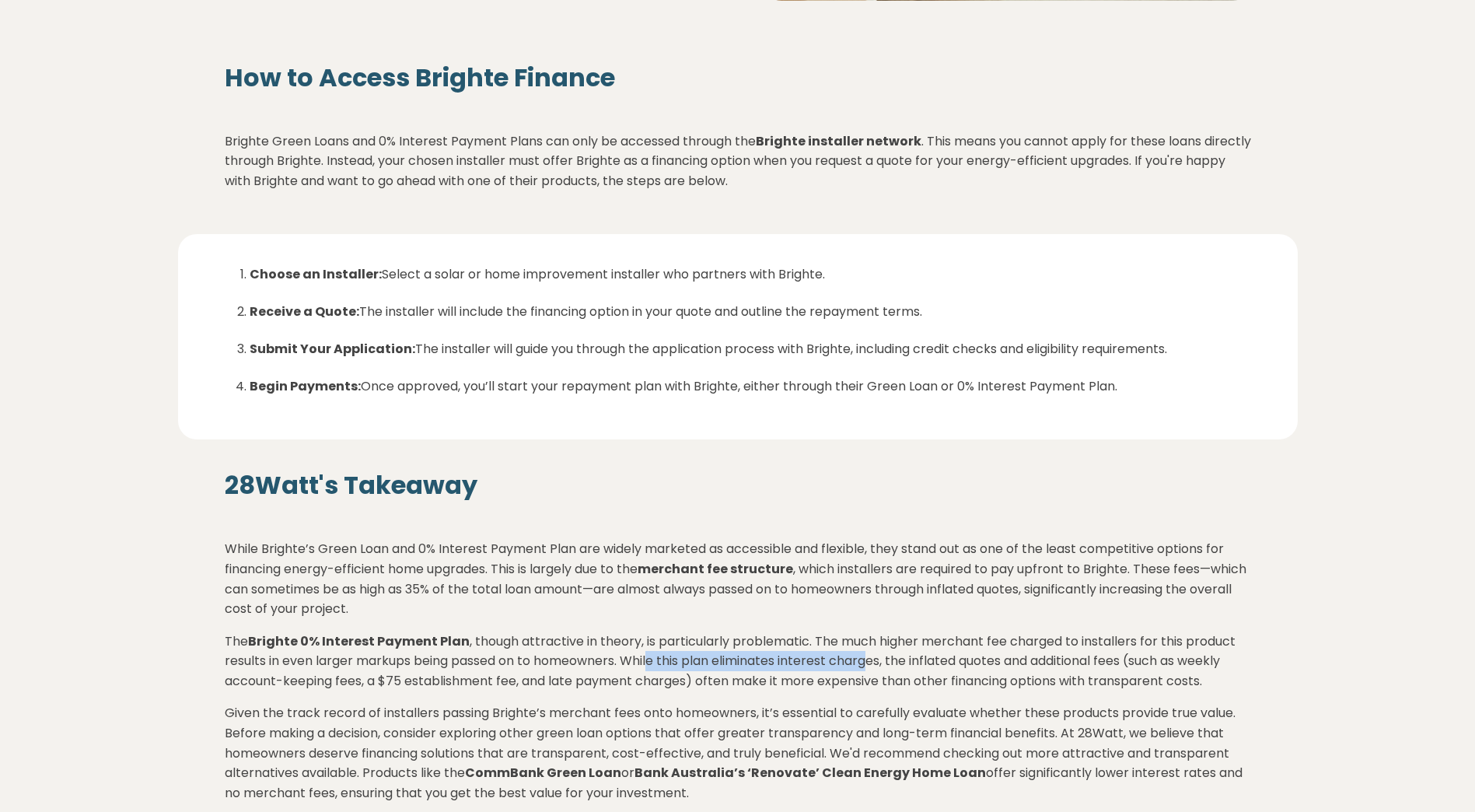
drag, startPoint x: 654, startPoint y: 663, endPoint x: 871, endPoint y: 661, distance: 217.0
click at [871, 661] on p "The Brighte 0% Interest Payment Plan , though attractive in theory, is particul…" at bounding box center [738, 661] width 1027 height 60
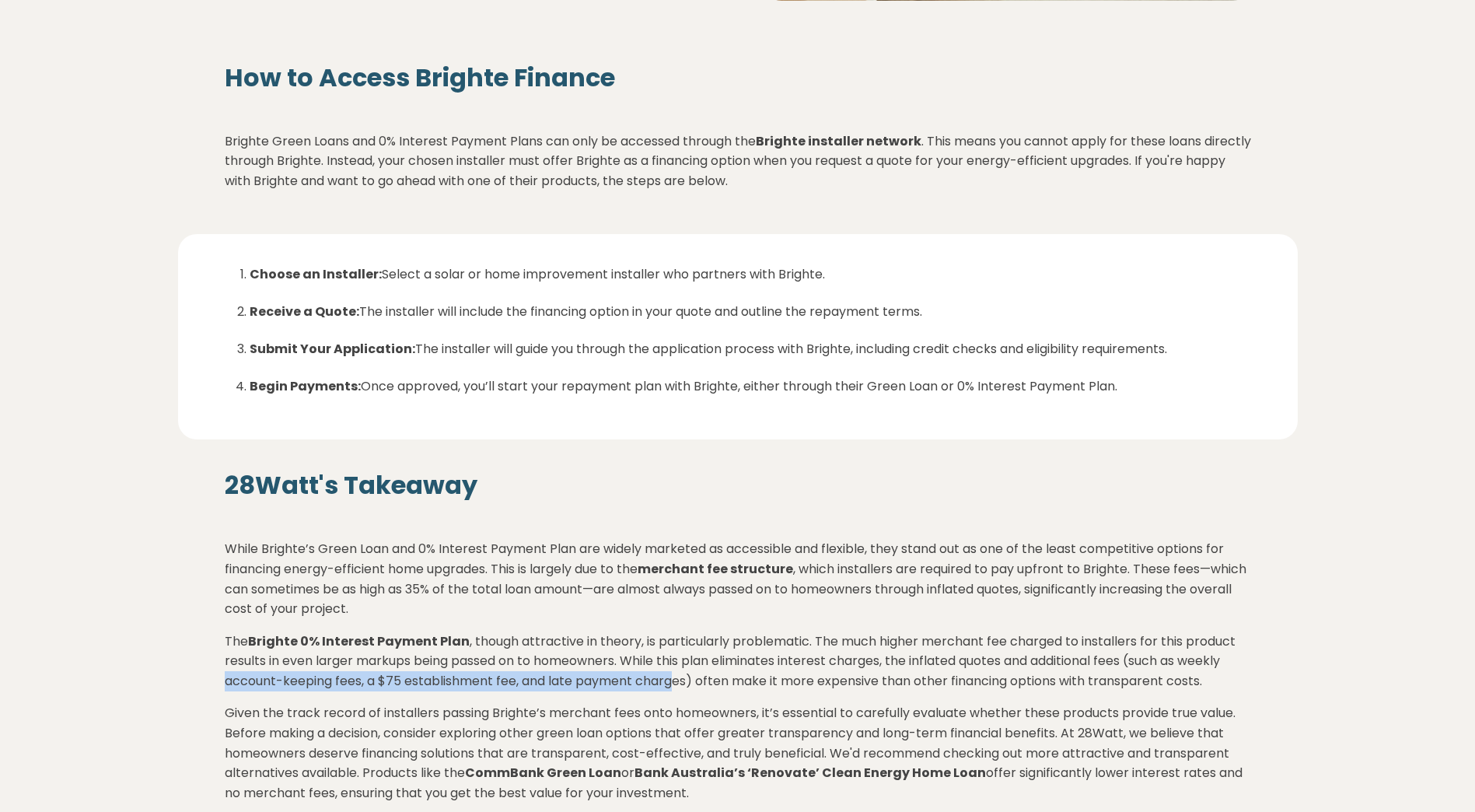
drag, startPoint x: 230, startPoint y: 682, endPoint x: 694, endPoint y: 690, distance: 464.1
click at [689, 690] on p "The Brighte 0% Interest Payment Plan , though attractive in theory, is particul…" at bounding box center [738, 661] width 1027 height 60
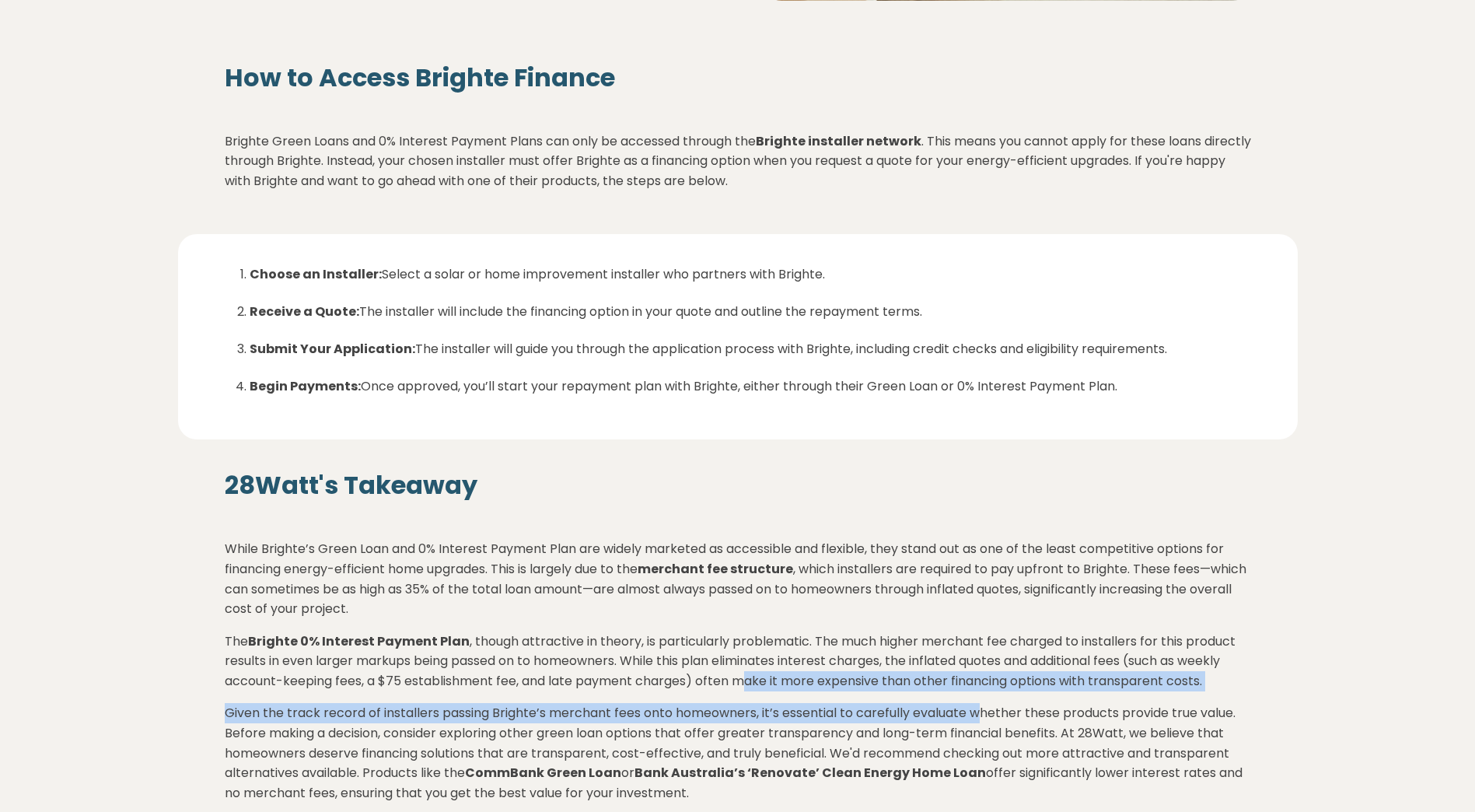
drag, startPoint x: 694, startPoint y: 690, endPoint x: 998, endPoint y: 692, distance: 304.0
click at [998, 692] on div "28Watt's Takeaway While Brighte’s Green Loan and 0% Interest Payment Plan are w…" at bounding box center [738, 679] width 1027 height 418
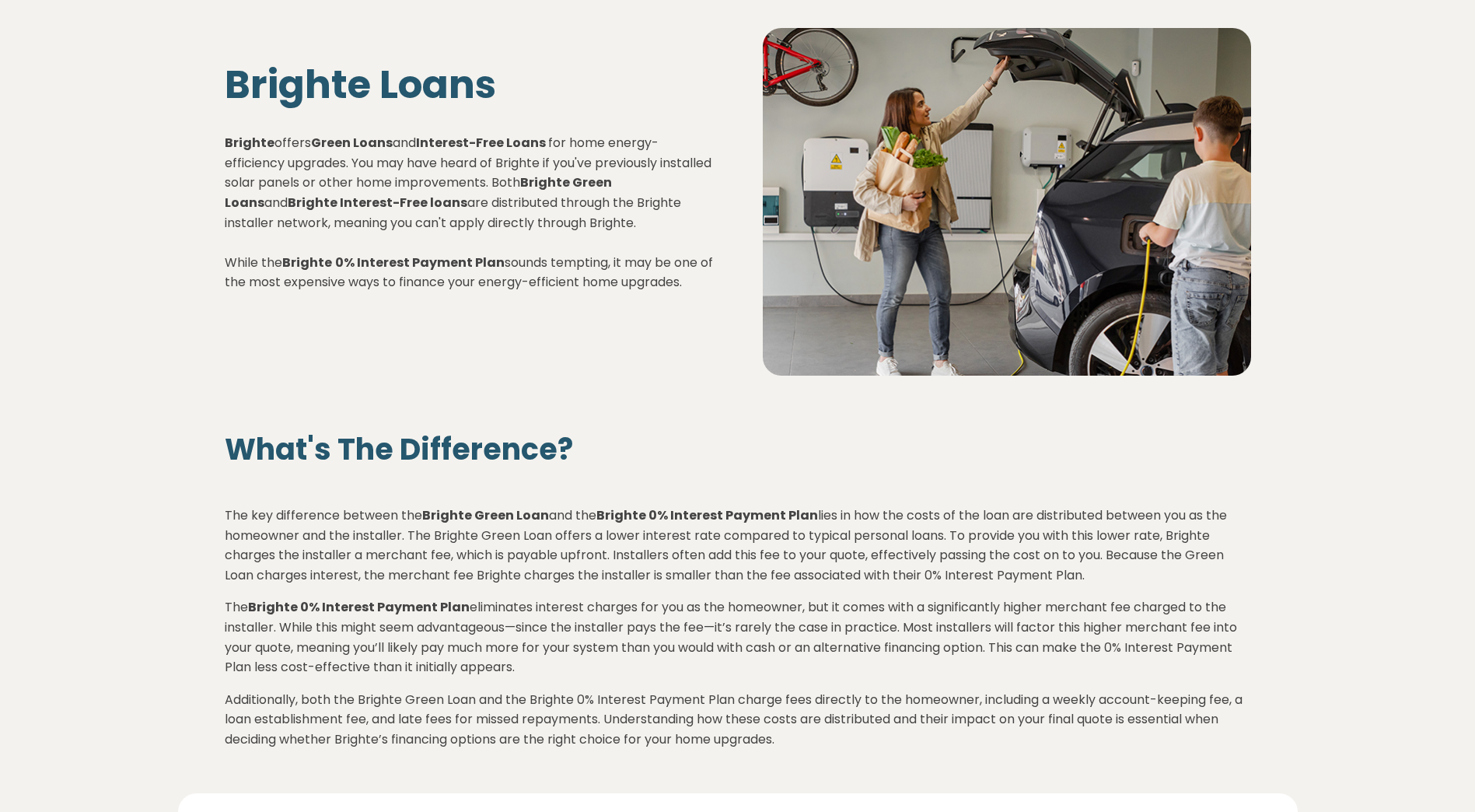
scroll to position [0, 0]
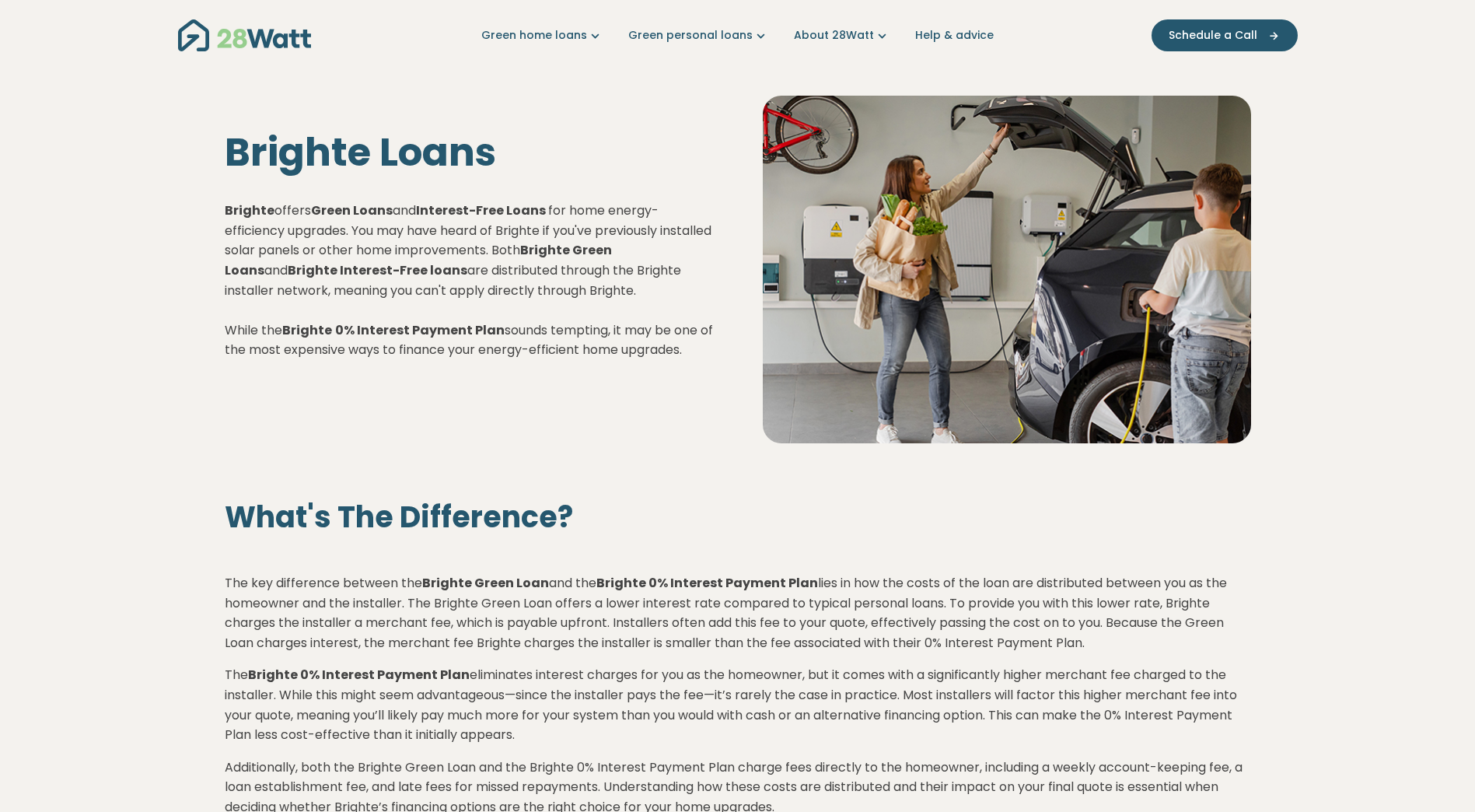
click at [680, 34] on link "Green personal loans" at bounding box center [699, 35] width 141 height 16
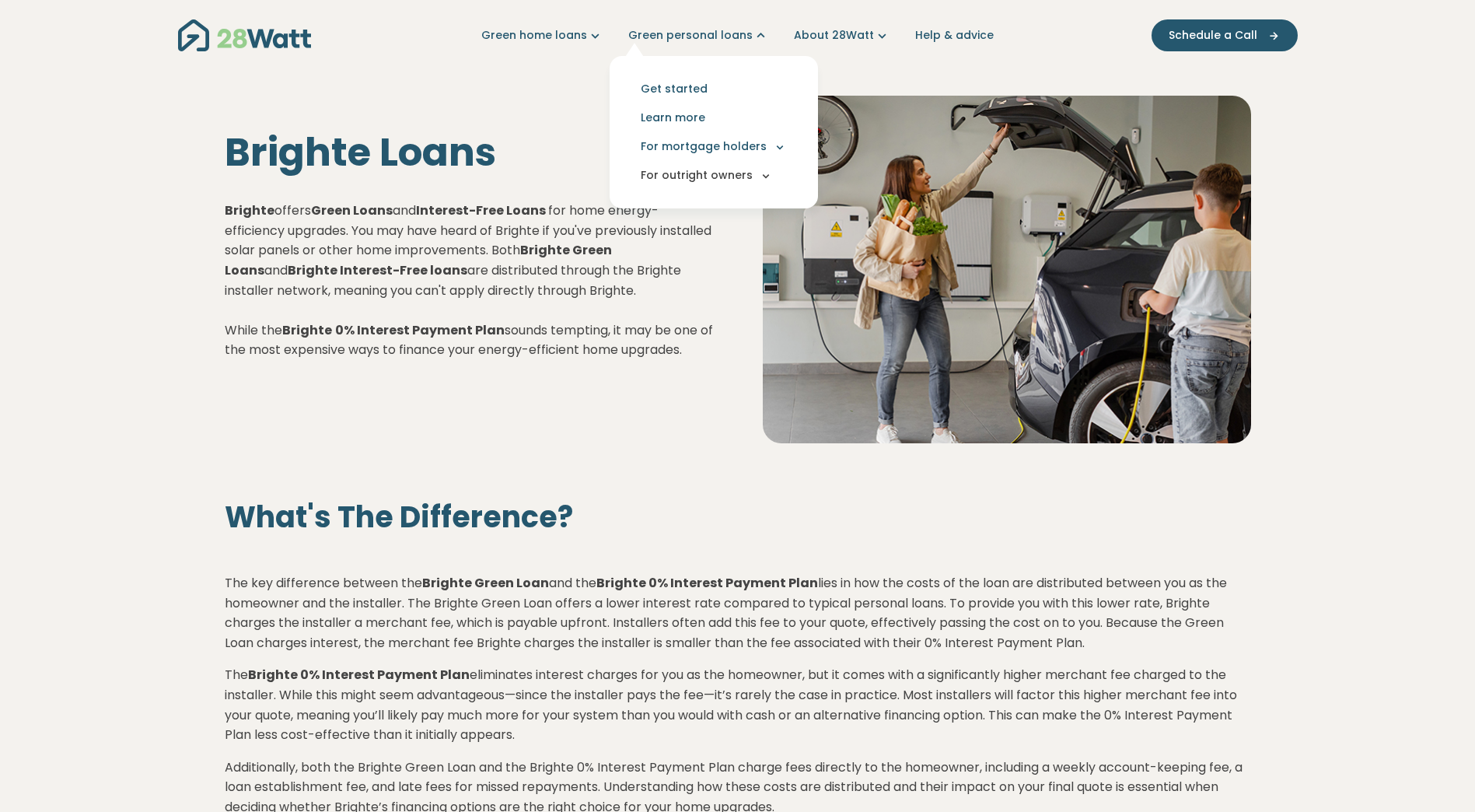
click at [746, 178] on button "For outright owners" at bounding box center [713, 175] width 184 height 29
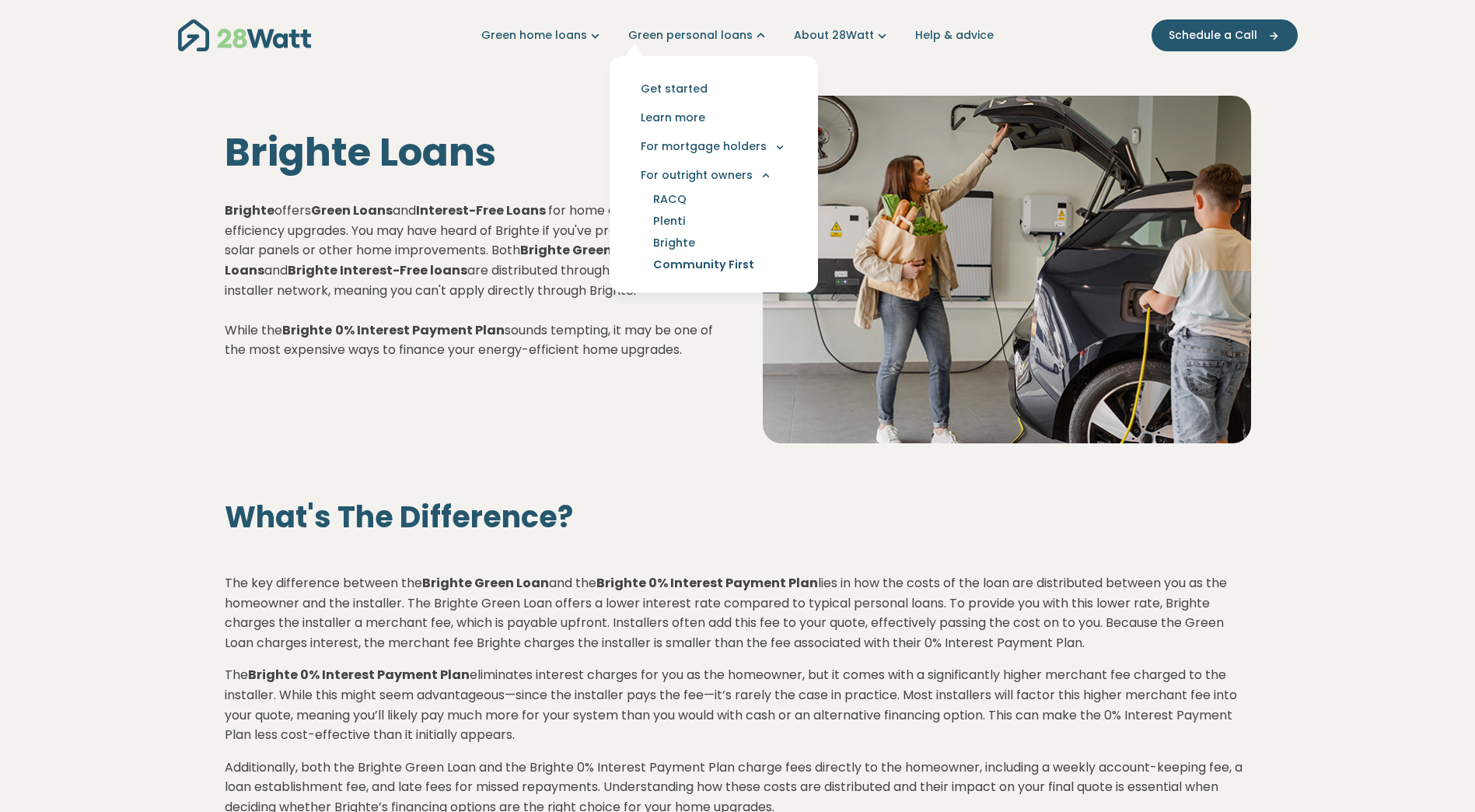
click at [717, 264] on link "Community First" at bounding box center [704, 264] width 138 height 21
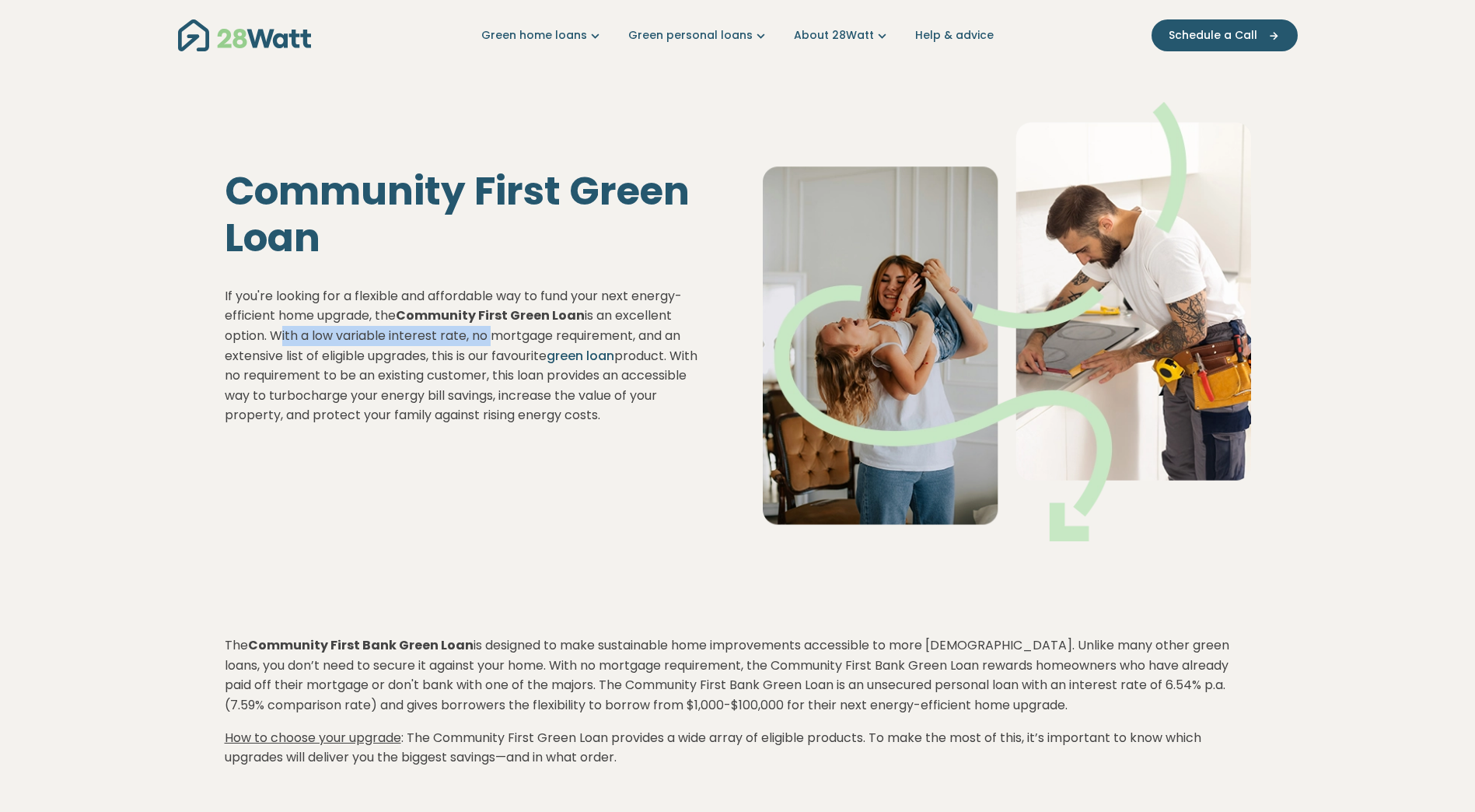
drag, startPoint x: 270, startPoint y: 336, endPoint x: 489, endPoint y: 340, distance: 219.0
click at [489, 340] on p "If you're looking for a flexible and affordable way to fund your next energy-ef…" at bounding box center [469, 355] width 489 height 139
drag, startPoint x: 489, startPoint y: 340, endPoint x: 531, endPoint y: 342, distance: 42.0
click at [531, 342] on p "If you're looking for a flexible and affordable way to fund your next energy-ef…" at bounding box center [469, 355] width 489 height 139
drag, startPoint x: 231, startPoint y: 354, endPoint x: 407, endPoint y: 355, distance: 176.0
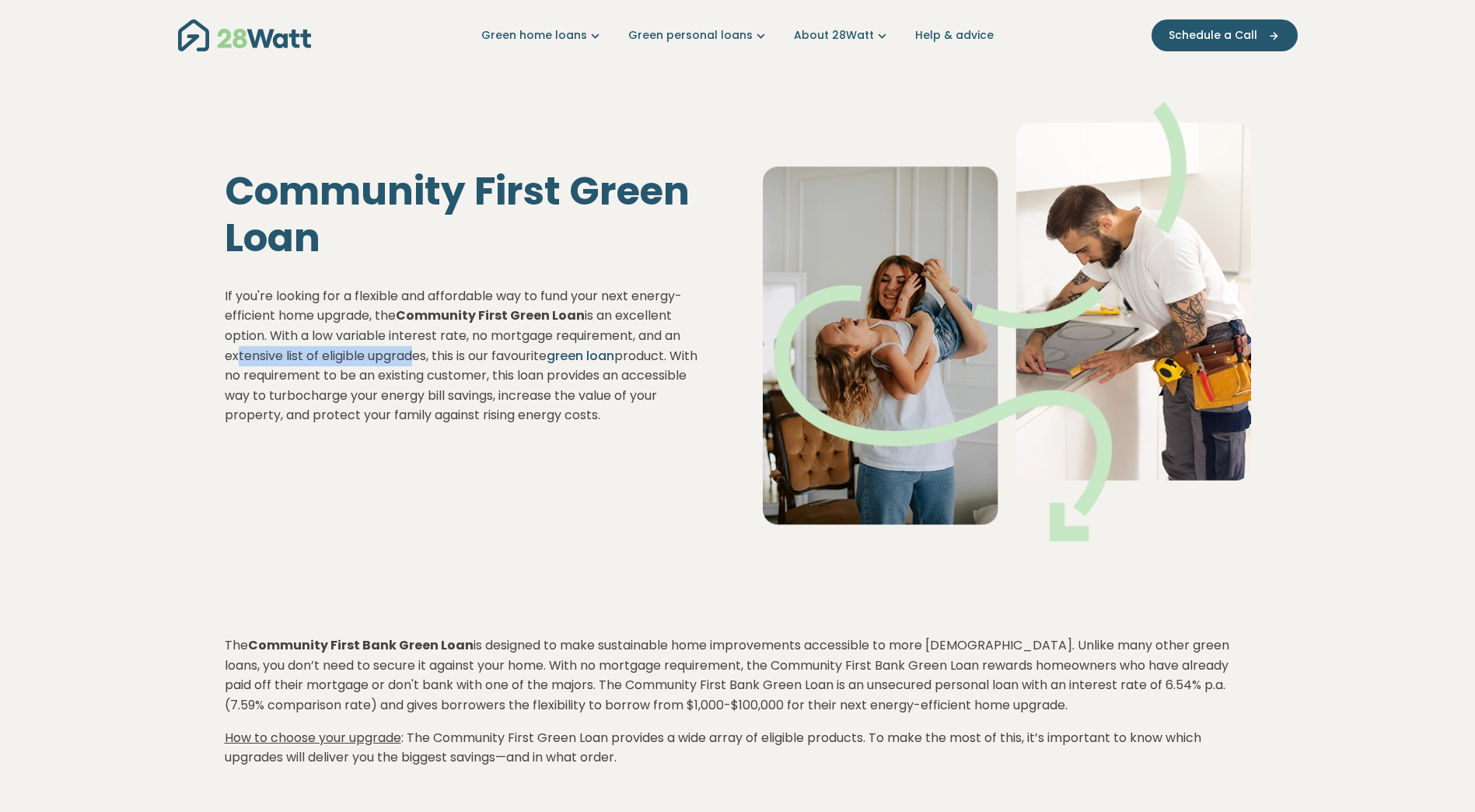
click at [407, 355] on p "If you're looking for a flexible and affordable way to fund your next energy-ef…" at bounding box center [469, 355] width 489 height 139
drag, startPoint x: 407, startPoint y: 355, endPoint x: 432, endPoint y: 360, distance: 25.5
click at [432, 360] on p "If you're looking for a flexible and affordable way to fund your next energy-ef…" at bounding box center [469, 355] width 489 height 139
drag, startPoint x: 404, startPoint y: 317, endPoint x: 581, endPoint y: 316, distance: 177.0
click at [581, 316] on strong "Community First Green Loan" at bounding box center [489, 315] width 189 height 18
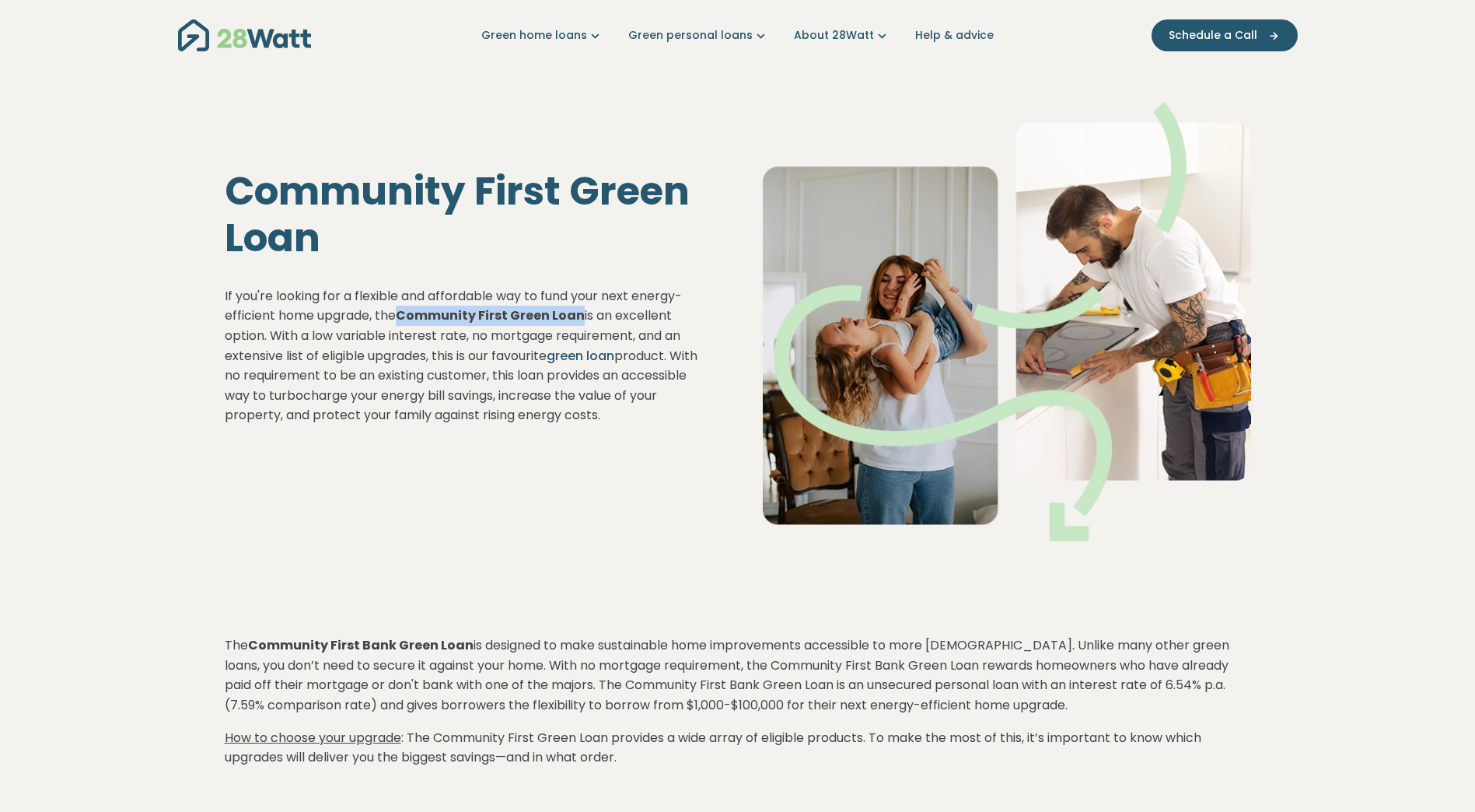
drag, startPoint x: 581, startPoint y: 316, endPoint x: 567, endPoint y: 316, distance: 14.0
copy strong "Community First Green Loan"
